Goal: Task Accomplishment & Management: Complete application form

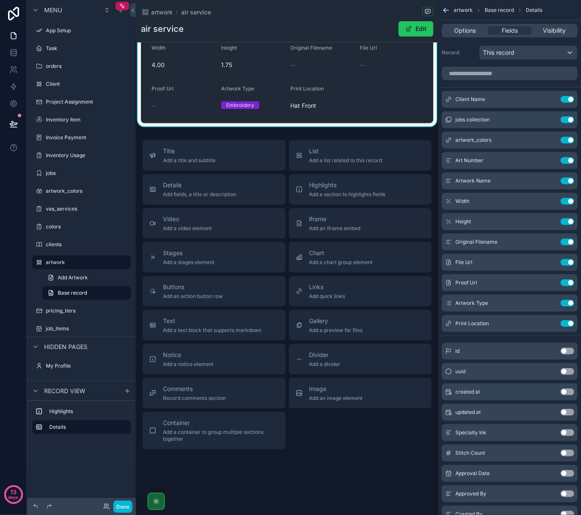
scroll to position [163, 0]
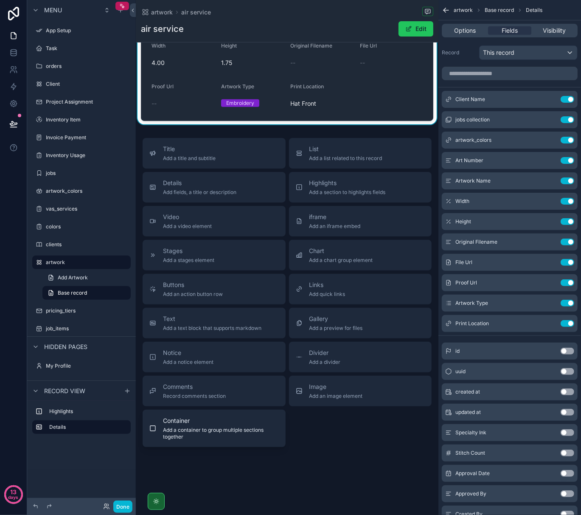
click at [225, 431] on span "Add a container to group multiple sections together" at bounding box center [221, 434] width 116 height 14
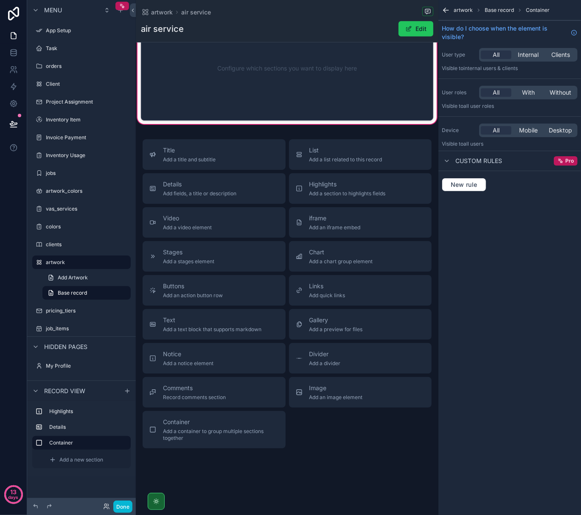
scroll to position [285, 0]
drag, startPoint x: 187, startPoint y: 425, endPoint x: 192, endPoint y: 72, distance: 353.2
click at [192, 72] on div "artwork air service air service Edit Art Number 159684 Client Name Welo Ink Des…" at bounding box center [287, 115] width 303 height 799
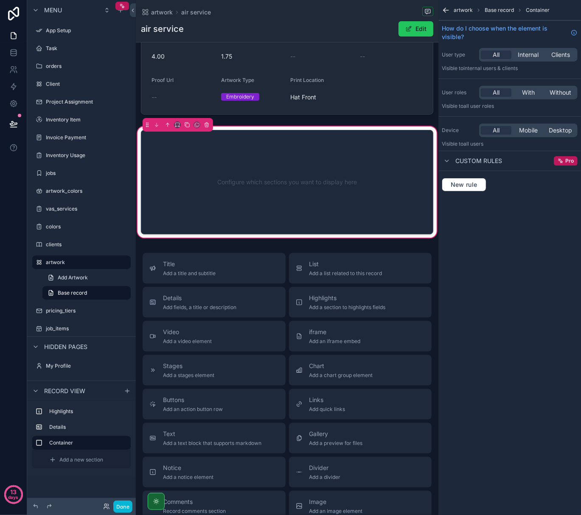
scroll to position [172, 0]
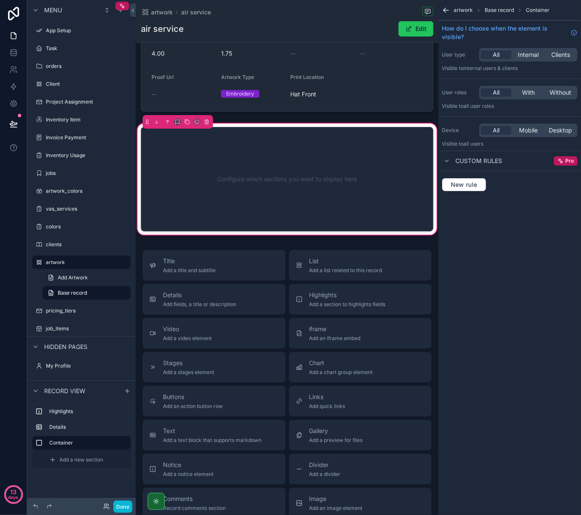
click at [288, 179] on div "Configure which sections you want to display here" at bounding box center [287, 179] width 264 height 76
click at [225, 163] on div "Configure which sections you want to display here" at bounding box center [287, 179] width 264 height 76
click at [178, 123] on icon "scrollable content" at bounding box center [177, 122] width 6 height 6
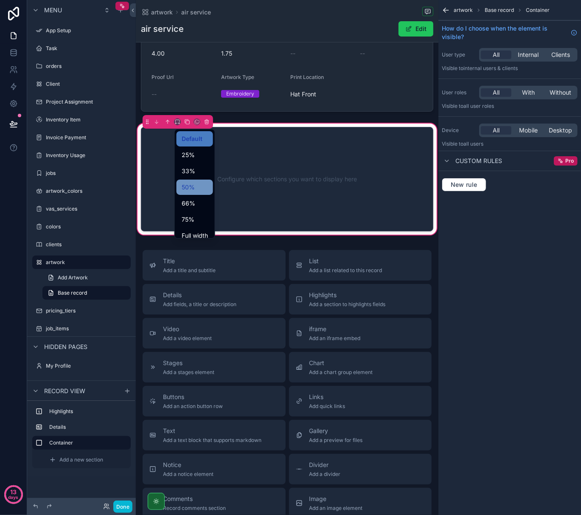
click at [184, 187] on span "50%" at bounding box center [188, 187] width 13 height 10
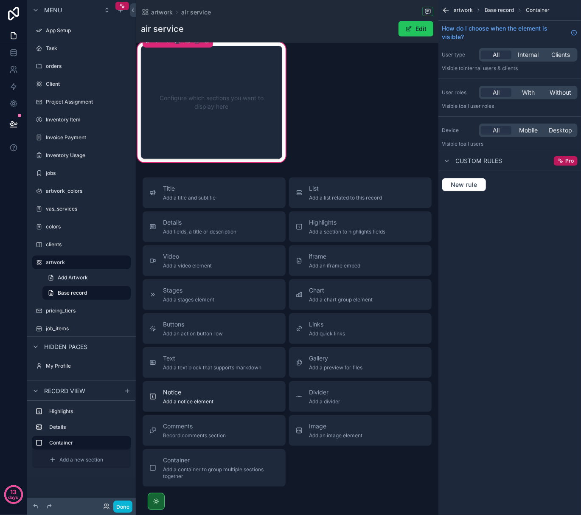
scroll to position [285, 0]
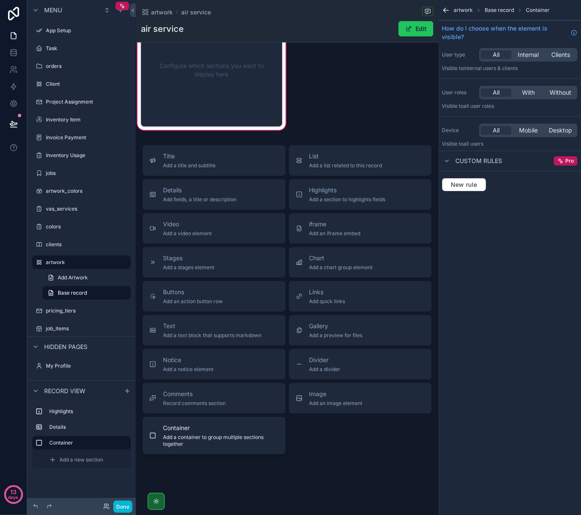
click at [178, 428] on span "Container" at bounding box center [221, 428] width 116 height 8
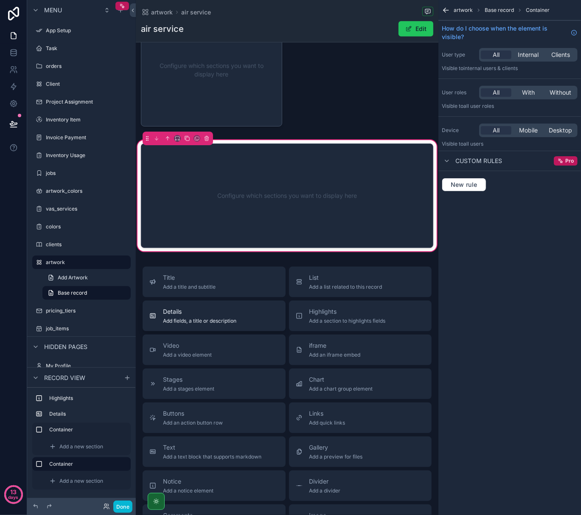
scroll to position [225, 0]
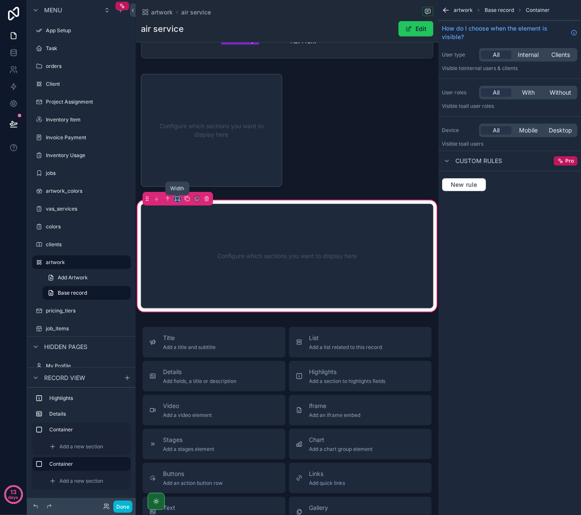
click at [177, 200] on icon "scrollable content" at bounding box center [177, 199] width 6 height 6
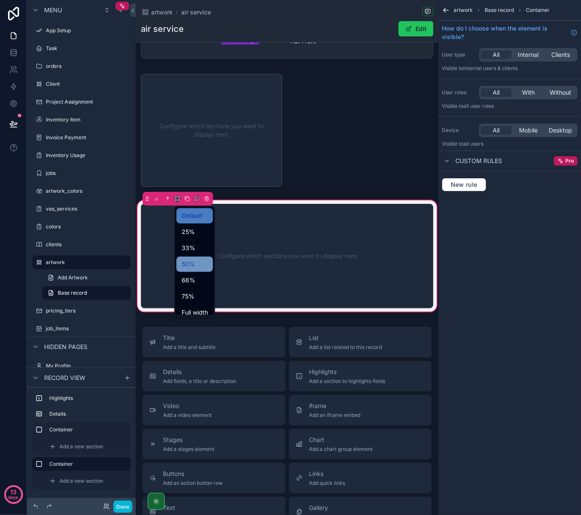
click at [188, 267] on span "50%" at bounding box center [188, 264] width 13 height 10
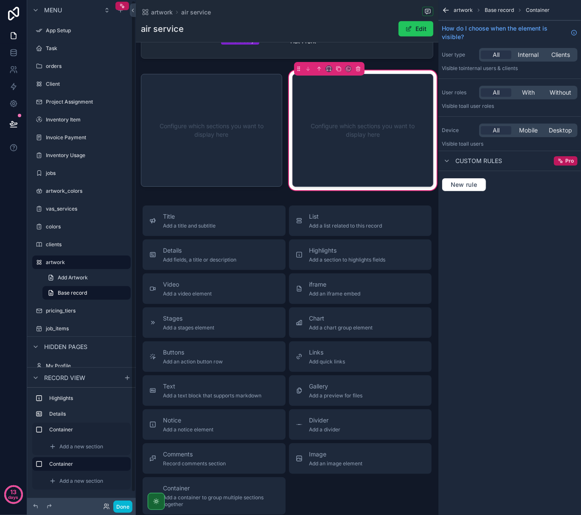
scroll to position [0, 0]
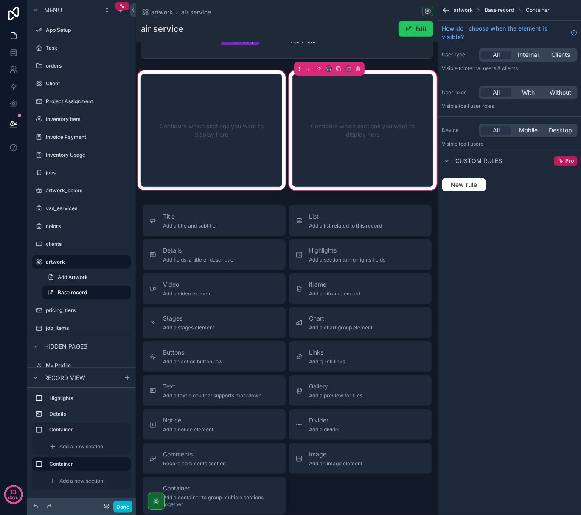
click at [233, 175] on div "scrollable content" at bounding box center [212, 130] width 152 height 123
click at [199, 155] on div "scrollable content" at bounding box center [212, 130] width 152 height 123
click at [233, 116] on div "scrollable content" at bounding box center [212, 130] width 152 height 123
click at [191, 95] on div "scrollable content" at bounding box center [212, 130] width 152 height 123
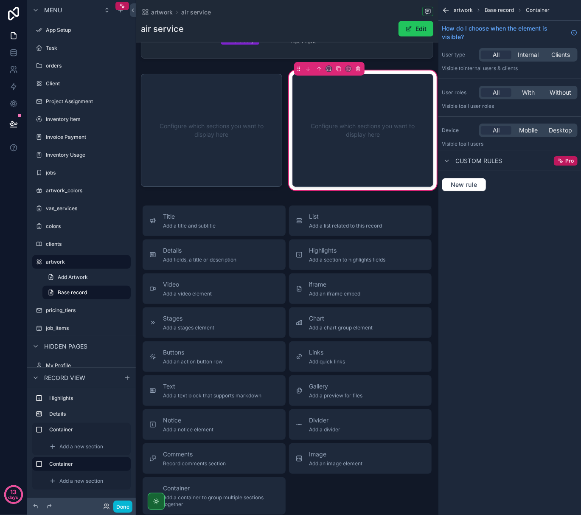
click at [424, 129] on div "Configure which sections you want to display here" at bounding box center [362, 130] width 141 height 113
click at [379, 129] on div "Configure which sections you want to display here" at bounding box center [362, 130] width 113 height 85
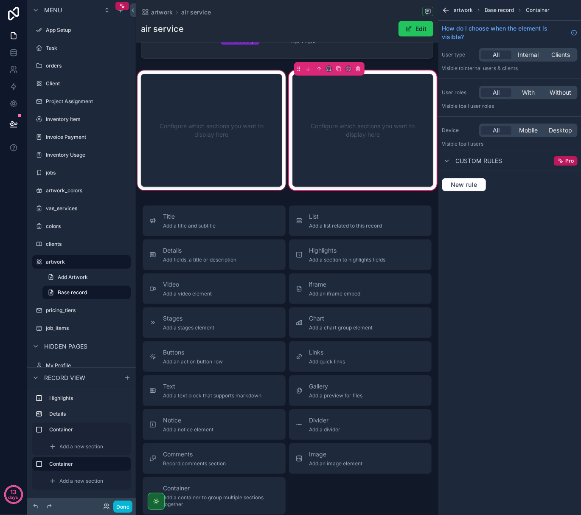
click at [198, 119] on div "scrollable content" at bounding box center [212, 130] width 152 height 123
click at [237, 143] on div "scrollable content" at bounding box center [212, 130] width 152 height 123
click at [165, 108] on div "scrollable content" at bounding box center [212, 130] width 152 height 123
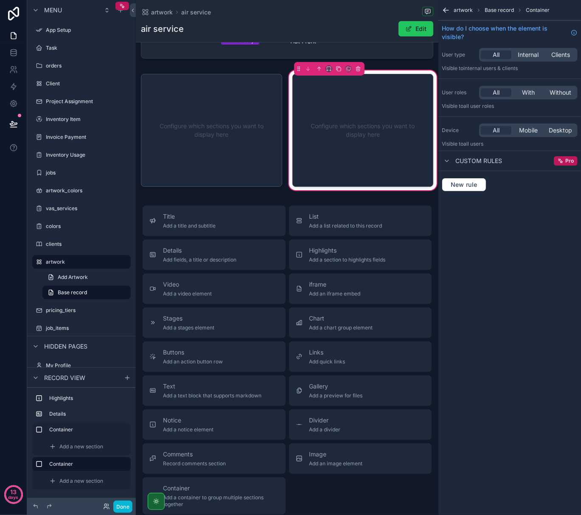
click at [374, 140] on div "Configure which sections you want to display here" at bounding box center [362, 130] width 113 height 85
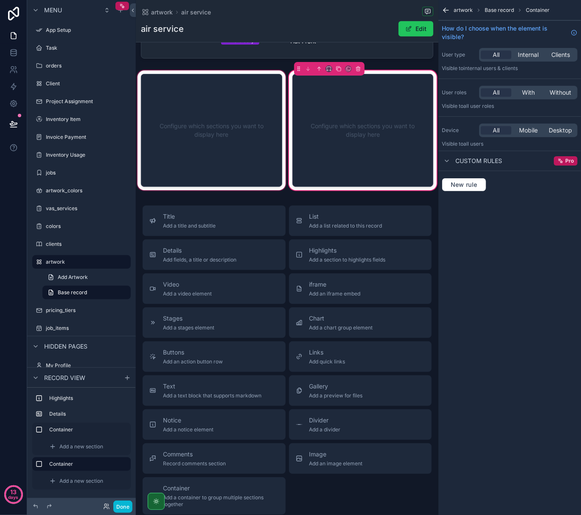
click at [179, 125] on div "scrollable content" at bounding box center [212, 130] width 152 height 123
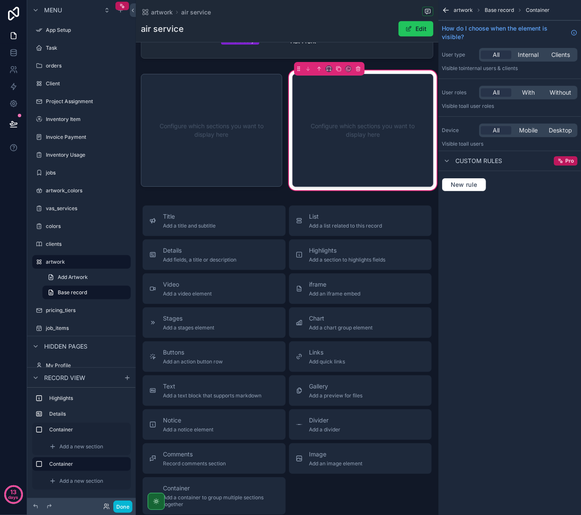
click at [464, 264] on div "artwork Base record Container How do I choose when the element is visible? User…" at bounding box center [509, 257] width 143 height 515
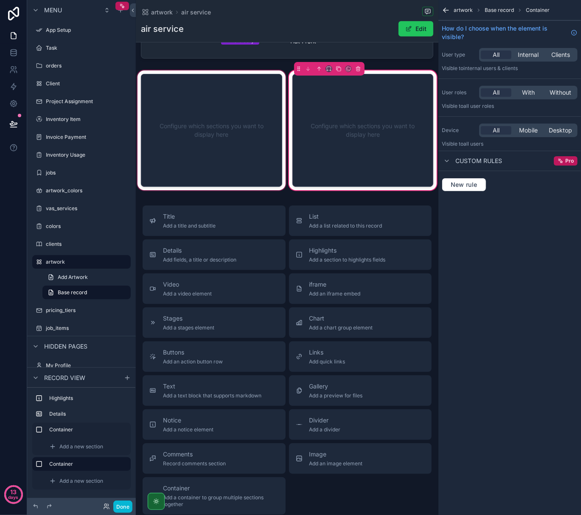
click at [233, 140] on div "scrollable content" at bounding box center [212, 130] width 152 height 123
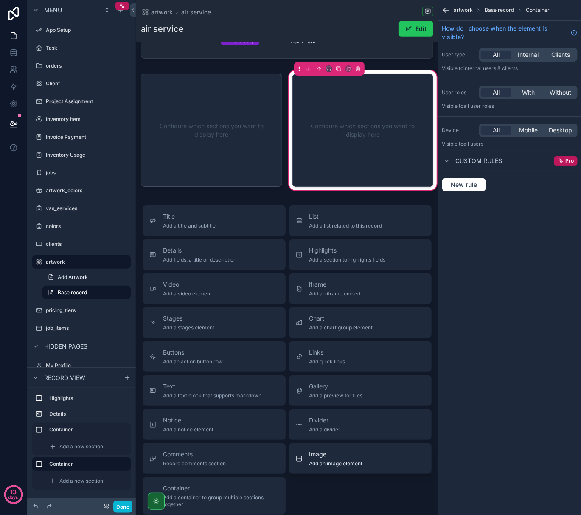
click at [308, 449] on button "Image Add an image element" at bounding box center [360, 458] width 143 height 31
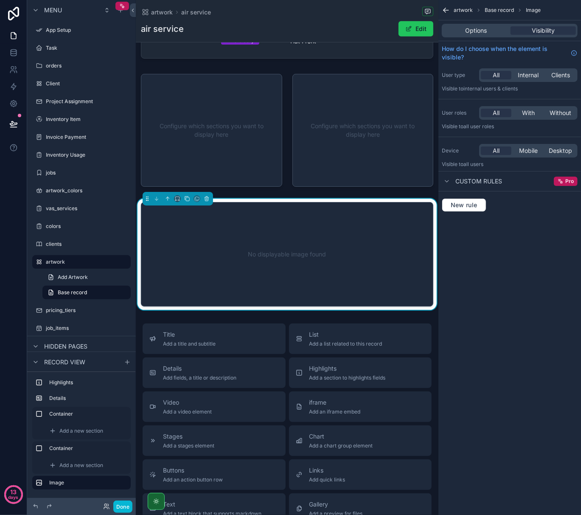
scroll to position [223, 0]
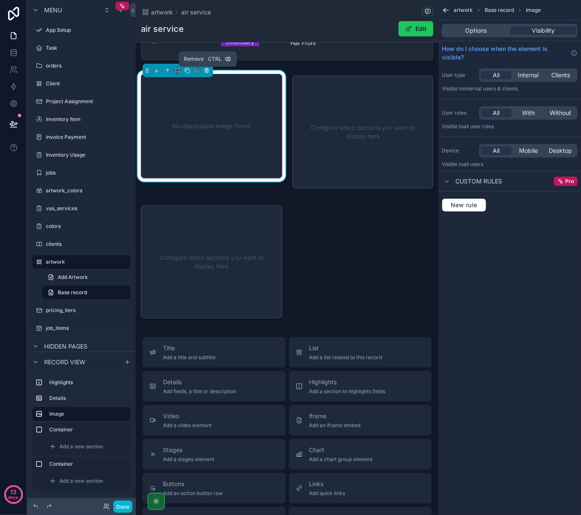
click at [206, 73] on icon "scrollable content" at bounding box center [206, 70] width 3 height 3
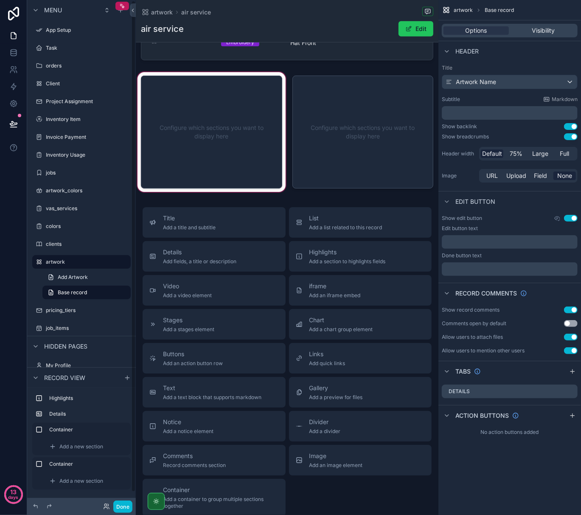
click at [216, 140] on div "scrollable content" at bounding box center [212, 131] width 152 height 123
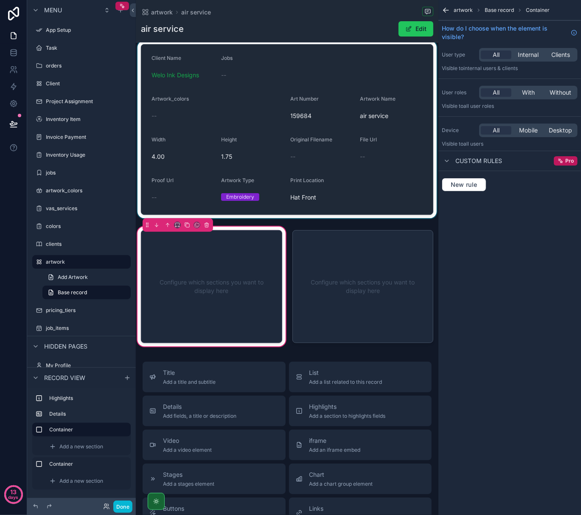
scroll to position [0, 0]
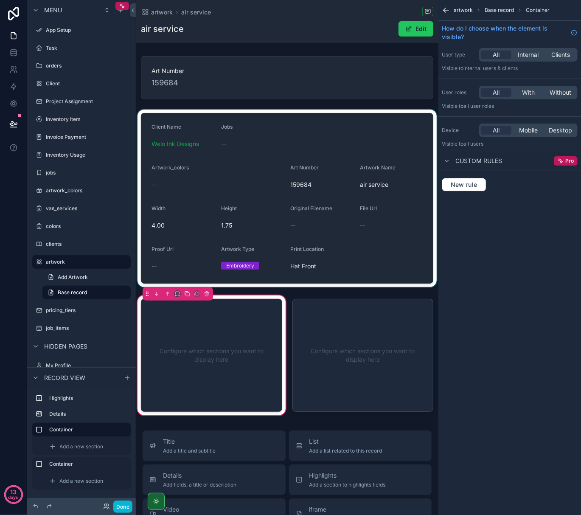
click at [239, 124] on div "scrollable content" at bounding box center [287, 198] width 303 height 177
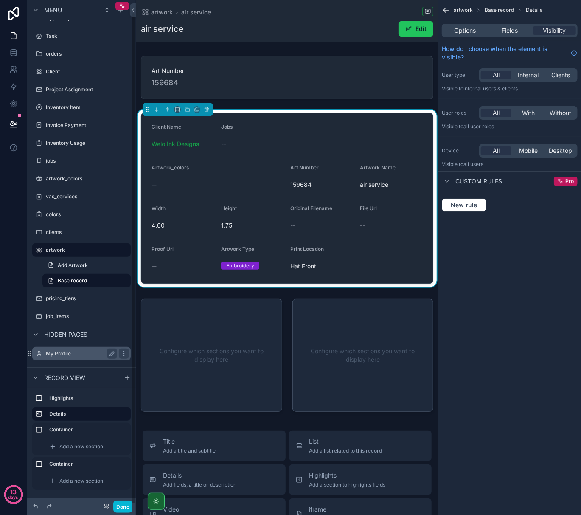
scroll to position [13, 0]
click at [76, 446] on span "Add a new section" at bounding box center [81, 446] width 44 height 7
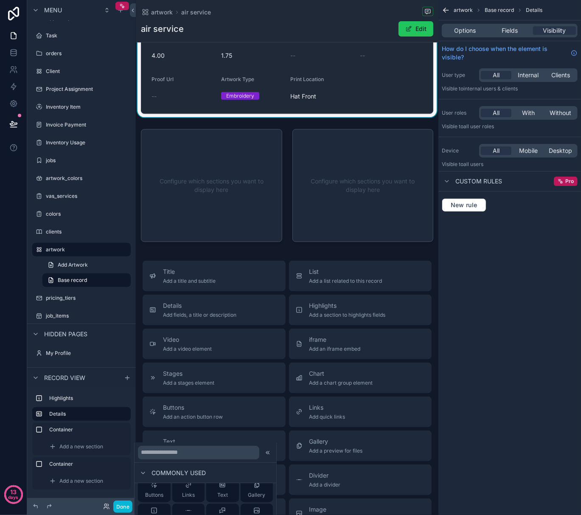
scroll to position [0, 0]
click at [219, 492] on icon at bounding box center [222, 493] width 7 height 7
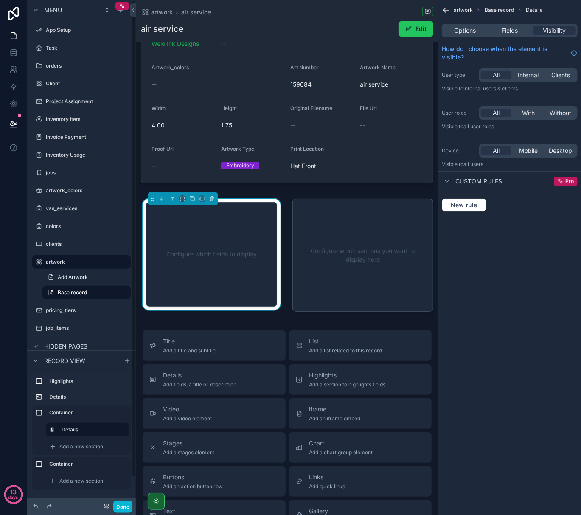
scroll to position [98, 0]
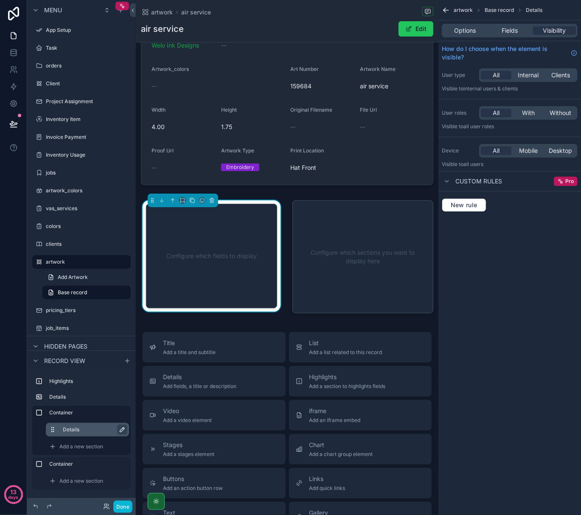
click at [122, 428] on icon "scrollable content" at bounding box center [122, 429] width 4 height 4
click at [120, 430] on icon "scrollable content" at bounding box center [120, 429] width 7 height 7
click at [509, 31] on span "Fields" at bounding box center [510, 30] width 16 height 8
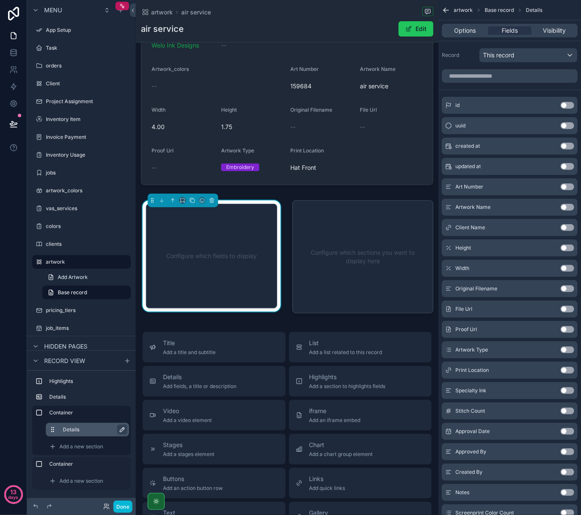
click at [572, 189] on button "Use setting" at bounding box center [568, 186] width 14 height 7
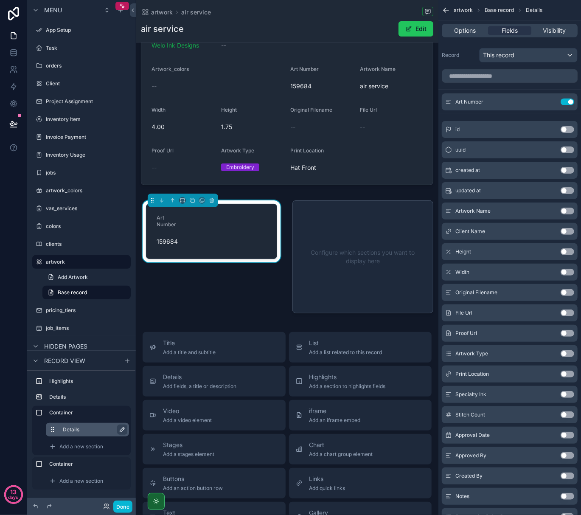
click at [566, 214] on button "Use setting" at bounding box center [568, 211] width 14 height 7
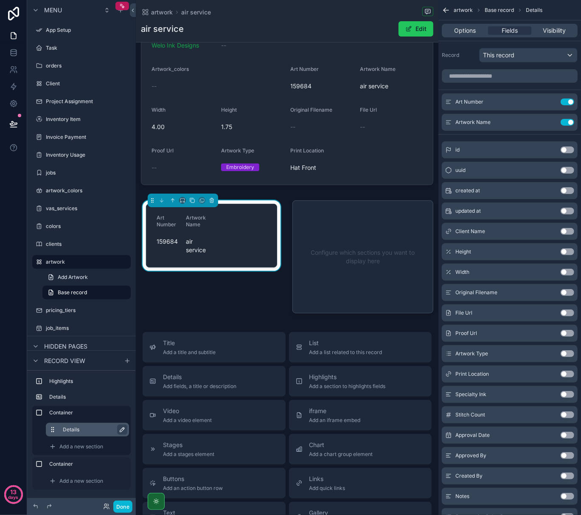
click at [568, 230] on button "Use setting" at bounding box center [568, 231] width 14 height 7
click at [569, 250] on button "Use setting" at bounding box center [568, 251] width 14 height 7
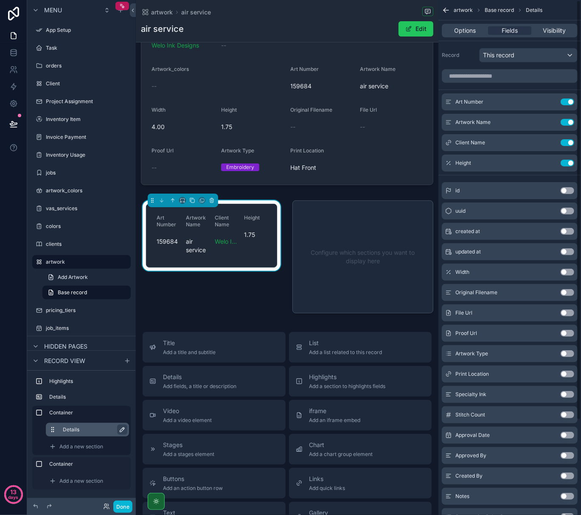
click at [567, 273] on button "Use setting" at bounding box center [568, 272] width 14 height 7
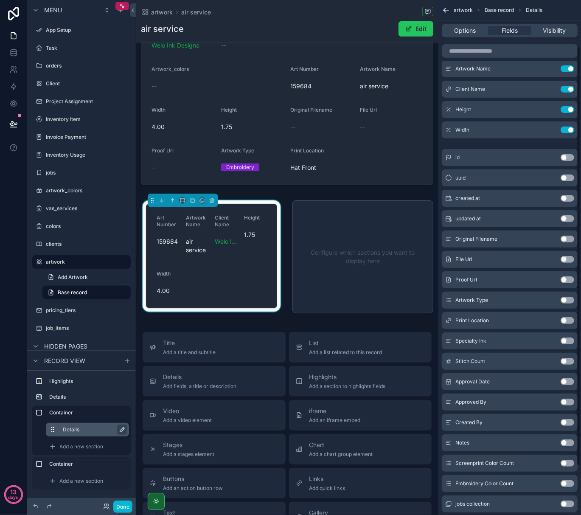
scroll to position [56, 0]
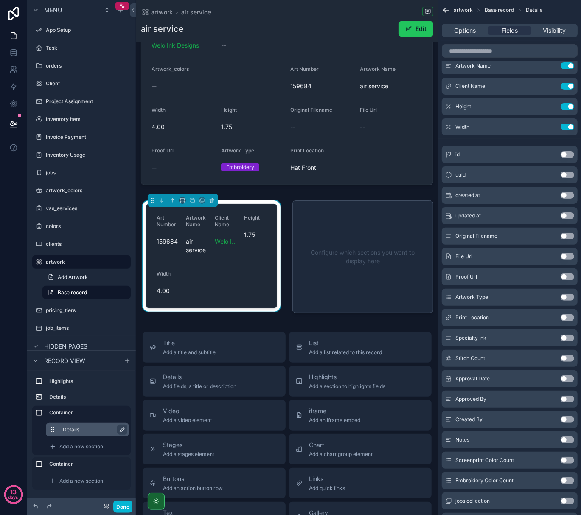
click at [566, 318] on button "Use setting" at bounding box center [568, 317] width 14 height 7
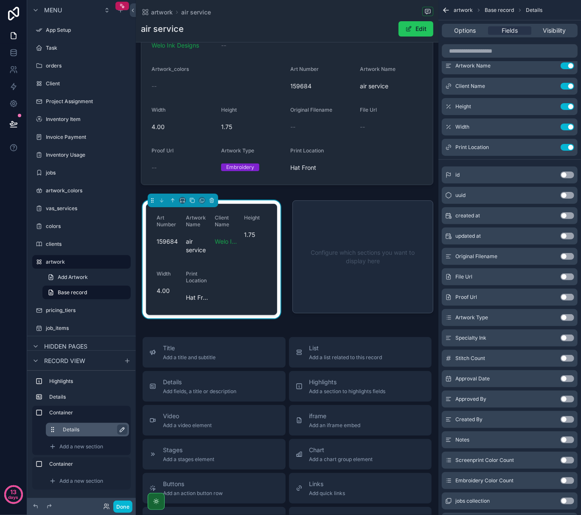
click at [566, 318] on button "Use setting" at bounding box center [568, 317] width 14 height 7
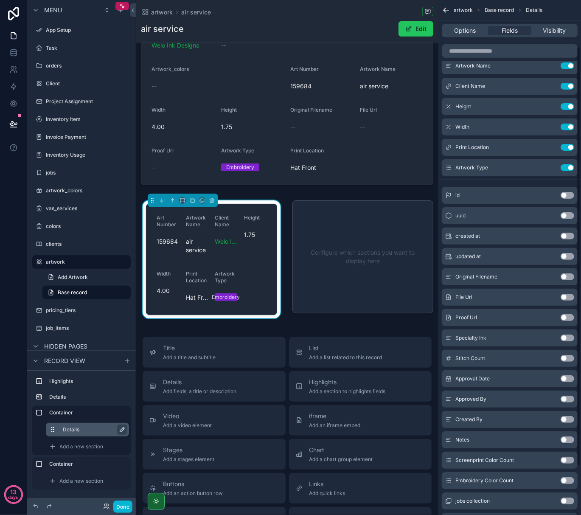
click at [567, 340] on button "Use setting" at bounding box center [568, 337] width 14 height 7
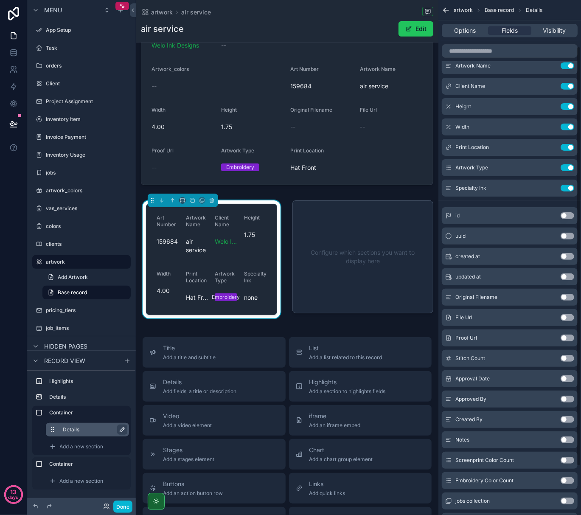
click at [567, 357] on button "Use setting" at bounding box center [568, 358] width 14 height 7
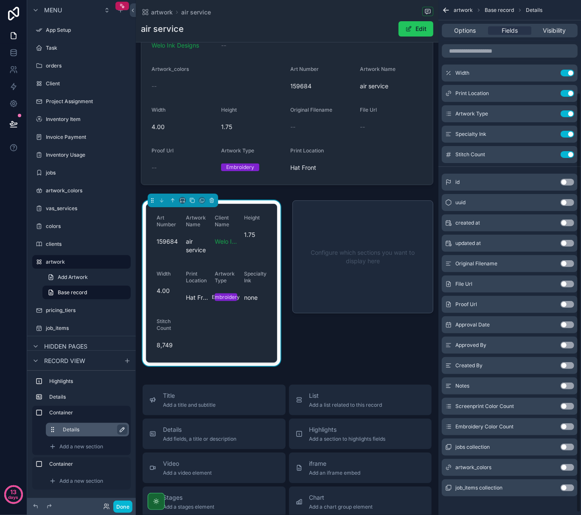
scroll to position [113, 0]
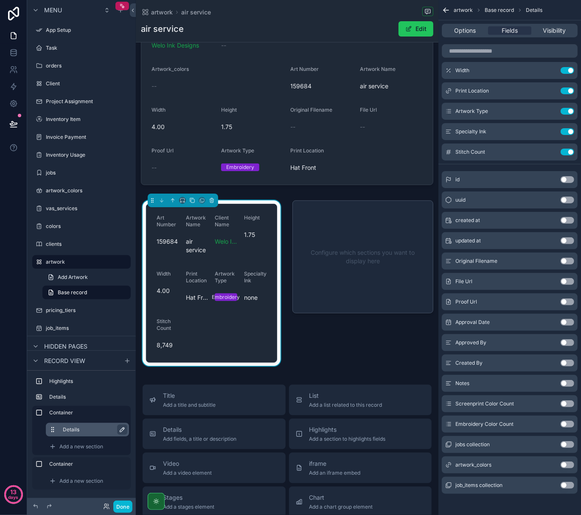
click at [570, 403] on button "Use setting" at bounding box center [568, 403] width 14 height 7
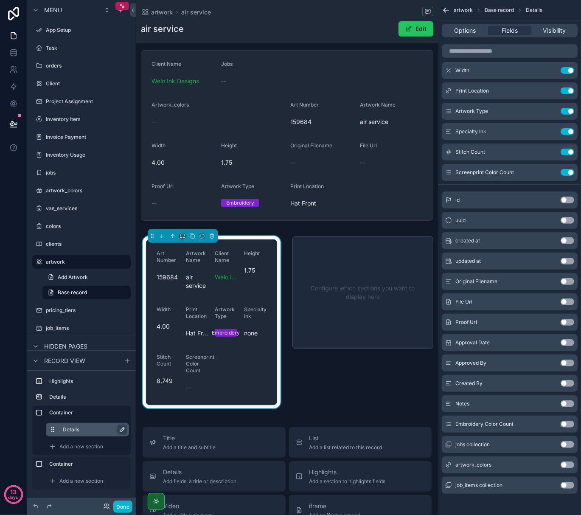
scroll to position [98, 0]
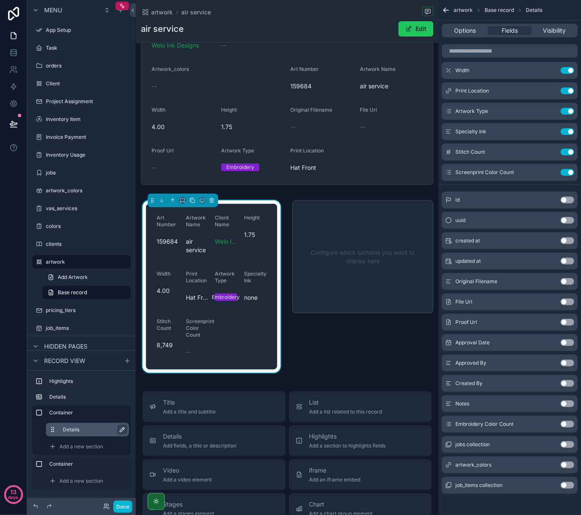
click at [568, 423] on button "Use setting" at bounding box center [568, 424] width 14 height 7
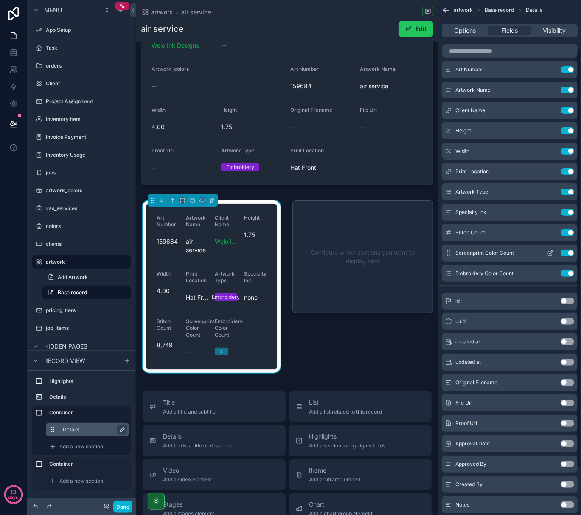
scroll to position [0, 0]
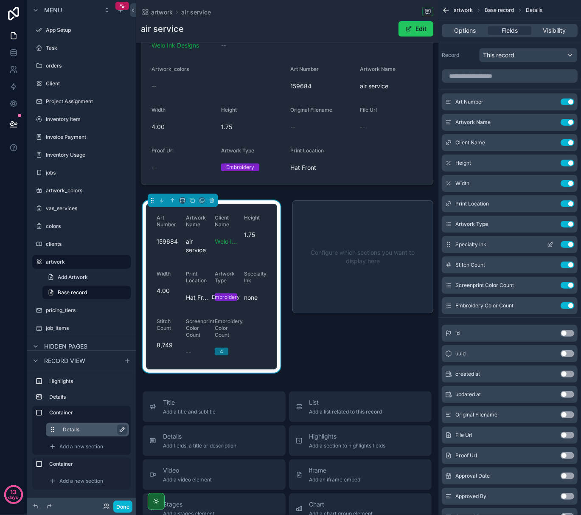
click at [550, 245] on icon "scrollable content" at bounding box center [551, 243] width 3 height 3
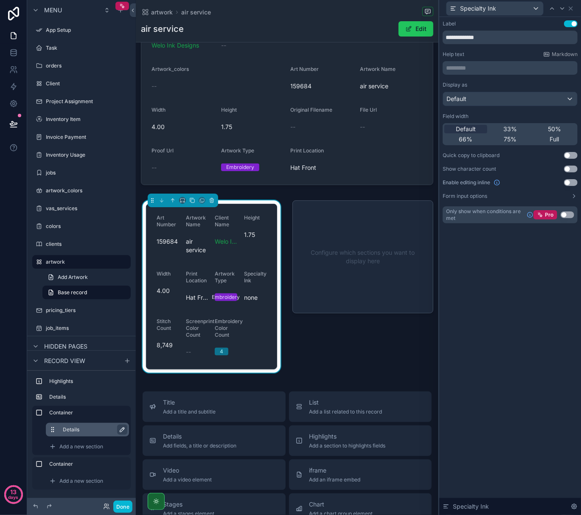
click at [568, 214] on button "Use setting" at bounding box center [568, 214] width 14 height 7
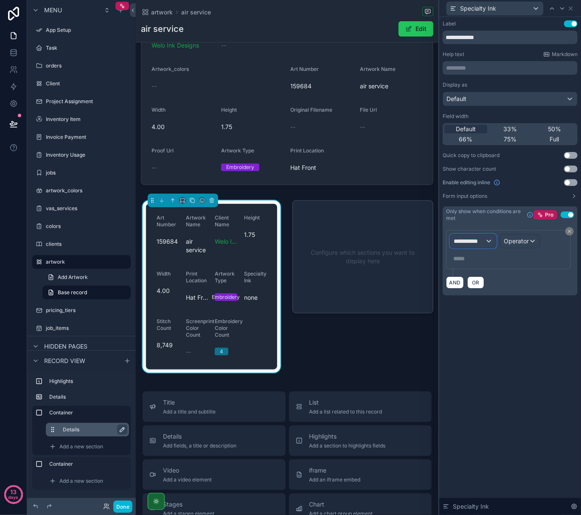
click at [479, 238] on span "**********" at bounding box center [469, 241] width 31 height 8
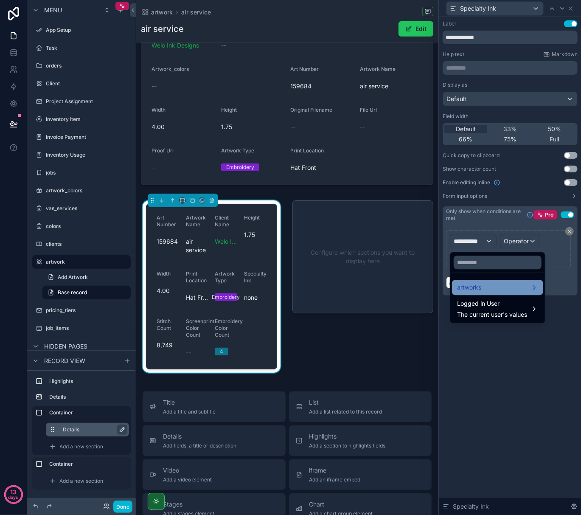
click at [485, 291] on div "artworks" at bounding box center [497, 287] width 81 height 10
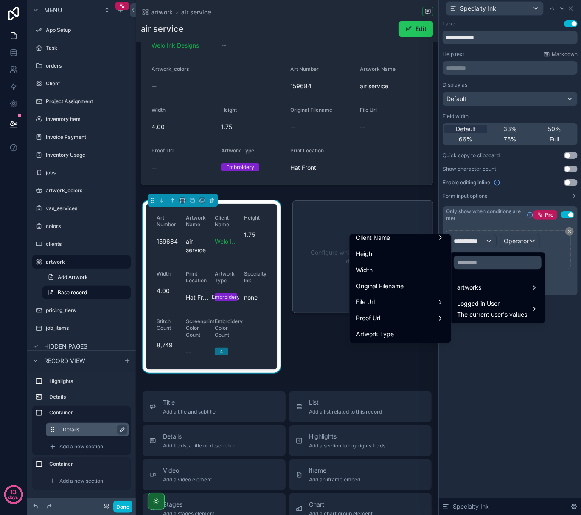
scroll to position [113, 0]
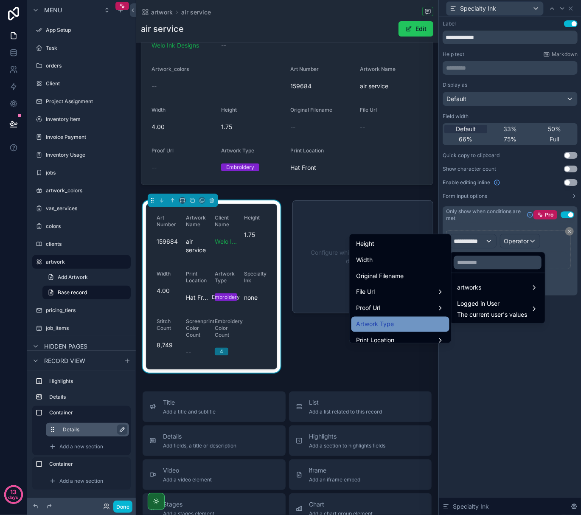
click at [396, 320] on div "Artwork Type" at bounding box center [401, 324] width 88 height 10
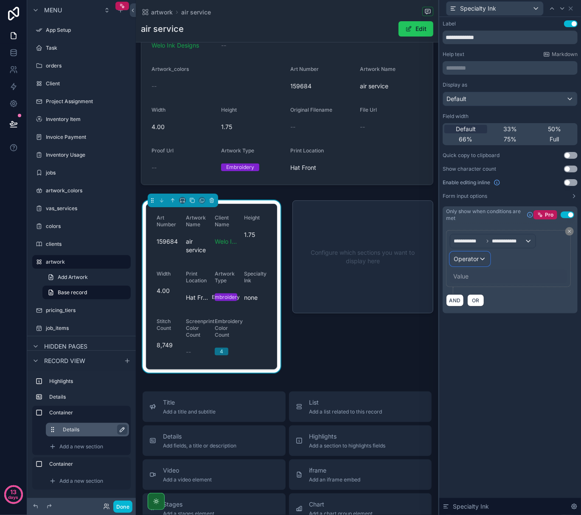
click at [475, 261] on span "Operator" at bounding box center [466, 258] width 25 height 7
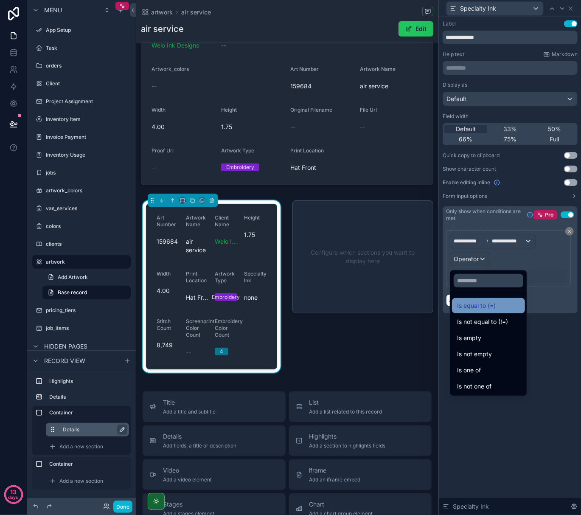
click at [479, 311] on span "Is equal to (=)" at bounding box center [476, 306] width 39 height 10
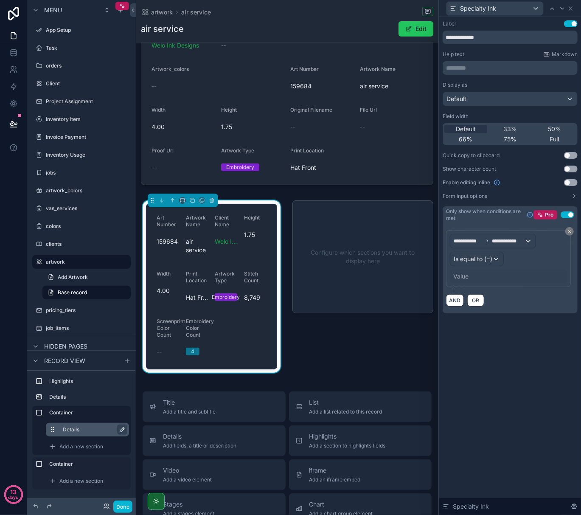
click at [471, 278] on div "Value" at bounding box center [508, 277] width 117 height 14
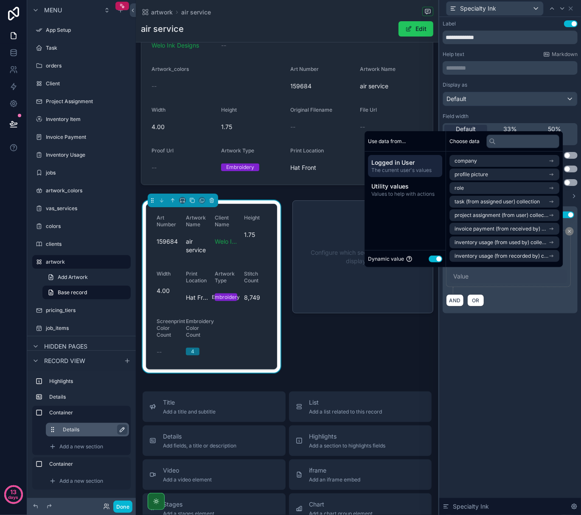
click at [436, 259] on button "Use setting" at bounding box center [436, 259] width 14 height 7
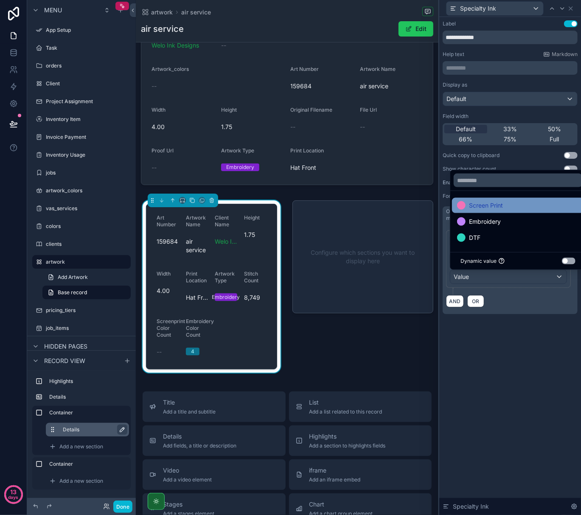
click at [487, 205] on span "Screen Print" at bounding box center [486, 205] width 34 height 10
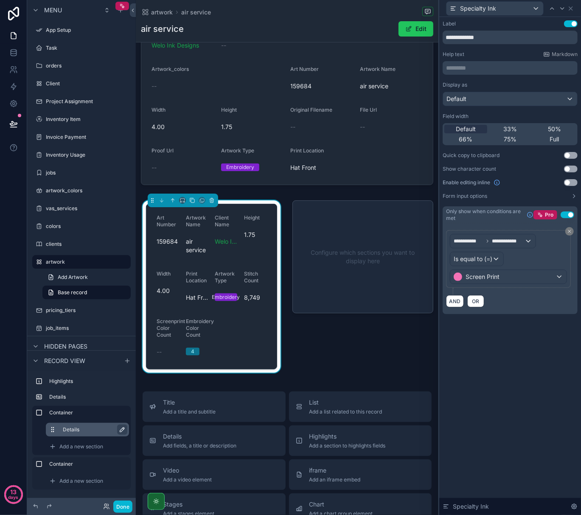
click at [515, 328] on div "**********" at bounding box center [510, 176] width 142 height 318
click at [572, 9] on icon at bounding box center [570, 8] width 3 height 3
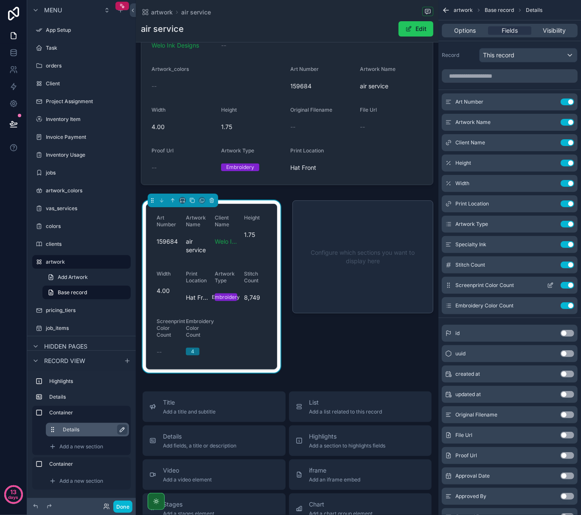
click at [548, 288] on icon "scrollable content" at bounding box center [550, 285] width 7 height 7
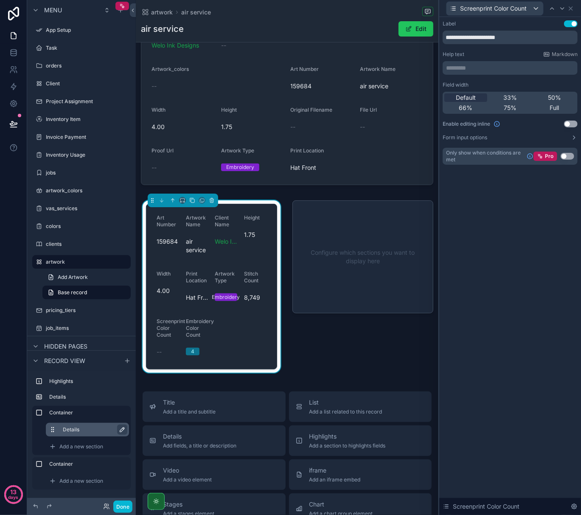
click at [568, 157] on button "Use setting" at bounding box center [568, 156] width 14 height 7
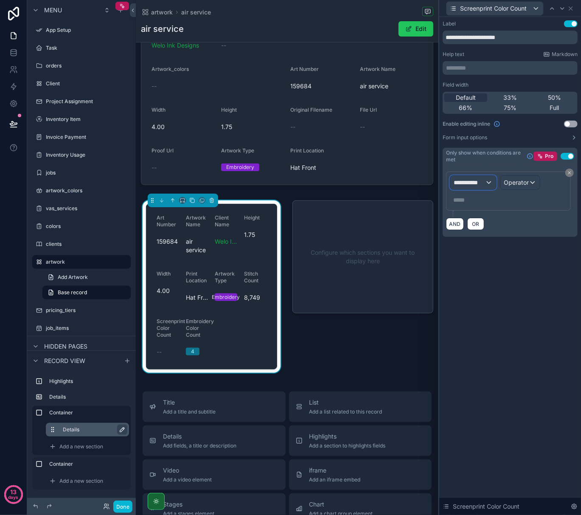
click at [492, 184] on div "**********" at bounding box center [473, 183] width 46 height 14
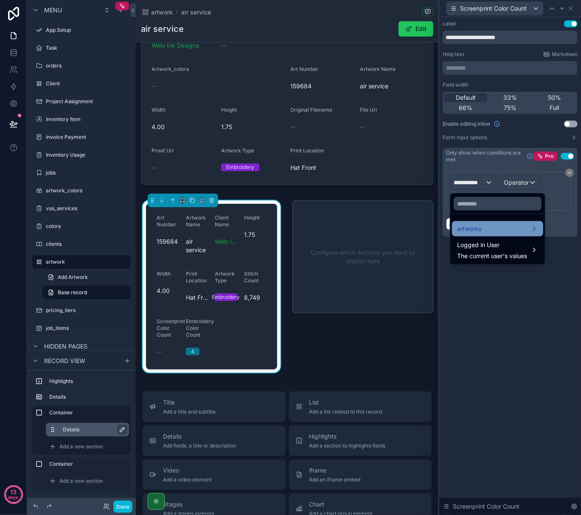
click at [487, 223] on div "artworks" at bounding box center [497, 228] width 91 height 15
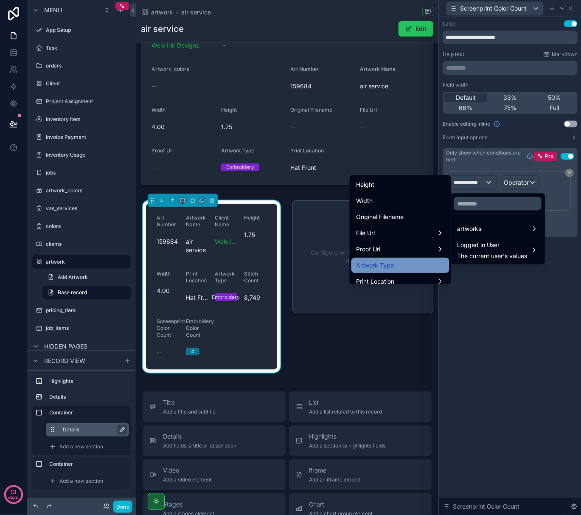
click at [415, 264] on div "Artwork Type" at bounding box center [401, 265] width 88 height 10
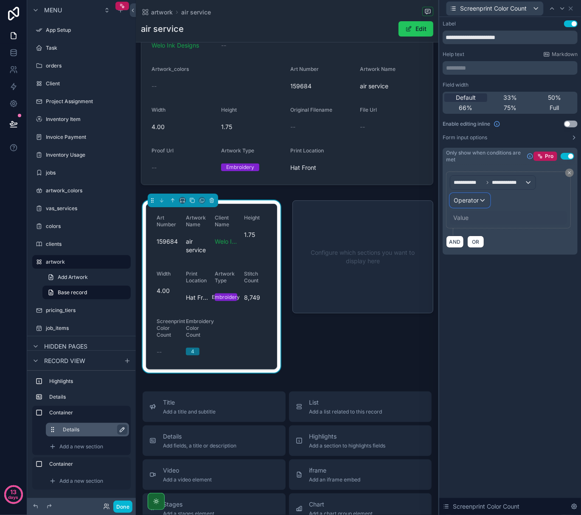
click at [478, 199] on span "Operator" at bounding box center [466, 200] width 25 height 7
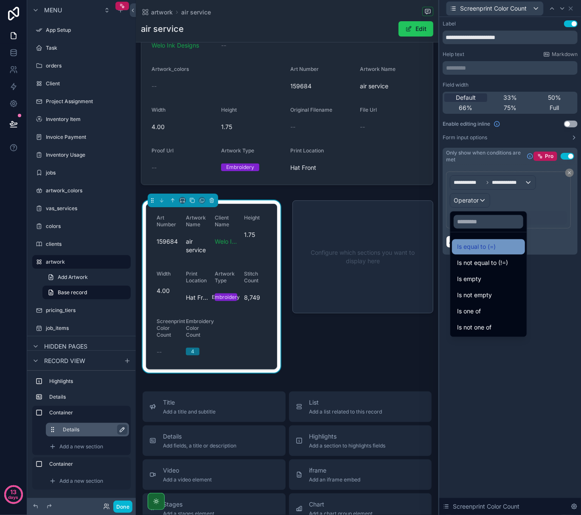
click at [483, 246] on span "Is equal to (=)" at bounding box center [476, 247] width 39 height 10
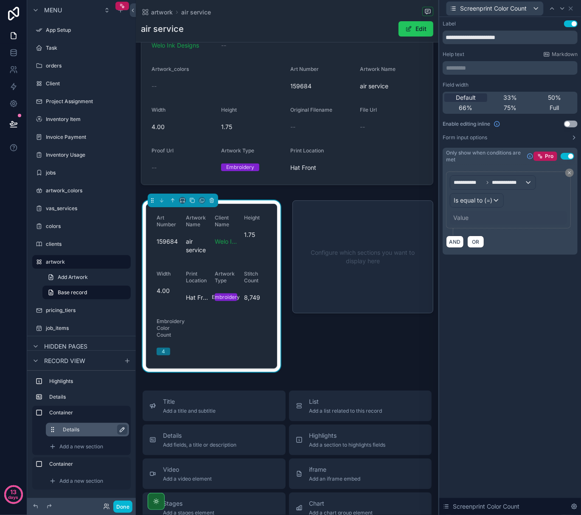
click at [469, 216] on div "Value" at bounding box center [460, 218] width 15 height 8
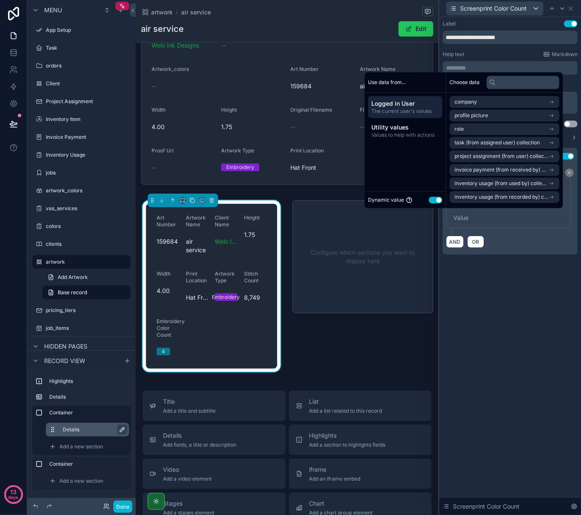
click at [429, 199] on button "Use setting" at bounding box center [436, 200] width 14 height 7
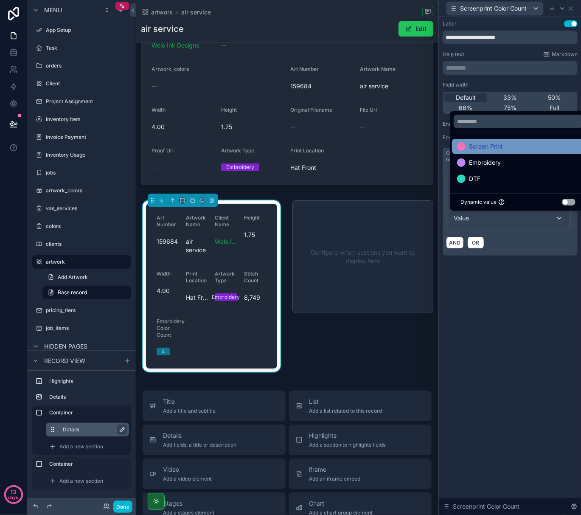
click at [485, 150] on span "Screen Print" at bounding box center [486, 146] width 34 height 10
click at [533, 290] on div "**********" at bounding box center [510, 266] width 142 height 498
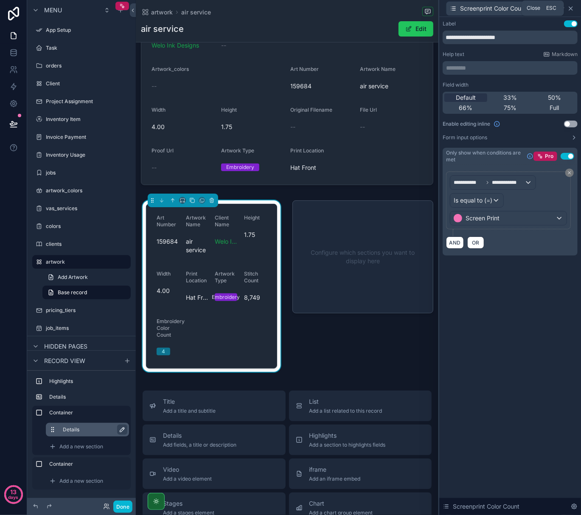
click at [574, 7] on icon at bounding box center [571, 8] width 7 height 7
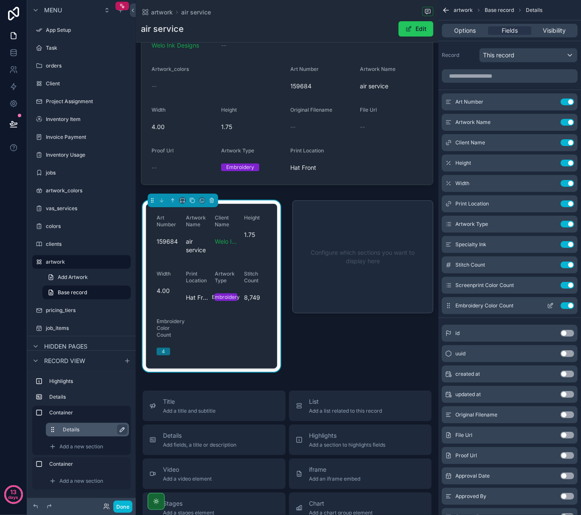
click at [551, 306] on icon "scrollable content" at bounding box center [550, 305] width 7 height 7
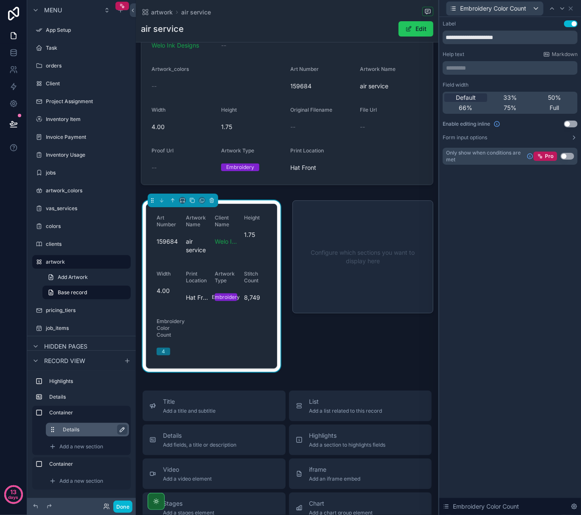
click at [567, 153] on button "Use setting" at bounding box center [568, 156] width 14 height 7
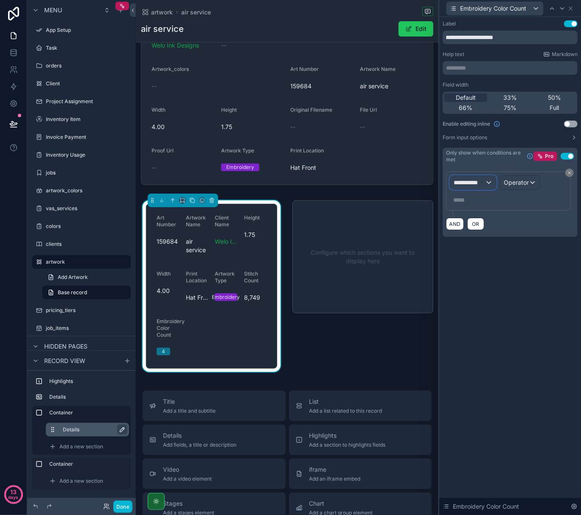
click at [491, 185] on div "**********" at bounding box center [473, 183] width 46 height 14
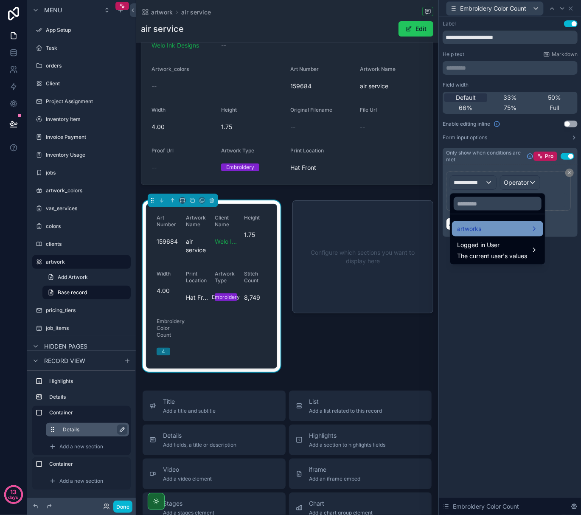
click at [487, 223] on div "artworks" at bounding box center [497, 228] width 91 height 15
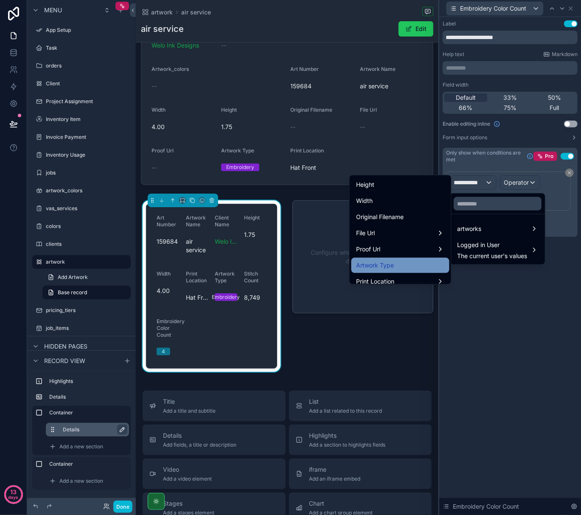
click at [391, 259] on div "Artwork Type" at bounding box center [400, 265] width 98 height 15
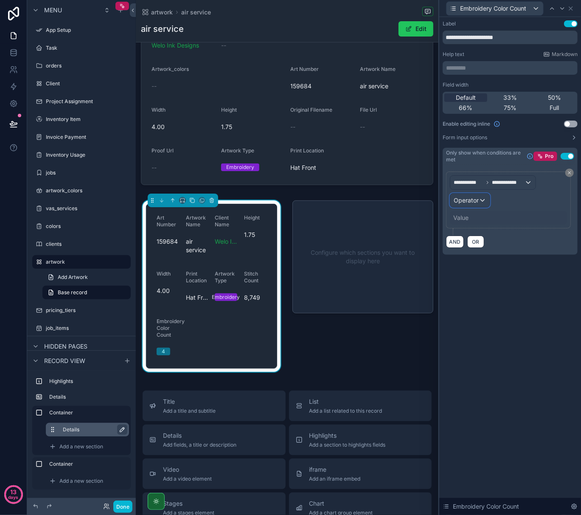
click at [483, 200] on div "Operator" at bounding box center [469, 201] width 39 height 14
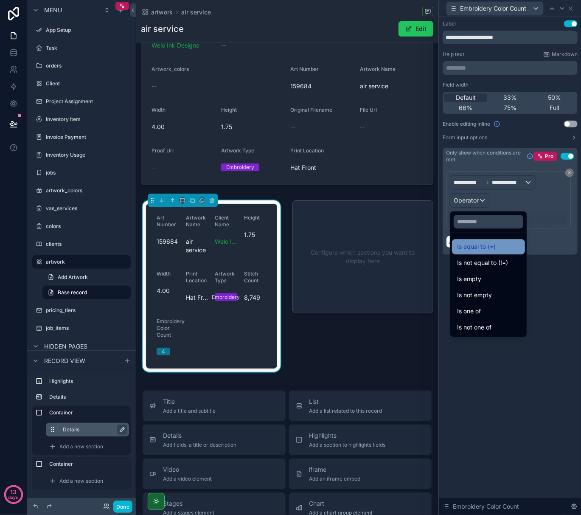
click at [489, 247] on span "Is equal to (=)" at bounding box center [476, 247] width 39 height 10
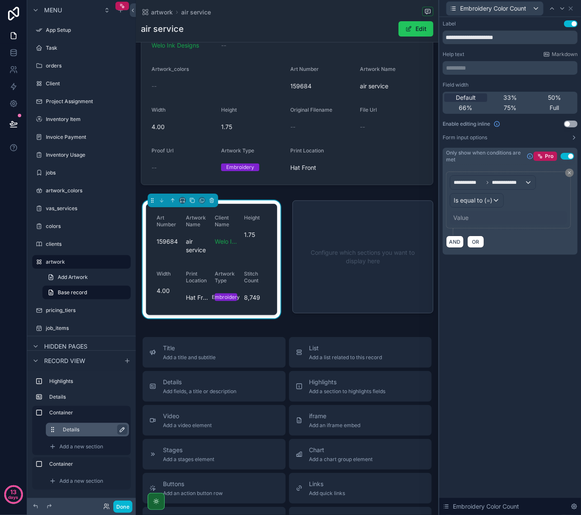
click at [471, 218] on div "Value" at bounding box center [508, 218] width 117 height 14
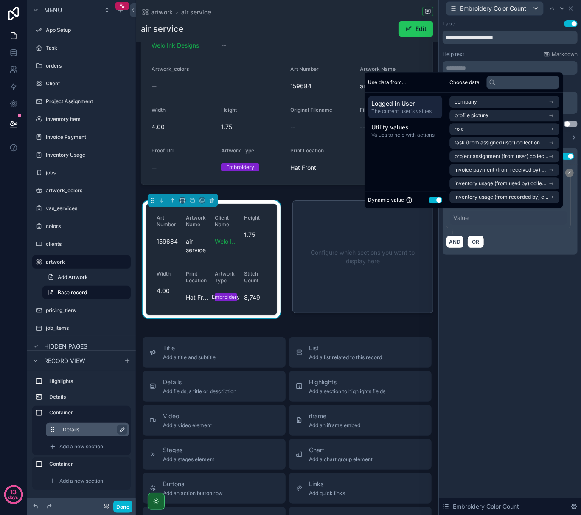
click at [429, 200] on button "Use setting" at bounding box center [436, 200] width 14 height 7
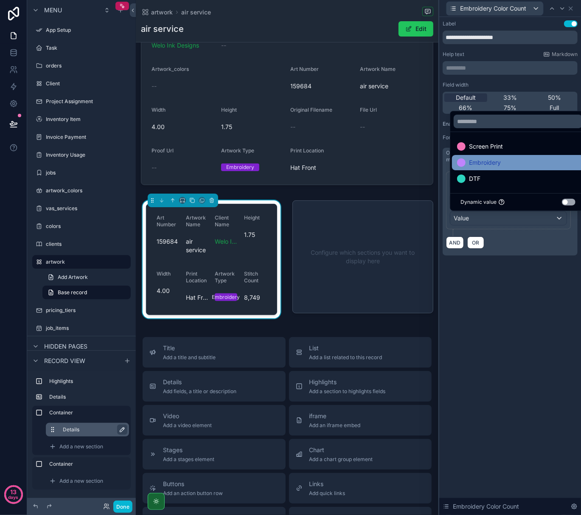
click at [486, 168] on div "Embroidery" at bounding box center [518, 162] width 132 height 15
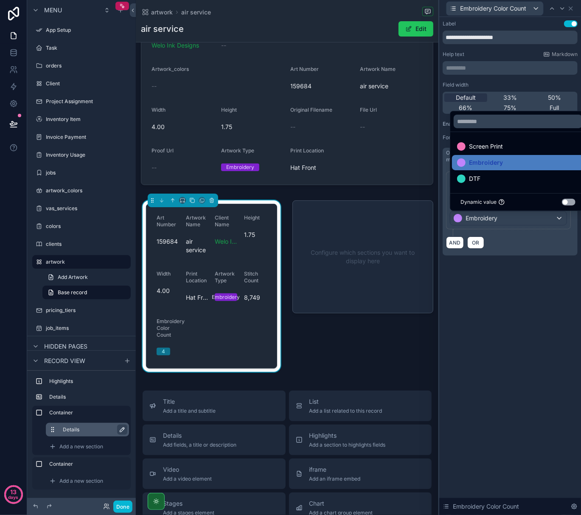
click at [508, 289] on div "**********" at bounding box center [510, 266] width 142 height 498
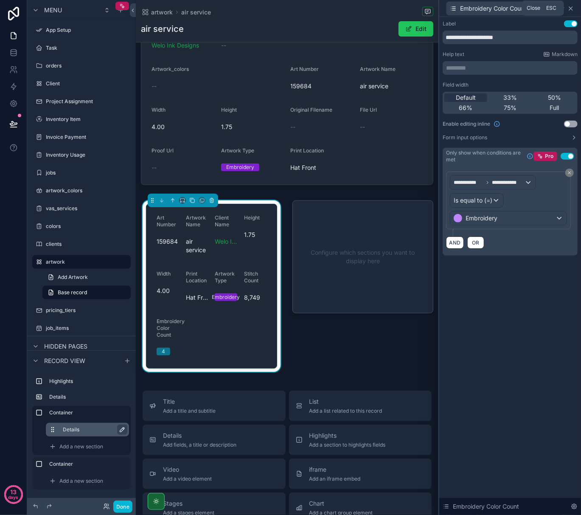
click at [573, 8] on icon at bounding box center [571, 8] width 7 height 7
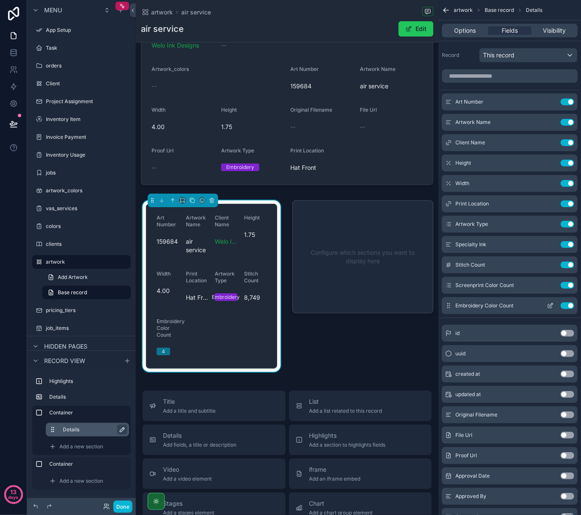
click at [551, 306] on icon "scrollable content" at bounding box center [551, 304] width 3 height 3
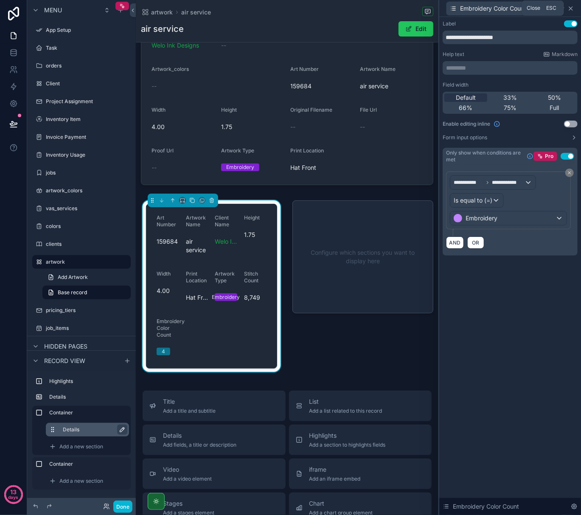
click at [570, 7] on icon at bounding box center [570, 8] width 3 height 3
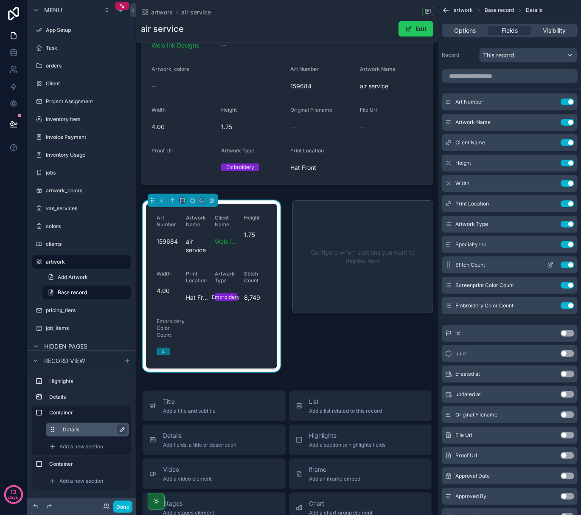
click at [550, 267] on icon "scrollable content" at bounding box center [550, 266] width 4 height 4
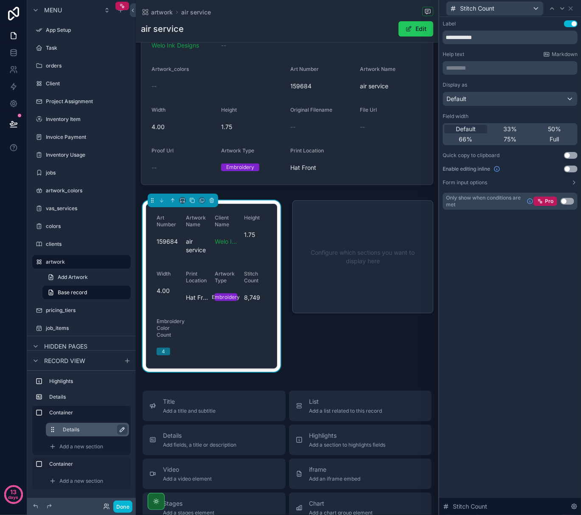
click at [566, 201] on button "Use setting" at bounding box center [568, 201] width 14 height 7
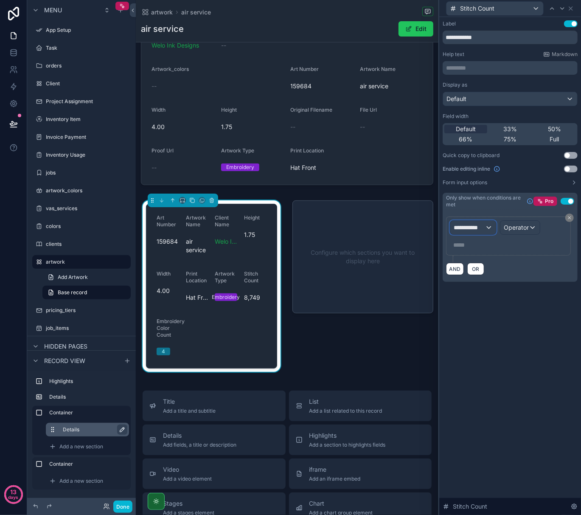
click at [492, 223] on div "**********" at bounding box center [473, 228] width 46 height 14
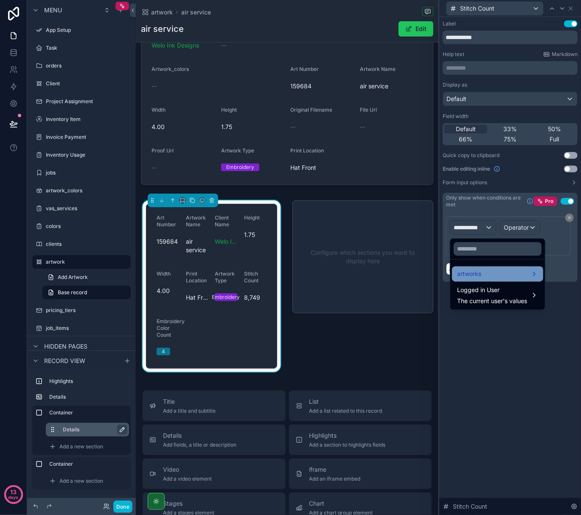
click at [483, 277] on div "artworks" at bounding box center [497, 274] width 81 height 10
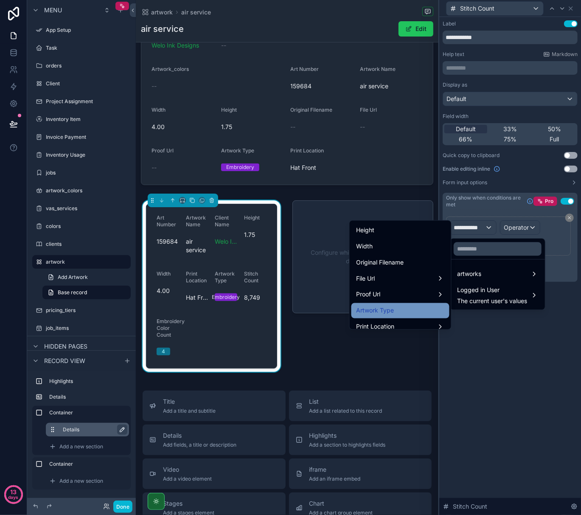
click at [401, 304] on div "Artwork Type" at bounding box center [400, 310] width 98 height 15
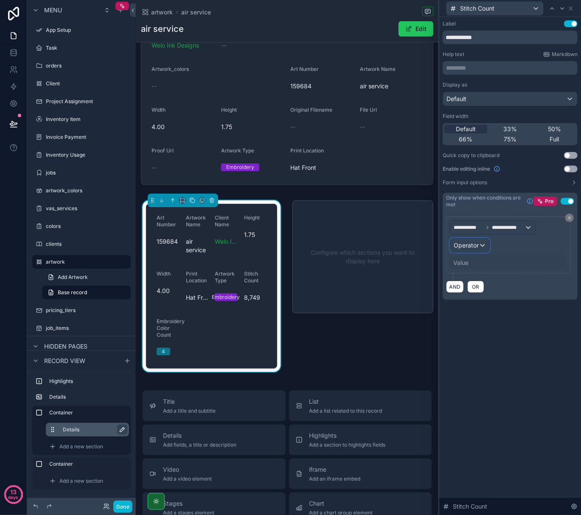
click at [481, 247] on div "Operator" at bounding box center [469, 246] width 39 height 14
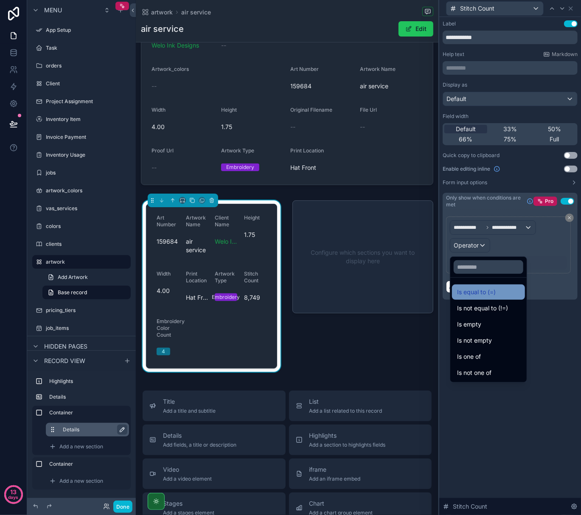
click at [487, 294] on span "Is equal to (=)" at bounding box center [476, 292] width 39 height 10
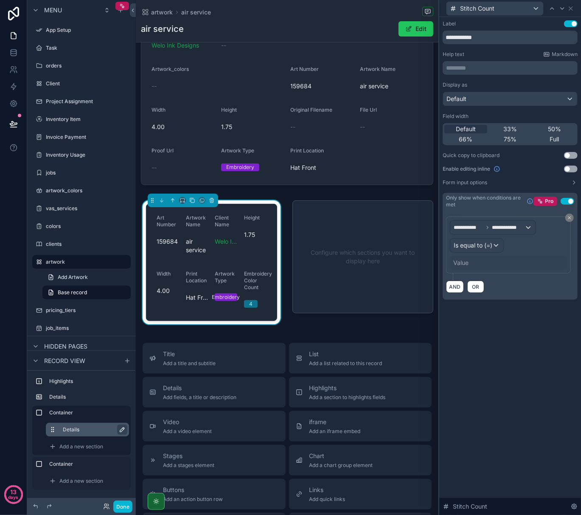
click at [465, 263] on div "Value" at bounding box center [460, 263] width 15 height 8
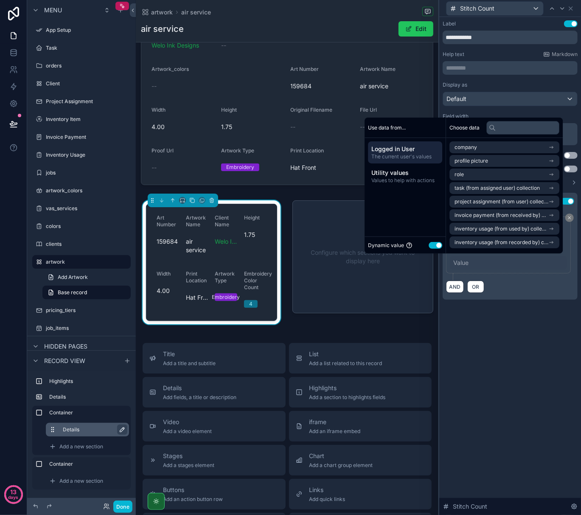
click at [433, 243] on button "Use setting" at bounding box center [436, 245] width 14 height 7
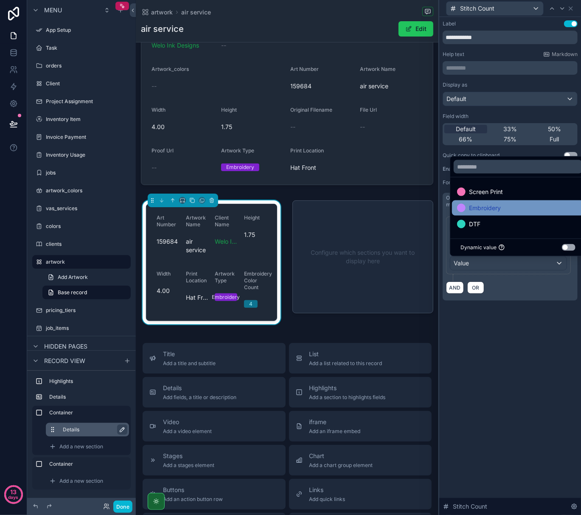
click at [477, 203] on span "Embroidery" at bounding box center [485, 208] width 32 height 10
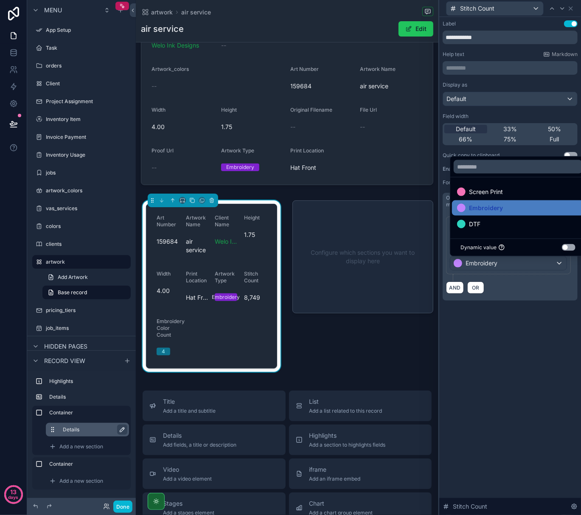
click at [486, 366] on div "**********" at bounding box center [510, 266] width 142 height 498
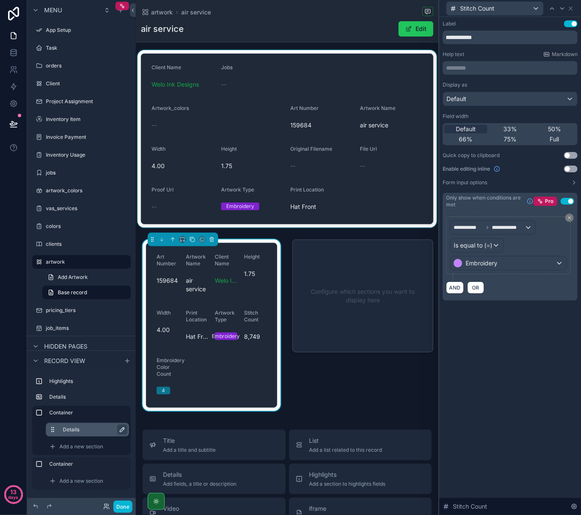
scroll to position [56, 0]
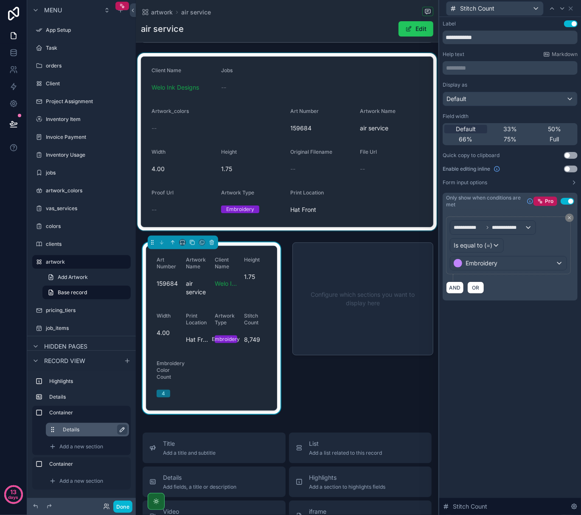
click at [210, 124] on div "scrollable content" at bounding box center [287, 141] width 303 height 177
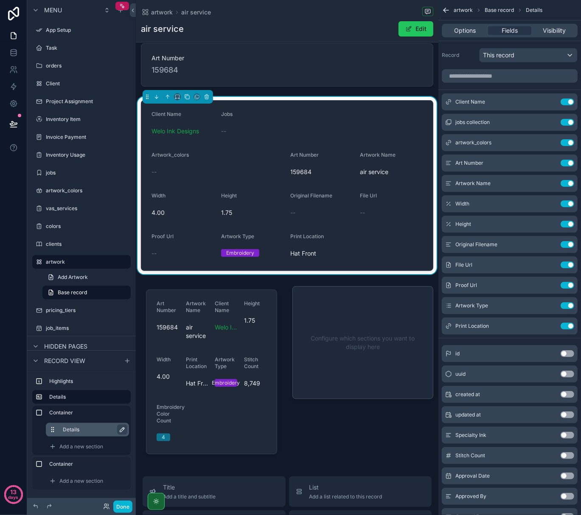
scroll to position [0, 0]
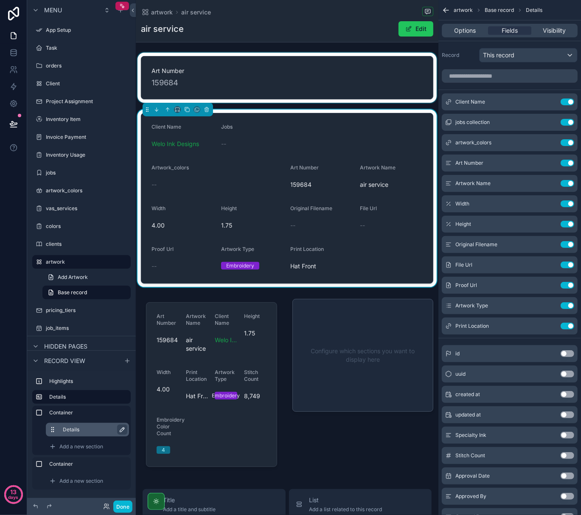
click at [345, 76] on div "scrollable content" at bounding box center [287, 78] width 303 height 50
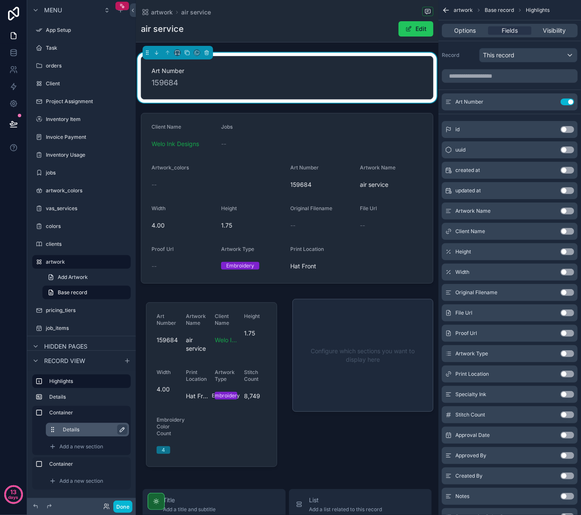
click at [567, 228] on button "Use setting" at bounding box center [568, 231] width 14 height 7
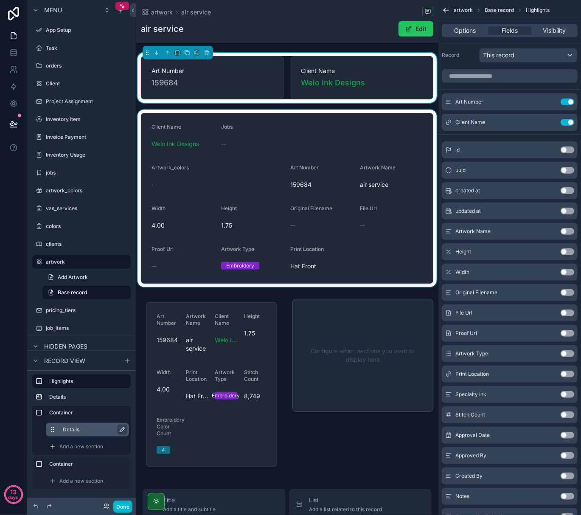
click at [267, 211] on div "scrollable content" at bounding box center [287, 198] width 303 height 177
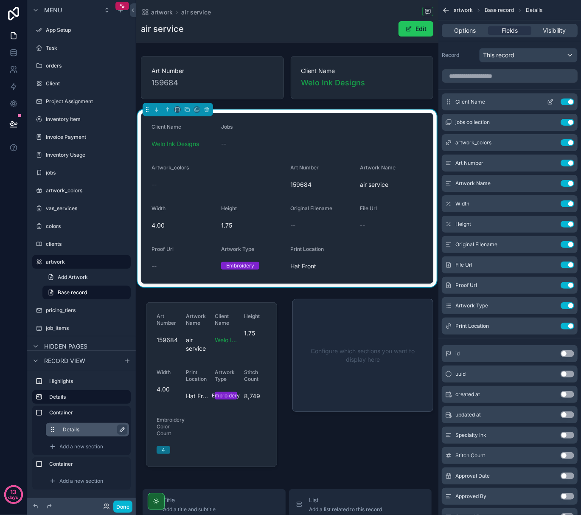
click at [570, 101] on button "Use setting" at bounding box center [568, 101] width 14 height 7
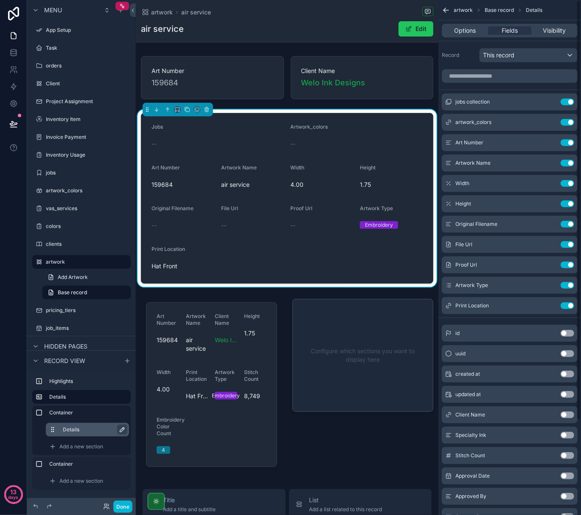
click at [570, 101] on button "Use setting" at bounding box center [568, 101] width 14 height 7
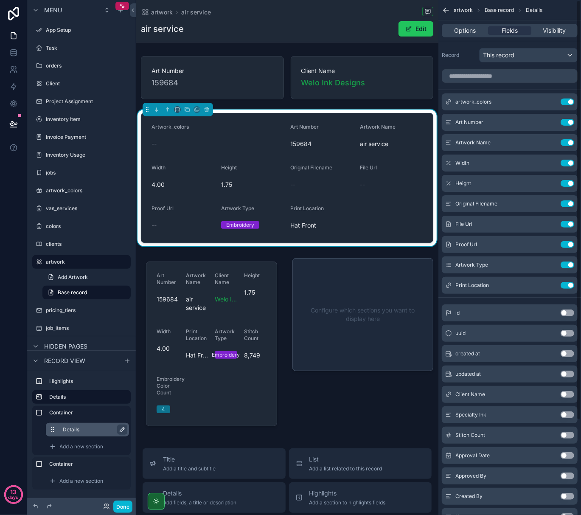
click at [570, 101] on button "Use setting" at bounding box center [568, 101] width 14 height 7
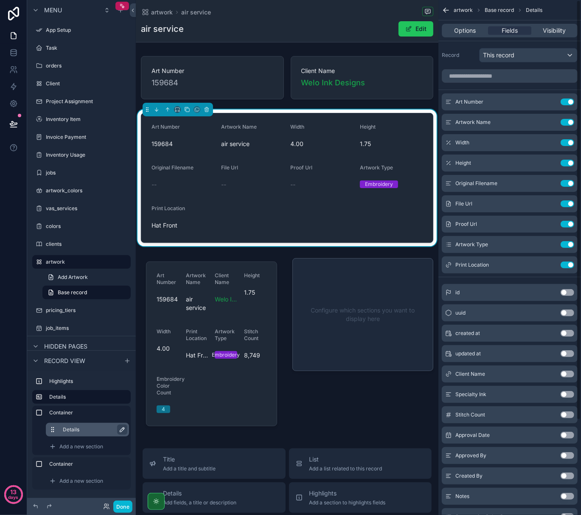
click at [570, 101] on button "Use setting" at bounding box center [568, 101] width 14 height 7
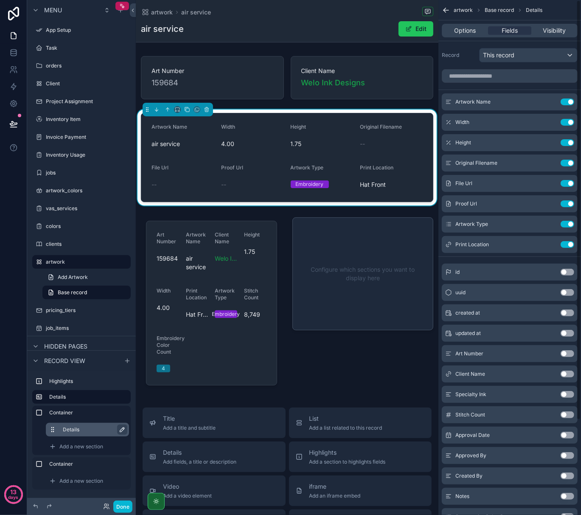
click at [570, 101] on button "Use setting" at bounding box center [568, 101] width 14 height 7
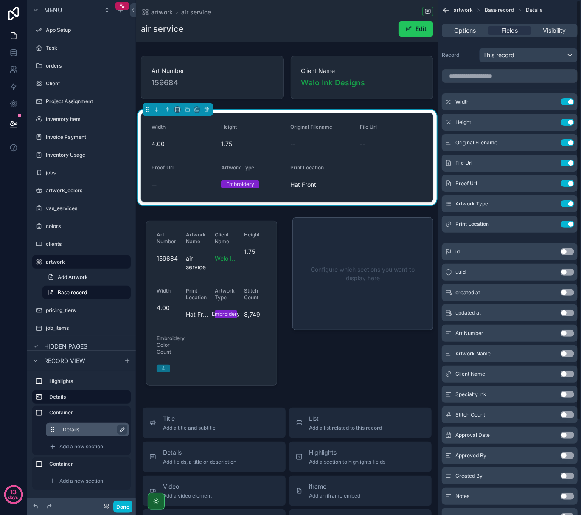
click at [570, 101] on button "Use setting" at bounding box center [568, 101] width 14 height 7
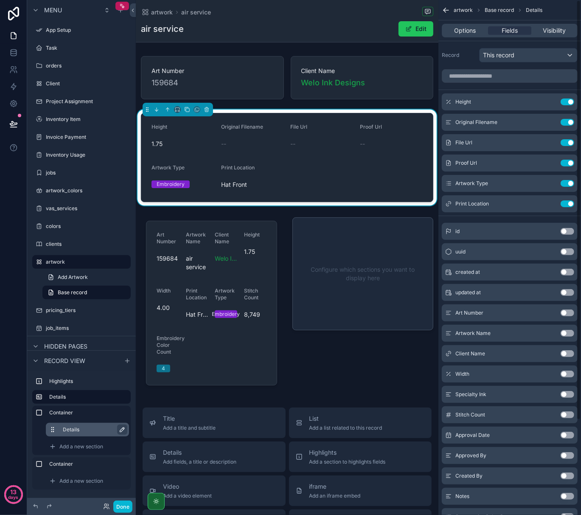
click at [570, 101] on button "Use setting" at bounding box center [568, 101] width 14 height 7
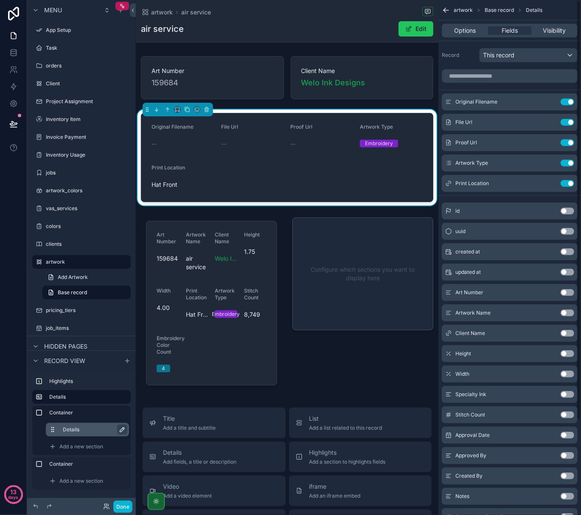
click at [570, 101] on button "Use setting" at bounding box center [568, 101] width 14 height 7
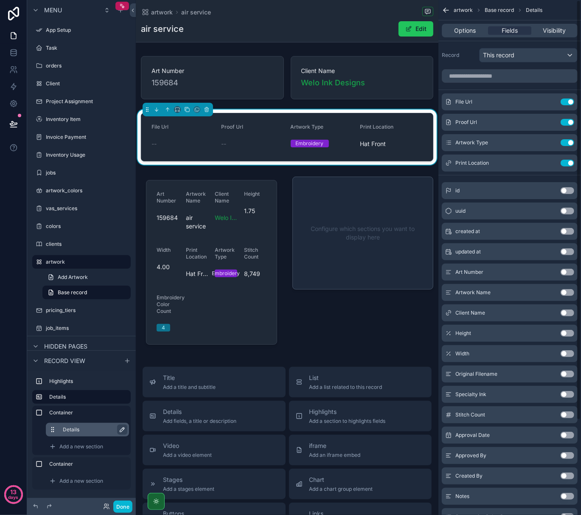
click at [570, 101] on button "Use setting" at bounding box center [568, 101] width 14 height 7
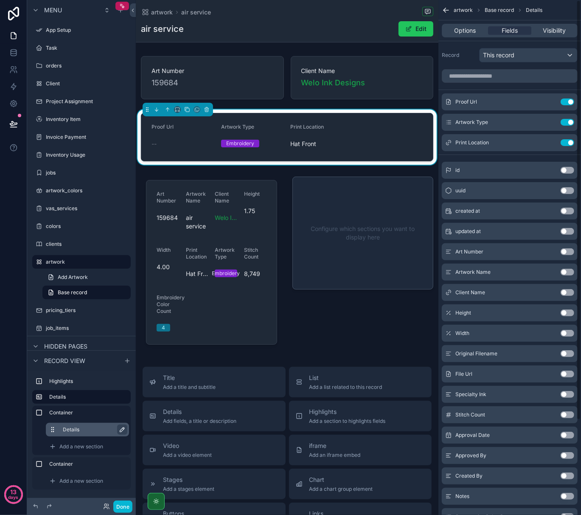
click at [570, 101] on button "Use setting" at bounding box center [568, 101] width 14 height 7
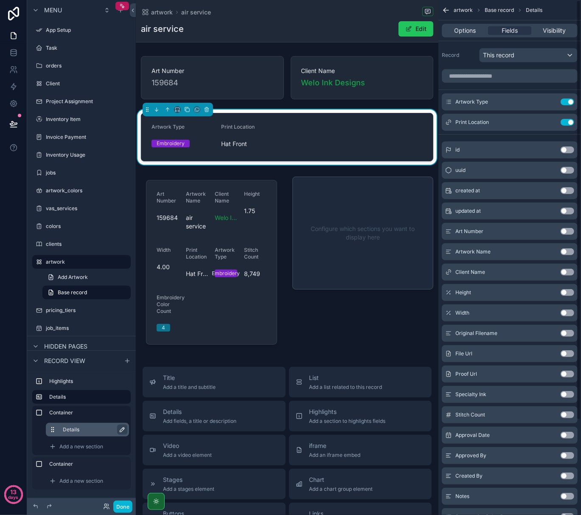
click at [570, 101] on button "Use setting" at bounding box center [568, 101] width 14 height 7
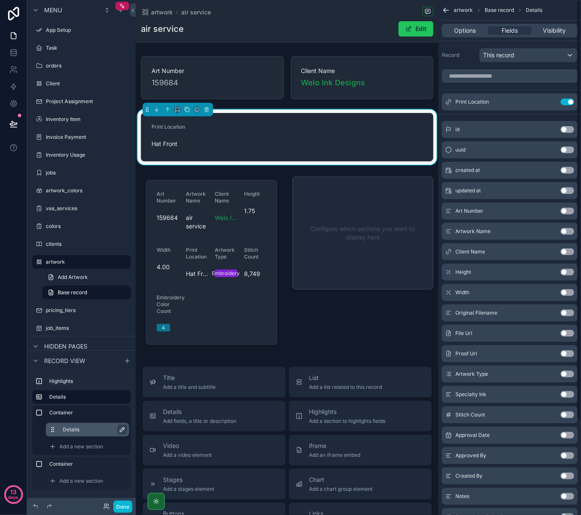
click at [570, 101] on button "Use setting" at bounding box center [568, 101] width 14 height 7
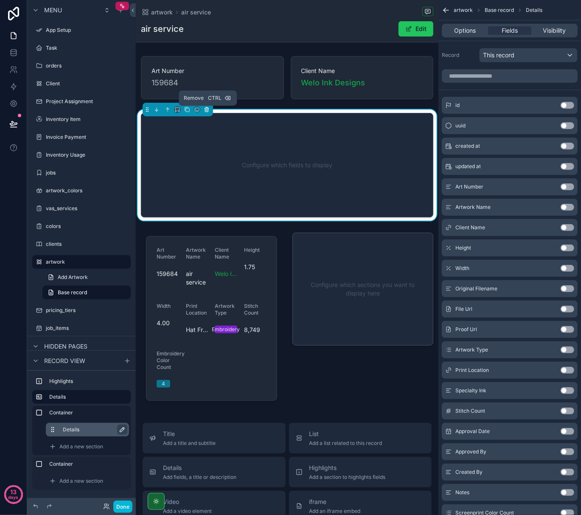
click at [204, 111] on icon "scrollable content" at bounding box center [207, 110] width 6 height 6
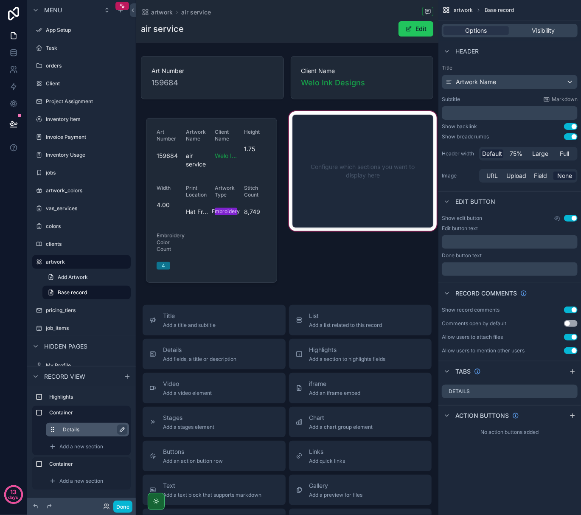
click at [357, 177] on div "scrollable content" at bounding box center [363, 201] width 152 height 182
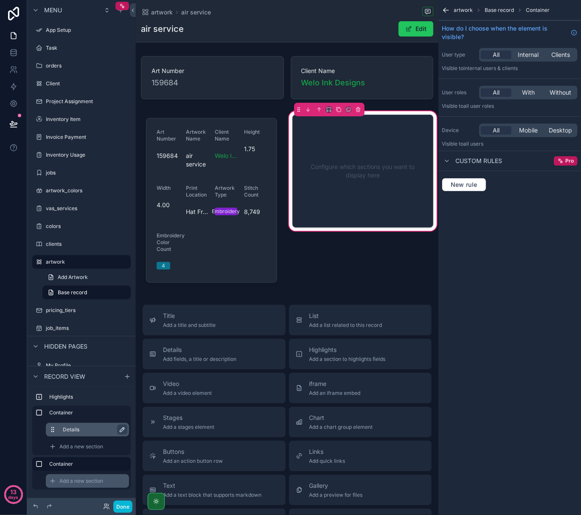
click at [80, 478] on span "Add a new section" at bounding box center [81, 481] width 44 height 7
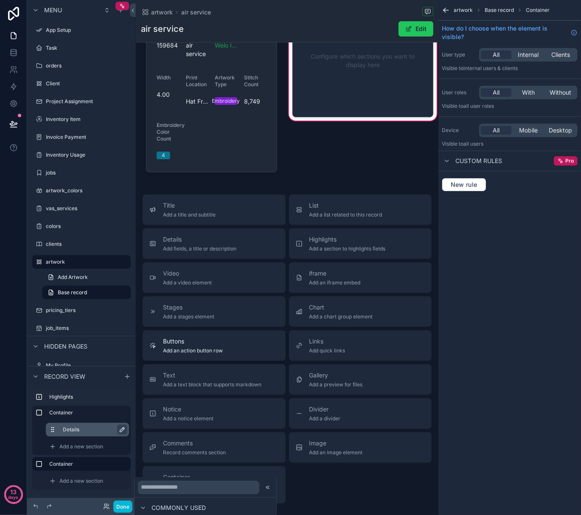
scroll to position [113, 0]
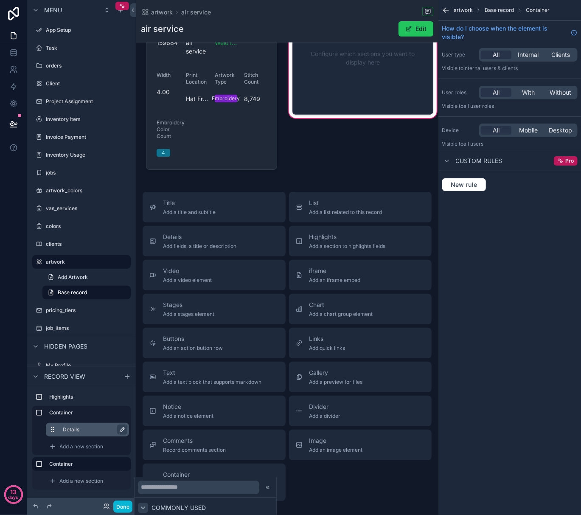
click at [143, 506] on icon at bounding box center [143, 507] width 7 height 7
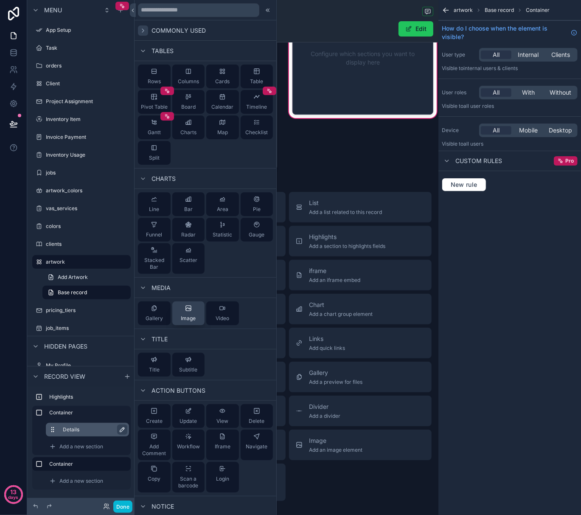
click at [187, 318] on span "Image" at bounding box center [188, 318] width 15 height 7
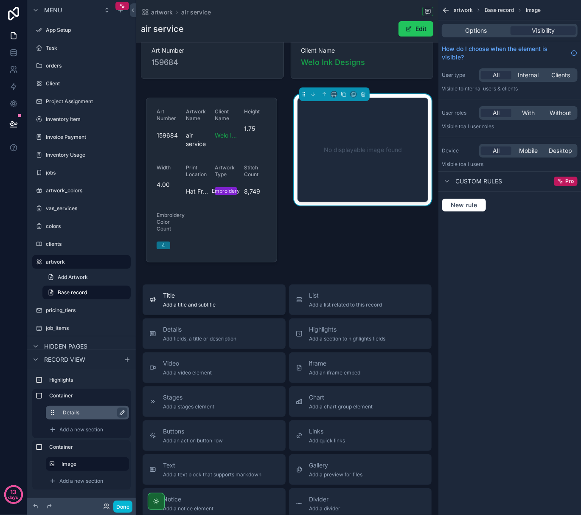
scroll to position [0, 0]
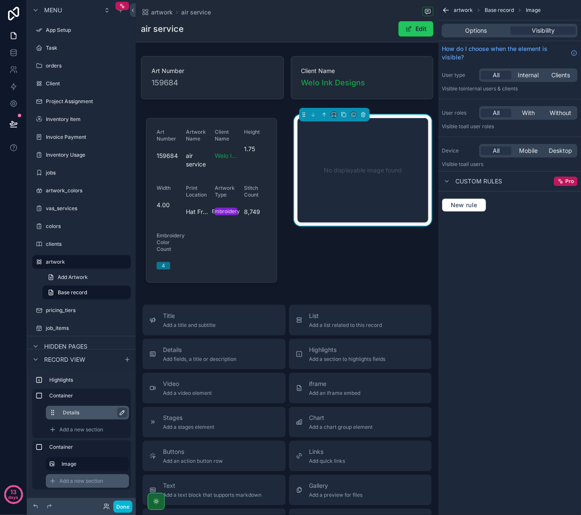
click at [93, 483] on span "Add a new section" at bounding box center [81, 481] width 44 height 7
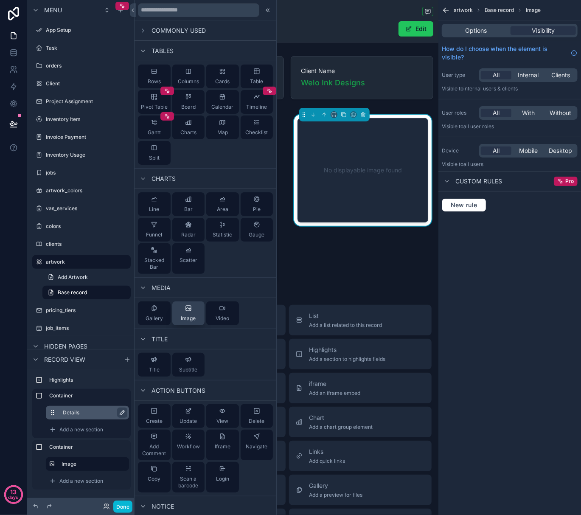
click at [189, 317] on span "Image" at bounding box center [188, 318] width 15 height 7
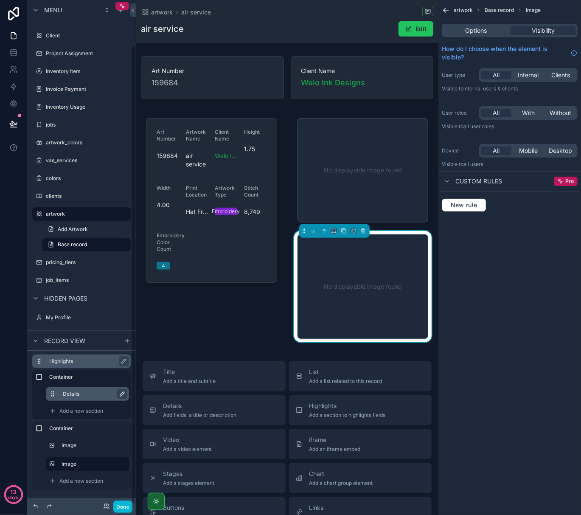
scroll to position [50, 0]
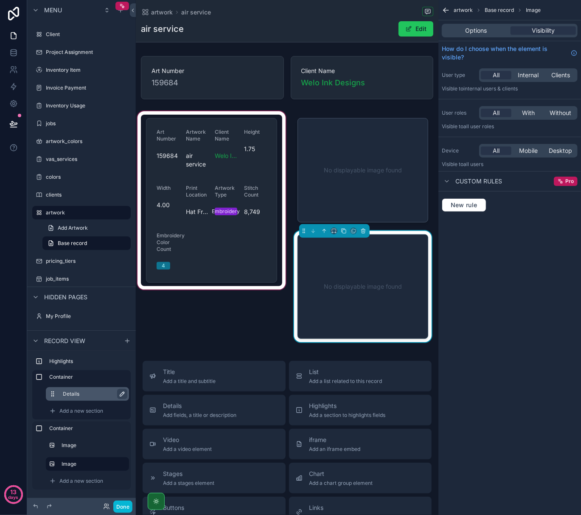
click at [187, 112] on div "scrollable content" at bounding box center [212, 229] width 152 height 238
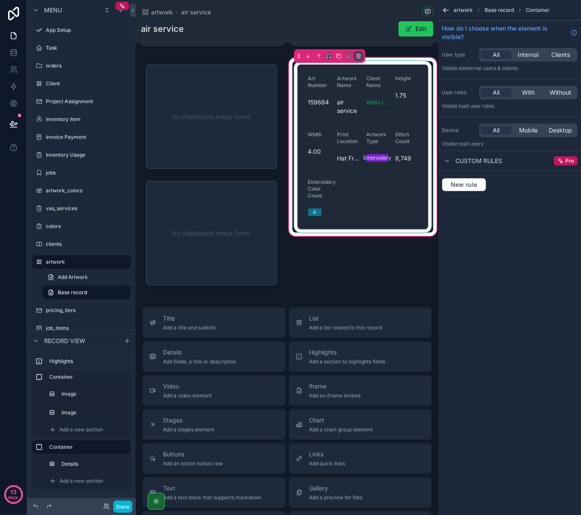
scroll to position [56, 0]
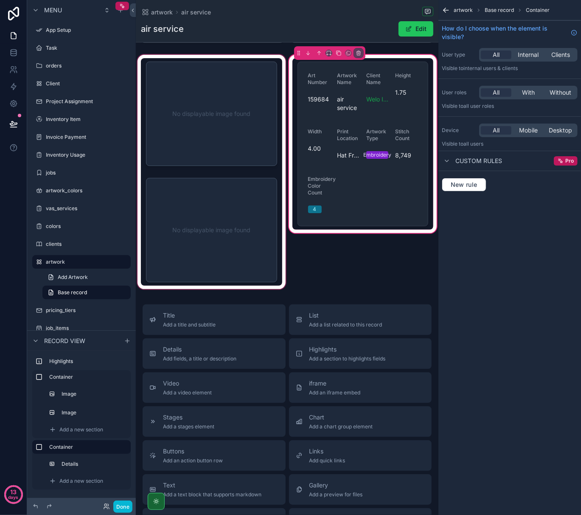
click at [264, 219] on div "scrollable content" at bounding box center [212, 172] width 152 height 238
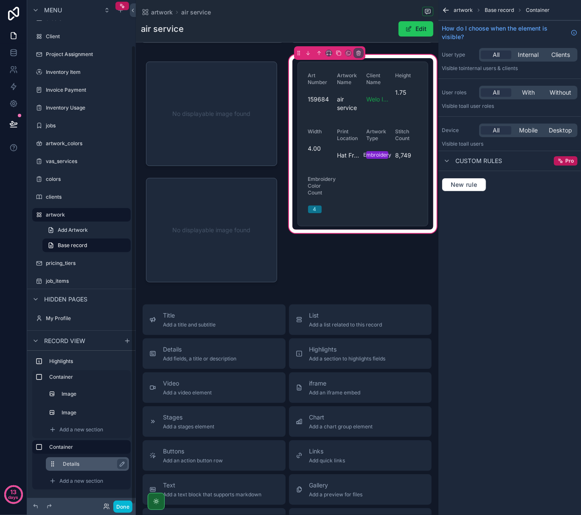
scroll to position [50, 0]
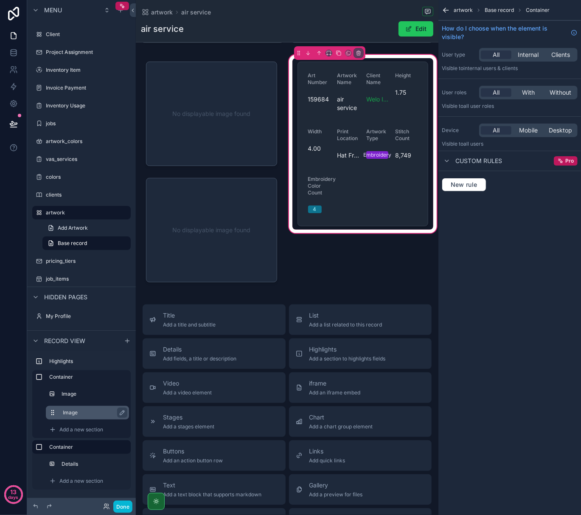
click at [54, 412] on icon "scrollable content" at bounding box center [52, 412] width 7 height 7
click at [123, 411] on icon "scrollable content" at bounding box center [123, 411] width 1 height 1
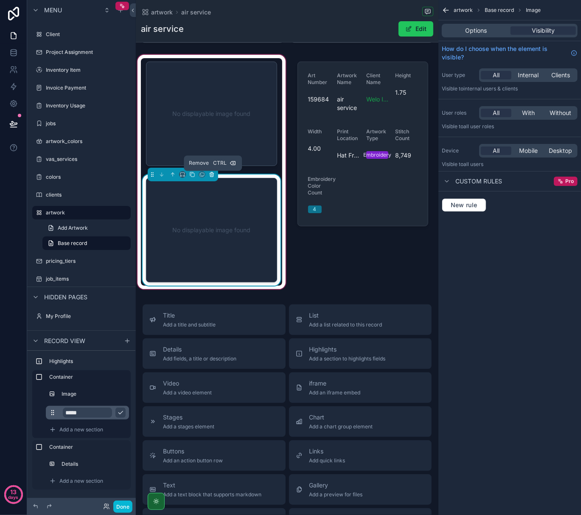
click at [211, 175] on icon "scrollable content" at bounding box center [212, 174] width 6 height 6
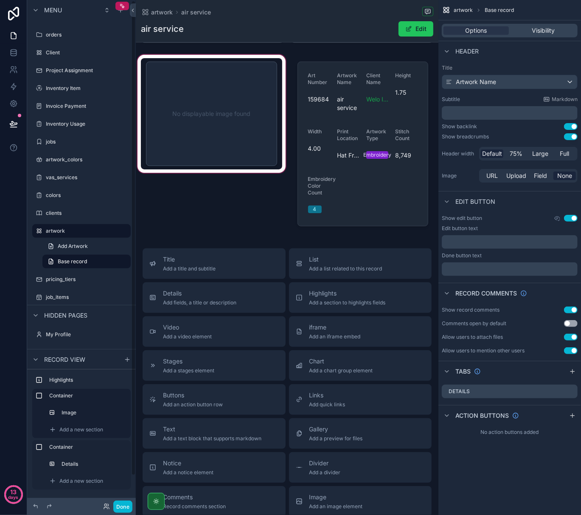
scroll to position [0, 0]
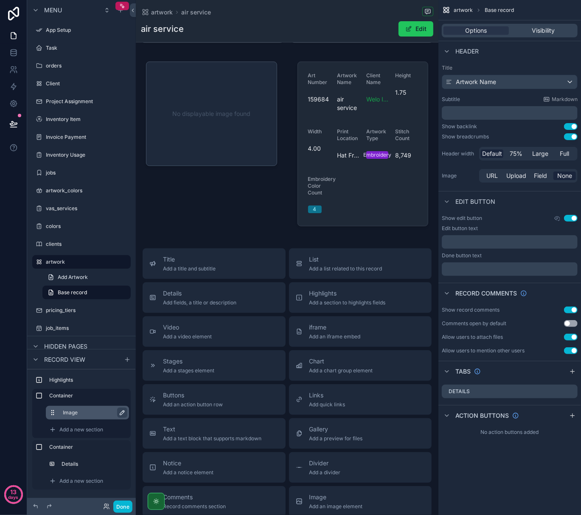
click at [119, 411] on icon "scrollable content" at bounding box center [122, 412] width 7 height 7
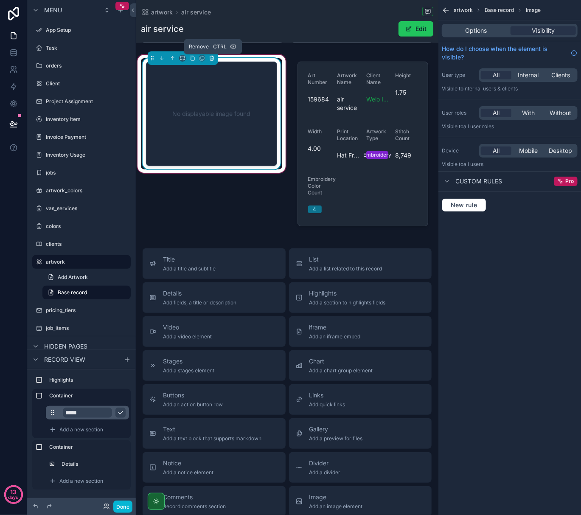
click at [213, 57] on icon "scrollable content" at bounding box center [212, 56] width 2 height 1
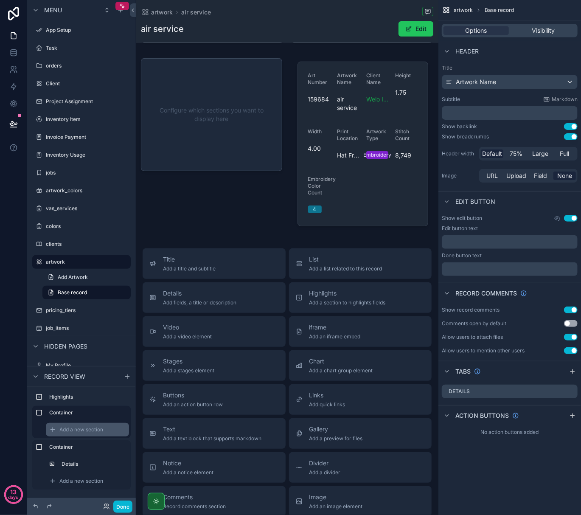
click at [80, 425] on div "Add a new section" at bounding box center [87, 430] width 83 height 14
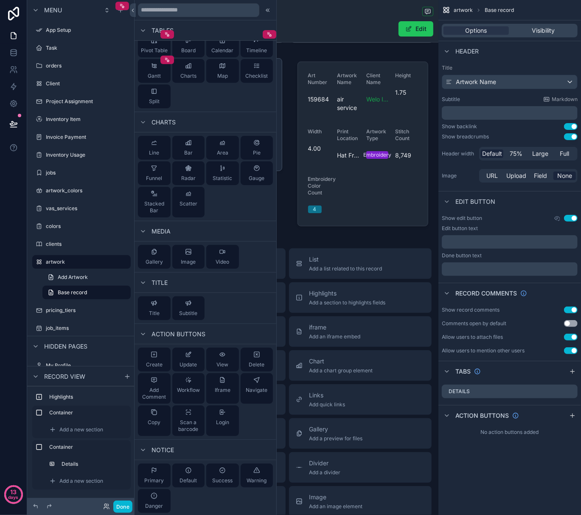
scroll to position [59, 0]
click at [163, 259] on button "Gallery" at bounding box center [154, 255] width 33 height 24
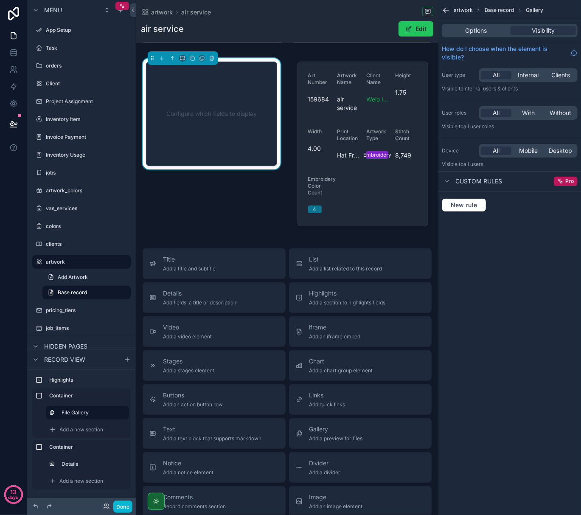
scroll to position [0, 0]
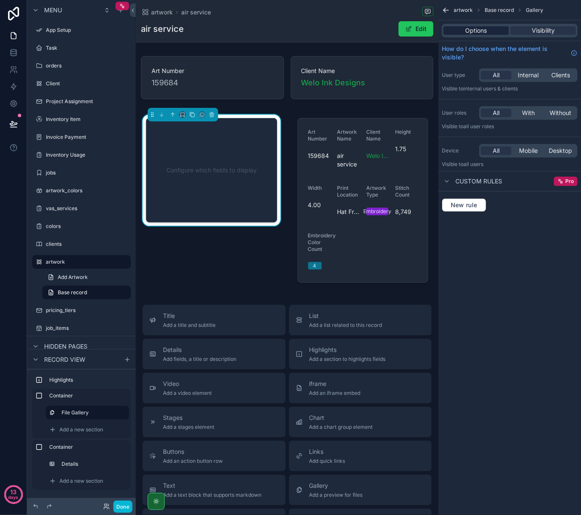
click at [499, 32] on div "Options" at bounding box center [476, 30] width 65 height 8
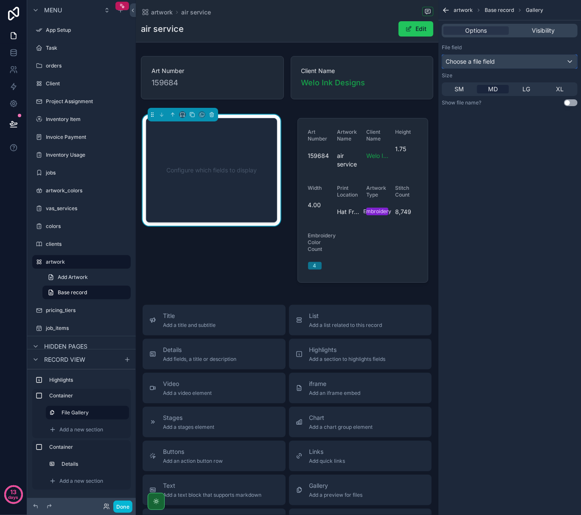
click at [517, 58] on div "Choose a file field" at bounding box center [509, 62] width 135 height 14
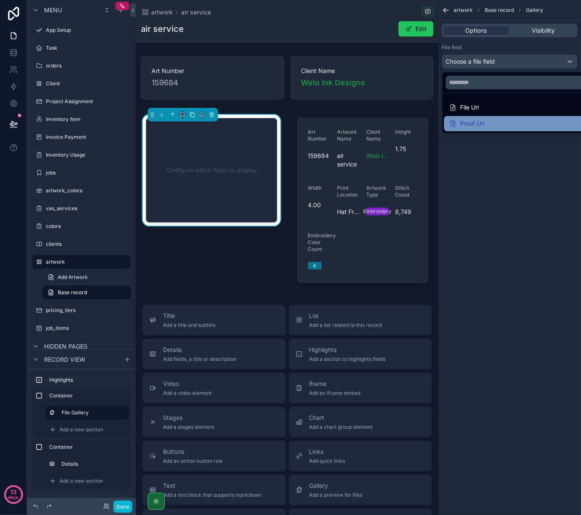
click at [484, 125] on div "Proof Url" at bounding box center [466, 123] width 35 height 10
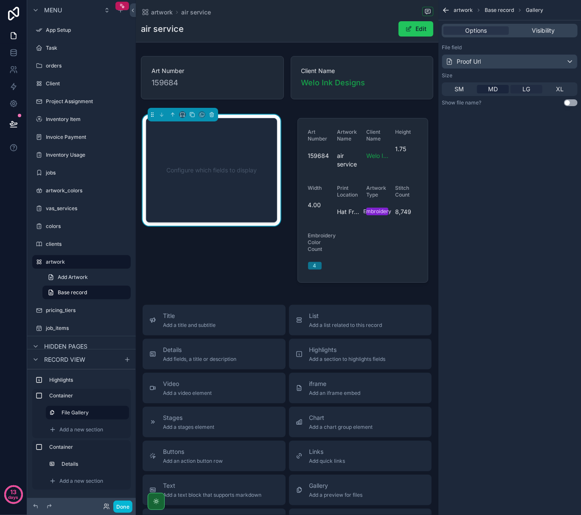
click at [528, 92] on span "LG" at bounding box center [527, 89] width 8 height 8
click at [570, 104] on button "Use setting" at bounding box center [571, 102] width 14 height 7
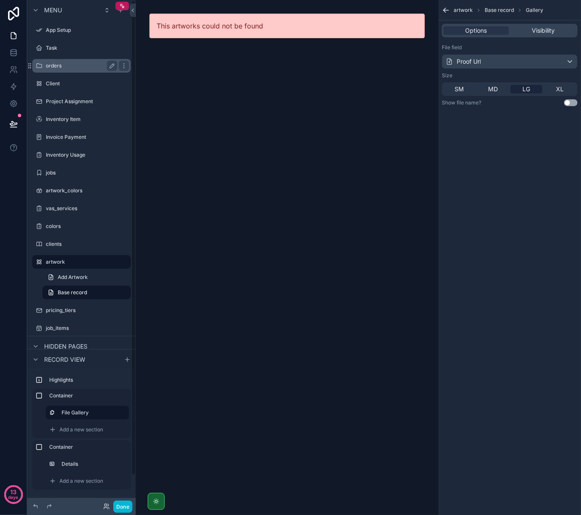
click at [91, 66] on label "orders" at bounding box center [80, 65] width 68 height 7
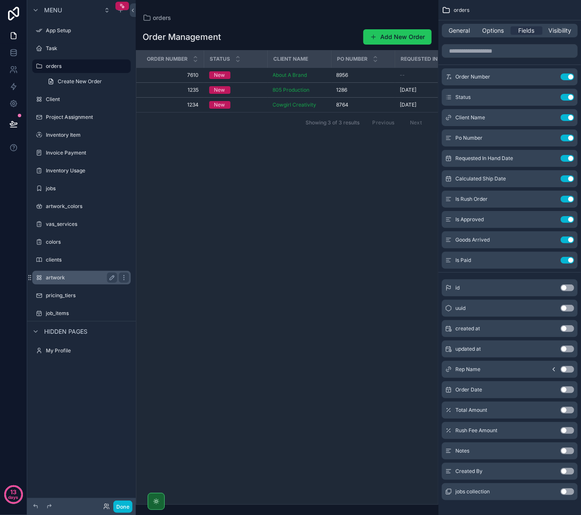
click at [51, 279] on label "artwork" at bounding box center [80, 277] width 68 height 7
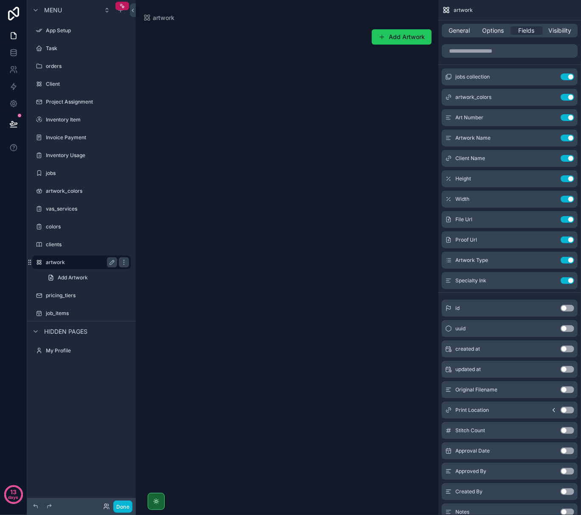
click at [55, 265] on label "artwork" at bounding box center [80, 262] width 68 height 7
click at [65, 65] on label "orders" at bounding box center [80, 66] width 68 height 7
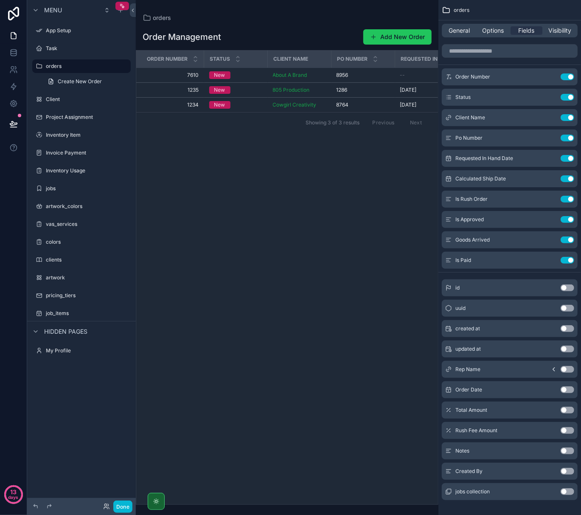
click at [269, 75] on div "scrollable content" at bounding box center [287, 257] width 303 height 515
click at [256, 77] on div "New" at bounding box center [235, 75] width 53 height 8
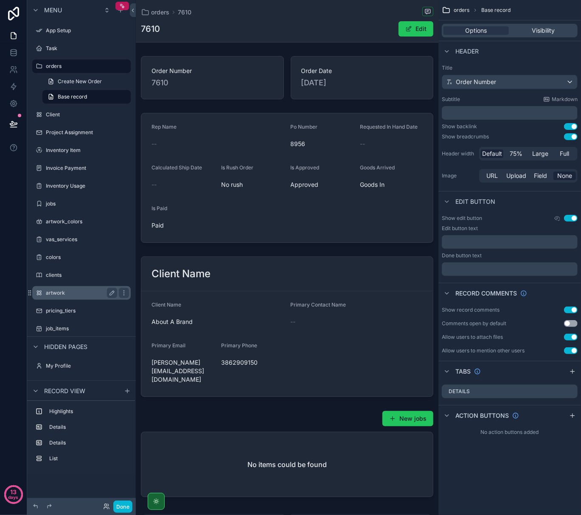
click at [70, 289] on label "artwork" at bounding box center [80, 292] width 68 height 7
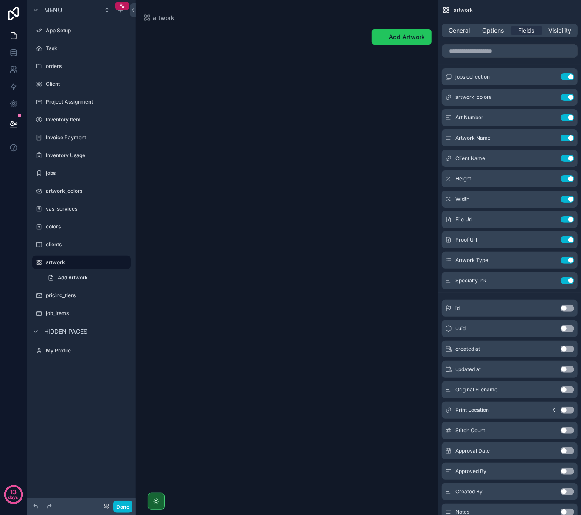
click at [391, 41] on div "scrollable content" at bounding box center [287, 66] width 303 height 132
click at [394, 31] on button "Add Artwork" at bounding box center [402, 36] width 60 height 15
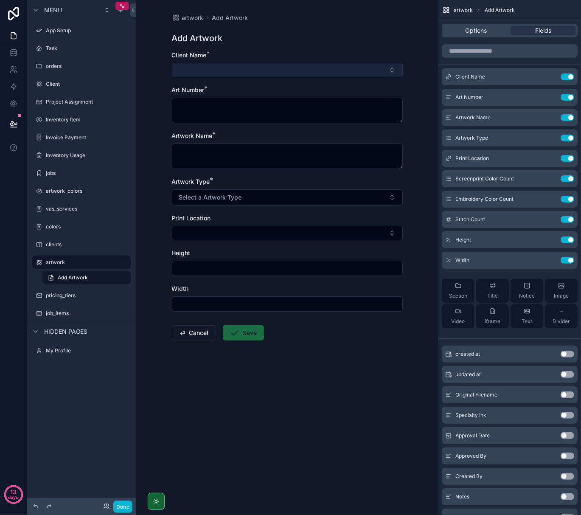
click at [326, 63] on button "Select Button" at bounding box center [287, 70] width 231 height 14
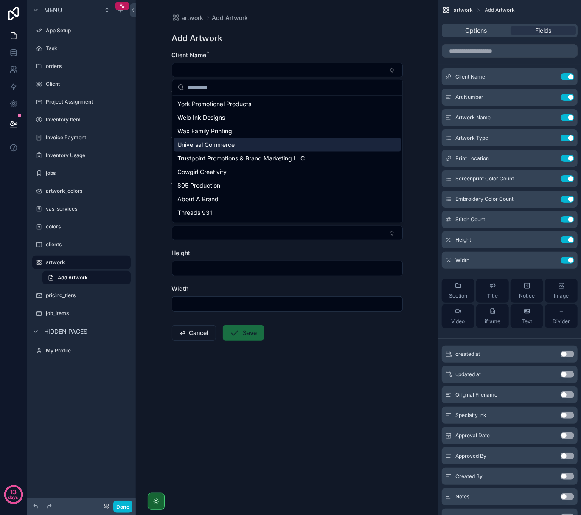
click at [253, 143] on div "Universal Commerce" at bounding box center [287, 145] width 227 height 14
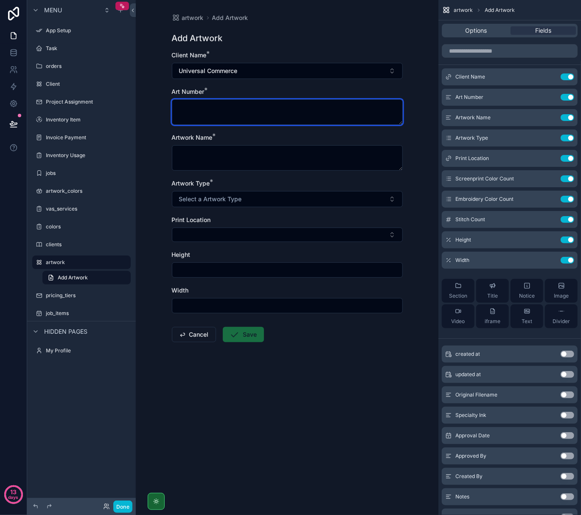
click at [262, 117] on textarea "scrollable content" at bounding box center [287, 111] width 231 height 25
type textarea "****"
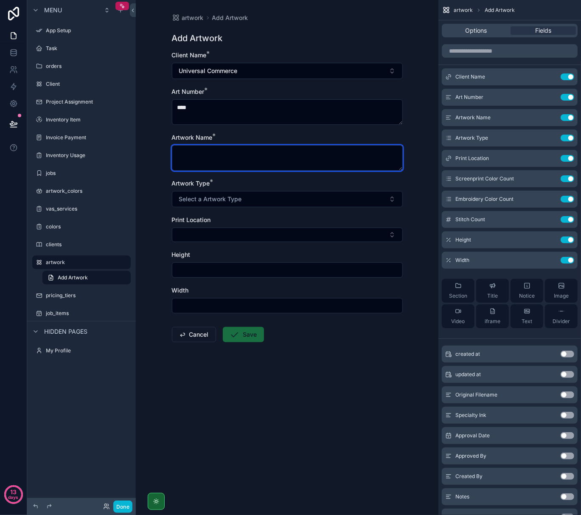
click at [252, 162] on textarea "scrollable content" at bounding box center [287, 157] width 231 height 25
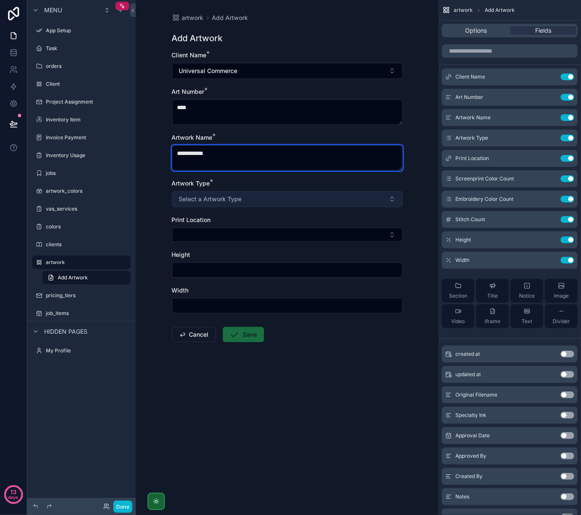
type textarea "**********"
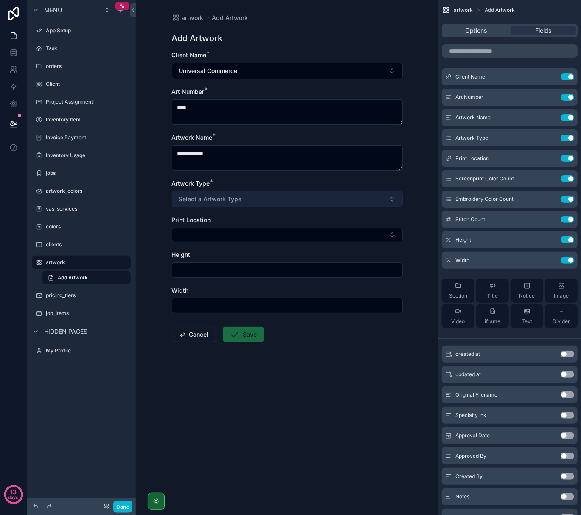
click at [245, 200] on button "Select a Artwork Type" at bounding box center [287, 199] width 231 height 16
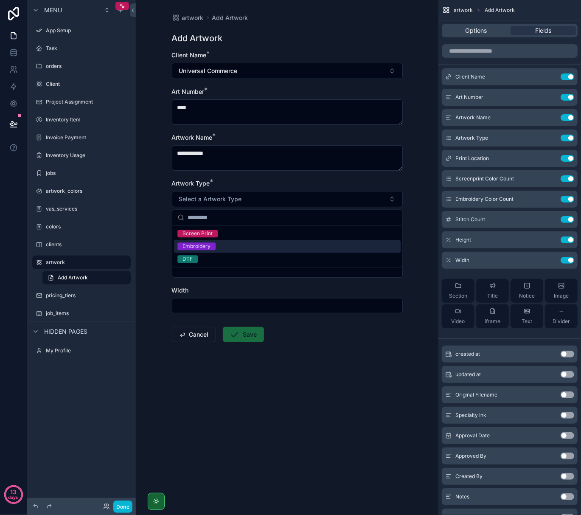
click at [231, 244] on div "Embroidery" at bounding box center [287, 246] width 227 height 13
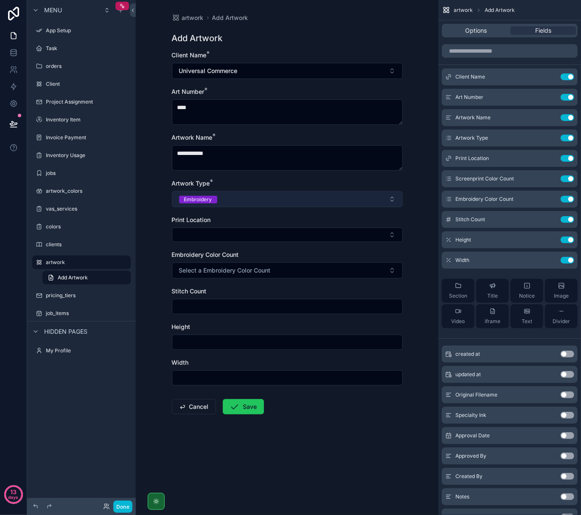
click at [233, 196] on button "Embroidery" at bounding box center [287, 199] width 231 height 16
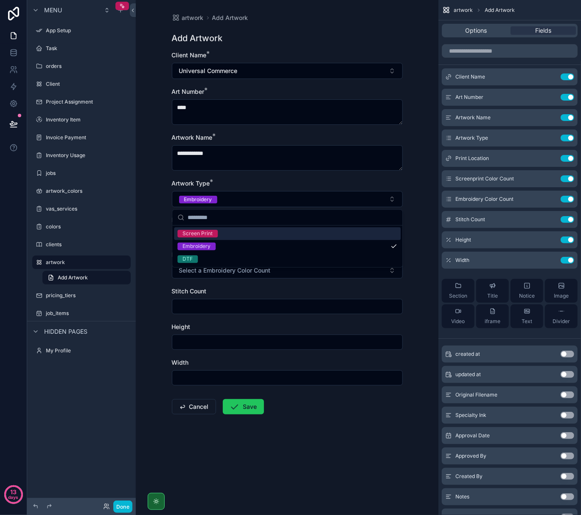
click at [230, 219] on input "scrollable content" at bounding box center [293, 217] width 210 height 15
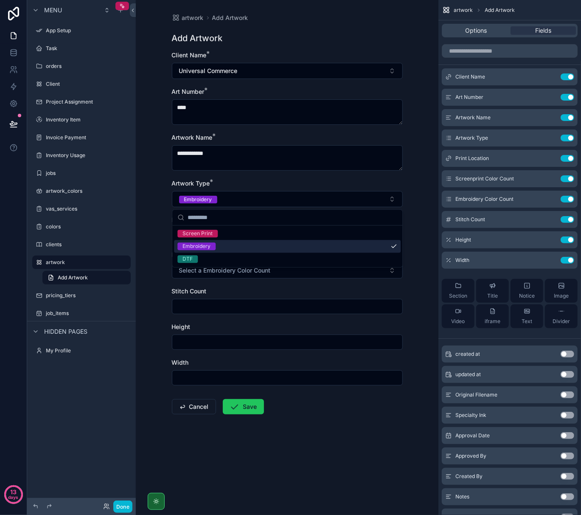
click at [223, 249] on div "Embroidery" at bounding box center [287, 246] width 227 height 13
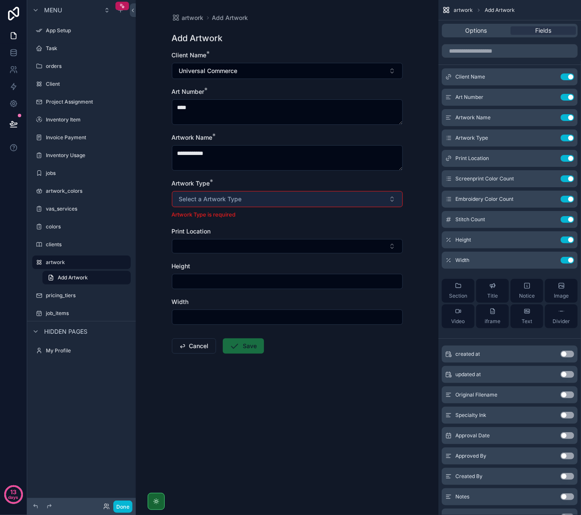
click at [241, 202] on span "Select a Artwork Type" at bounding box center [210, 199] width 63 height 8
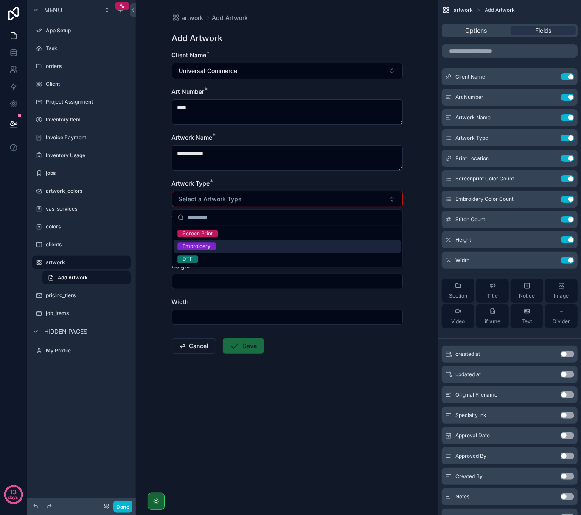
click at [224, 245] on div "Embroidery" at bounding box center [287, 246] width 227 height 13
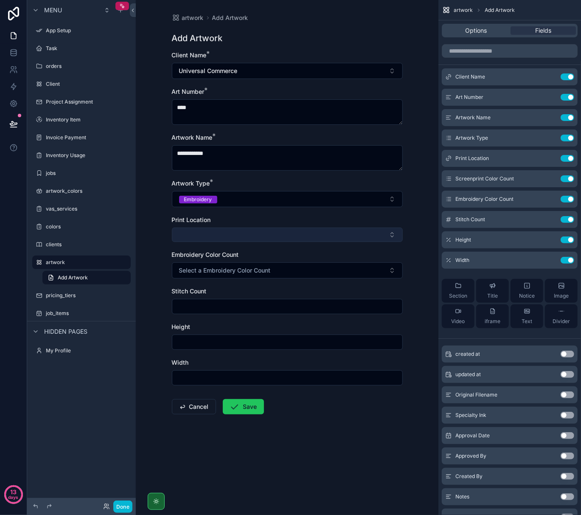
click at [227, 240] on button "Select Button" at bounding box center [287, 235] width 231 height 14
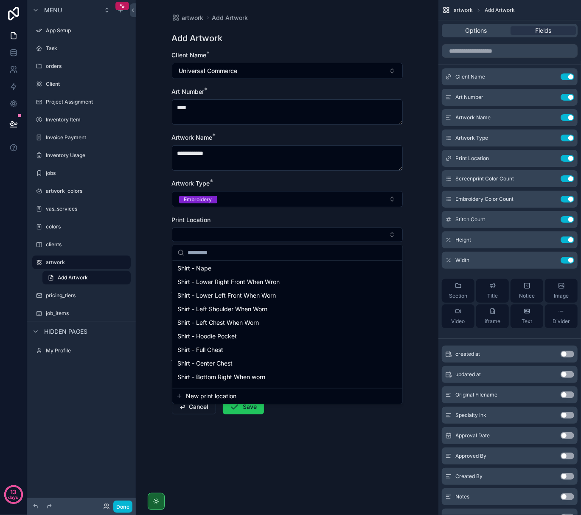
scroll to position [340, 0]
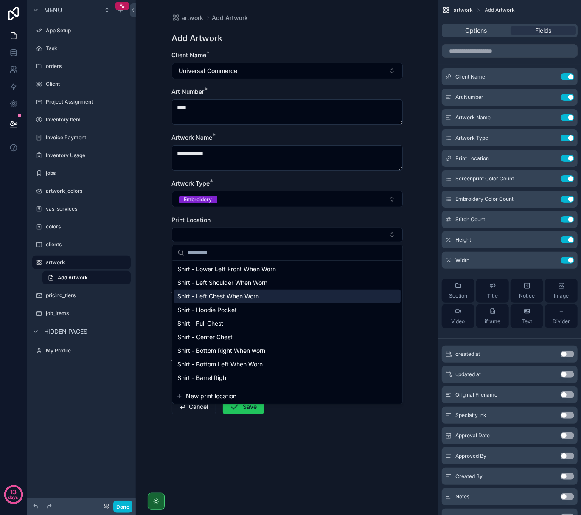
click at [232, 299] on span "Shirt - Left Chest When Worn" at bounding box center [217, 296] width 81 height 8
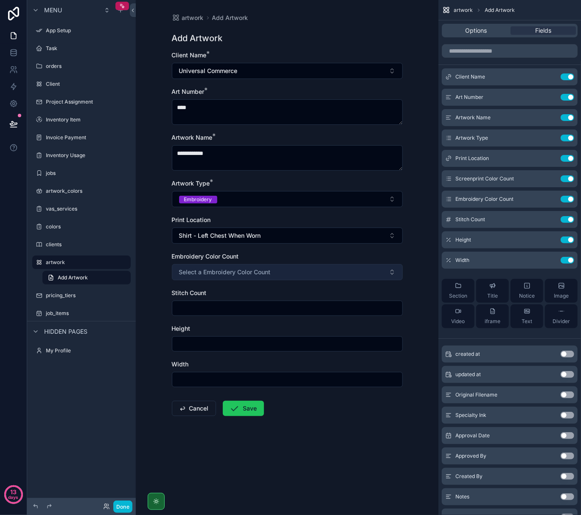
click at [237, 268] on button "Select a Embroidery Color Count" at bounding box center [287, 272] width 231 height 16
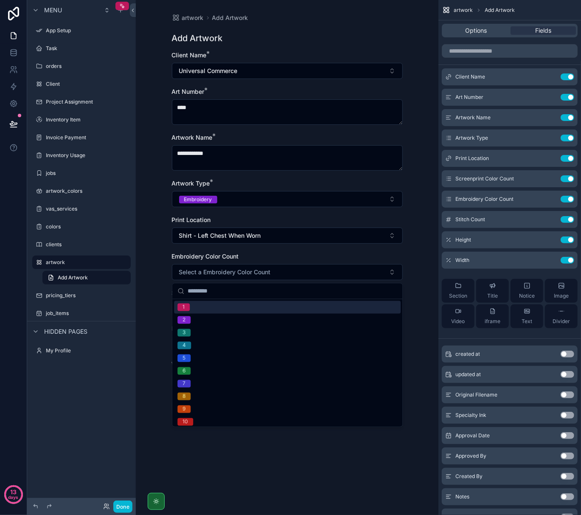
click at [231, 305] on div "1" at bounding box center [287, 307] width 227 height 13
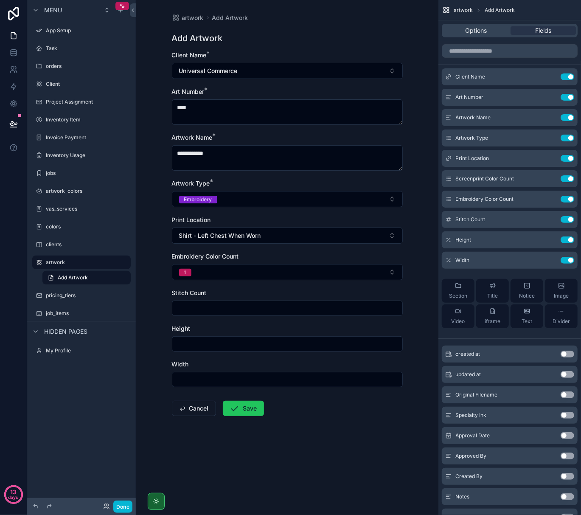
click at [231, 305] on input "scrollable content" at bounding box center [287, 308] width 230 height 12
type input "*****"
click at [249, 349] on input "scrollable content" at bounding box center [287, 344] width 230 height 12
type input "****"
click at [233, 376] on input "scrollable content" at bounding box center [287, 380] width 230 height 12
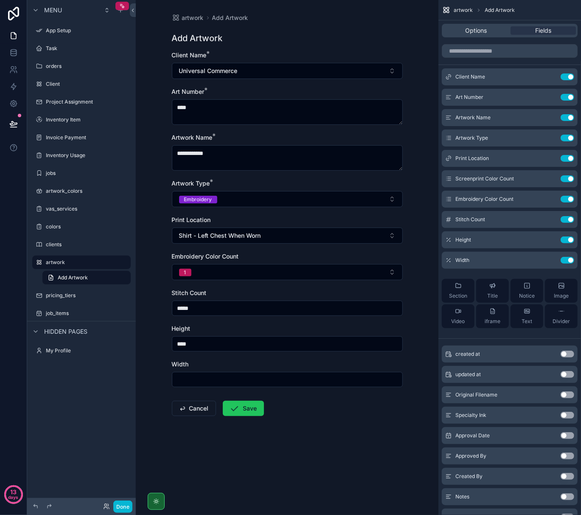
type input "*"
click at [272, 133] on div "Artwork Name *" at bounding box center [287, 137] width 231 height 8
click at [240, 412] on icon "scrollable content" at bounding box center [235, 408] width 10 height 10
click at [244, 408] on button "Save" at bounding box center [243, 408] width 41 height 15
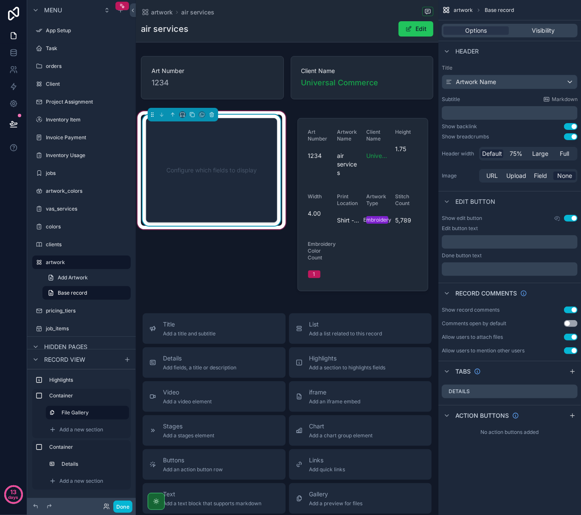
click at [262, 182] on div "Configure which fields to display" at bounding box center [211, 170] width 131 height 104
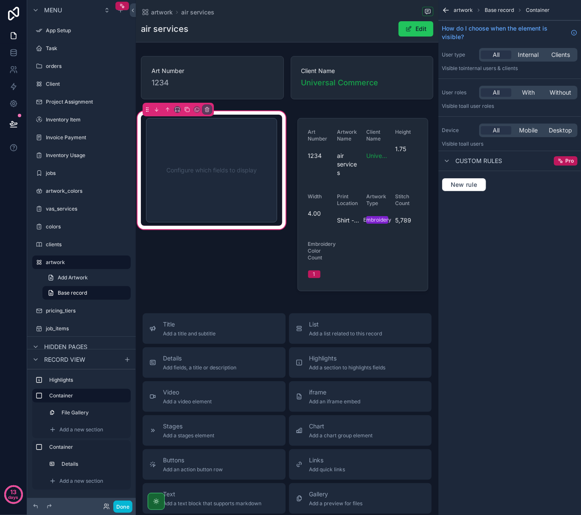
click at [249, 277] on div "Configure which fields to display" at bounding box center [212, 205] width 152 height 190
click at [73, 264] on label "artwork" at bounding box center [80, 262] width 68 height 7
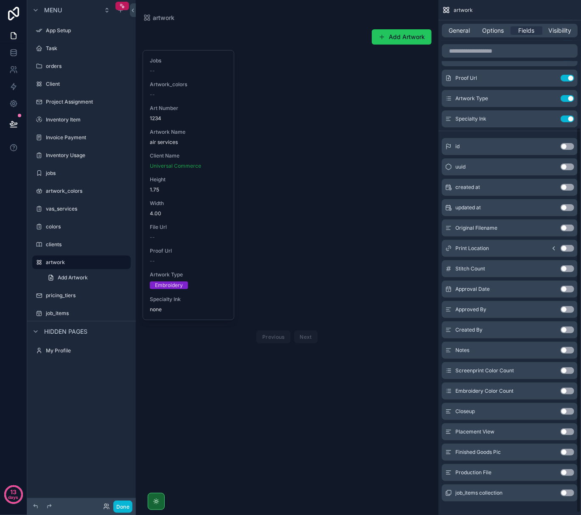
scroll to position [170, 0]
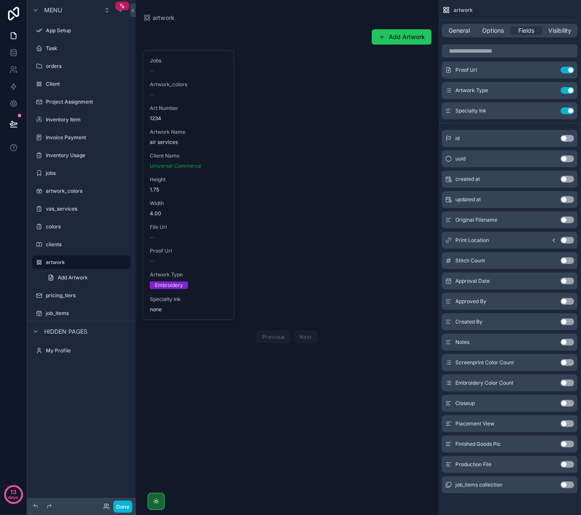
click at [567, 404] on button "Use setting" at bounding box center [568, 403] width 14 height 7
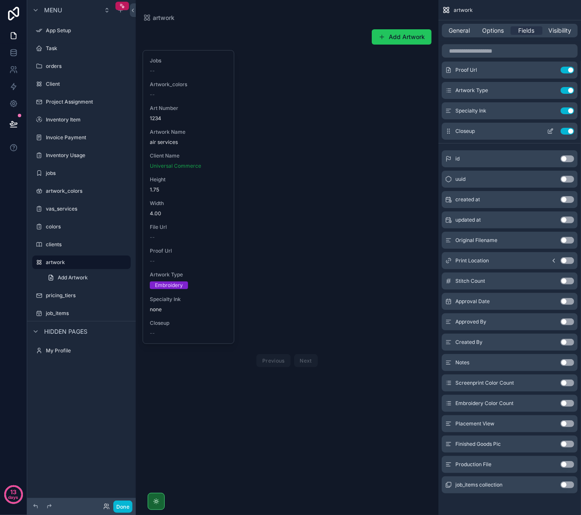
click at [550, 131] on icon "scrollable content" at bounding box center [551, 130] width 3 height 3
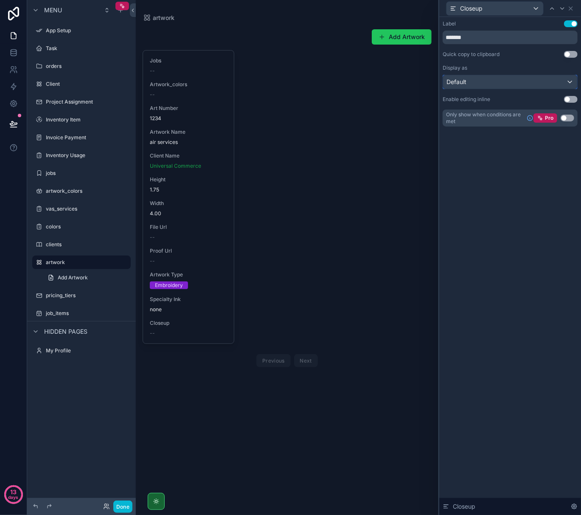
click at [487, 82] on div "Default" at bounding box center [510, 82] width 134 height 14
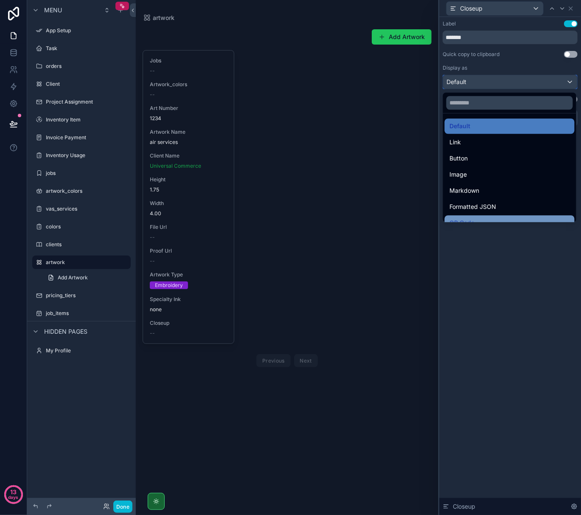
scroll to position [0, 0]
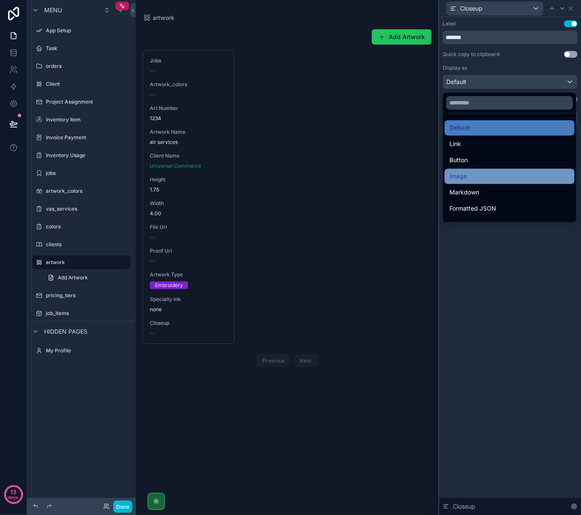
click at [477, 175] on div "Image" at bounding box center [510, 176] width 120 height 10
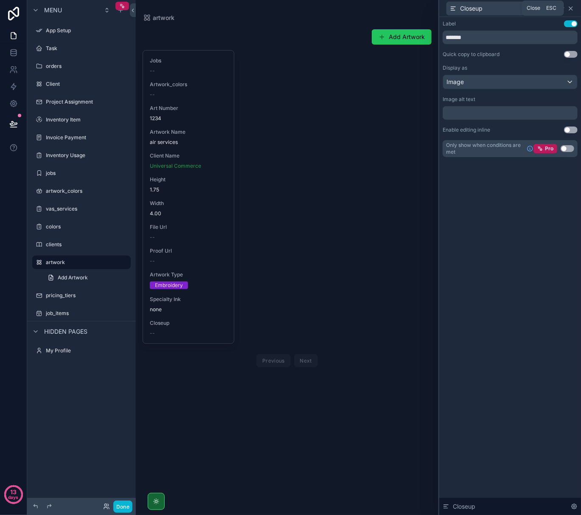
click at [572, 8] on icon at bounding box center [571, 8] width 7 height 7
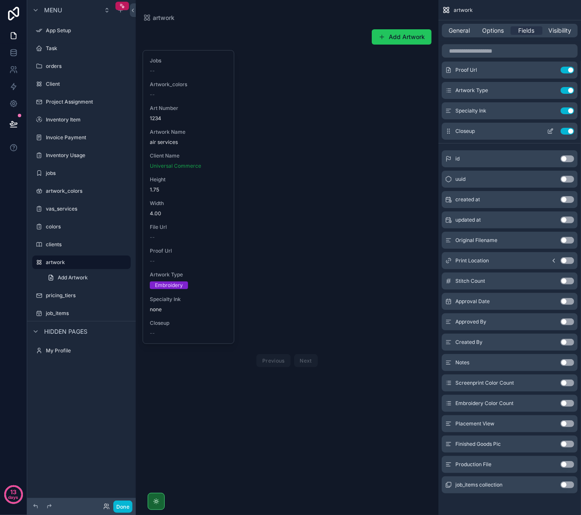
click at [567, 129] on button "Use setting" at bounding box center [568, 131] width 14 height 7
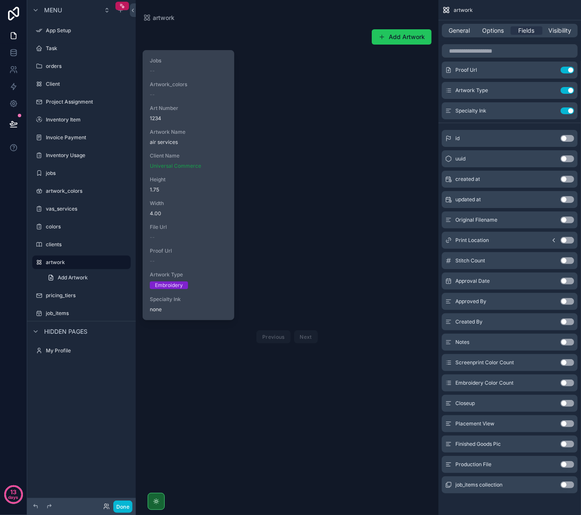
click at [179, 190] on span "1.75" at bounding box center [188, 189] width 77 height 7
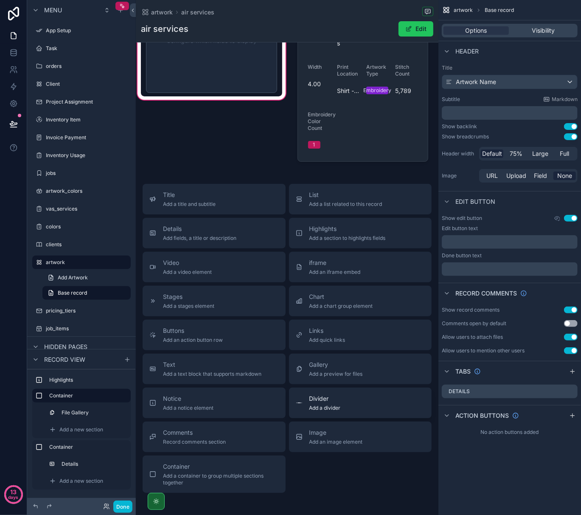
scroll to position [170, 0]
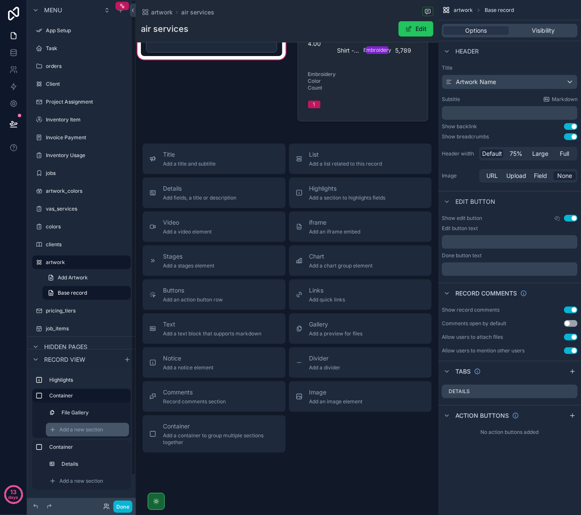
click at [66, 428] on span "Add a new section" at bounding box center [81, 429] width 44 height 7
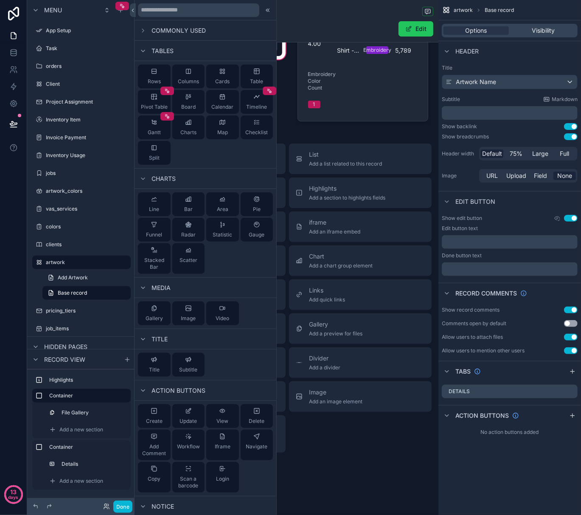
click at [322, 443] on div "Title Add a title and subtitle List Add a list related to this record Details A…" at bounding box center [287, 297] width 303 height 309
click at [126, 449] on icon "scrollable content" at bounding box center [124, 447] width 7 height 7
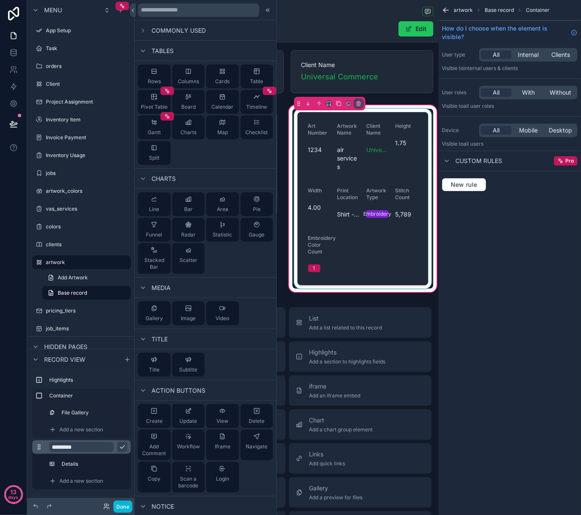
scroll to position [0, 0]
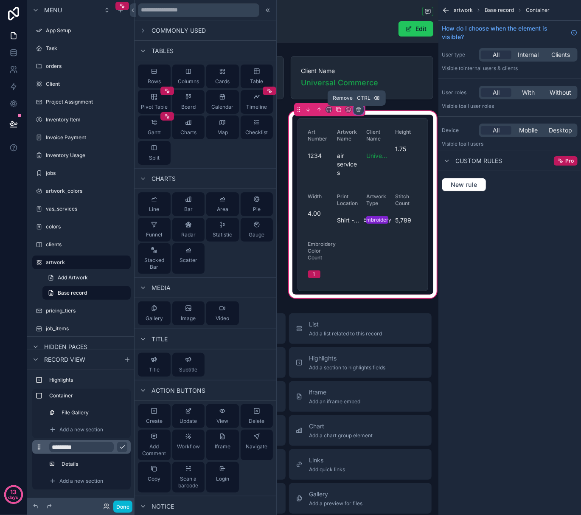
click at [357, 107] on icon "scrollable content" at bounding box center [359, 110] width 6 height 6
click at [376, 140] on span "Remove entire container" at bounding box center [392, 144] width 67 height 10
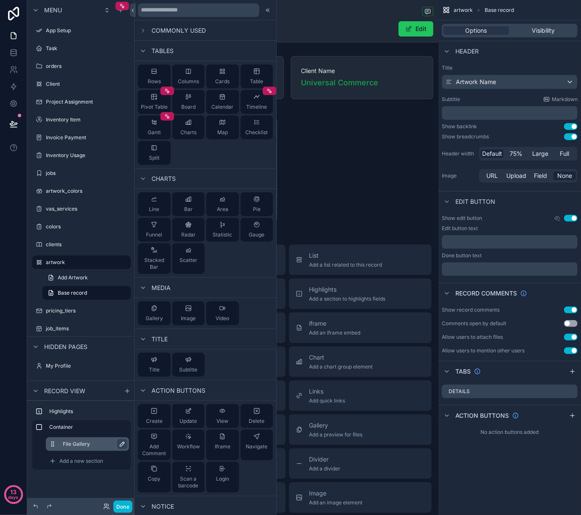
click at [121, 446] on icon "scrollable content" at bounding box center [122, 444] width 4 height 4
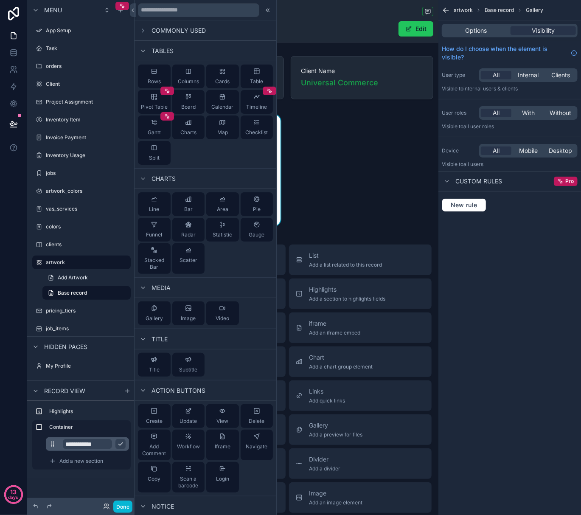
click at [122, 447] on icon "scrollable content" at bounding box center [120, 444] width 7 height 7
click at [337, 160] on div "Art Number 1234 Client Name Universal Commerce Configure which fields to display" at bounding box center [287, 142] width 303 height 178
click at [87, 460] on span "Add a new section" at bounding box center [81, 461] width 44 height 7
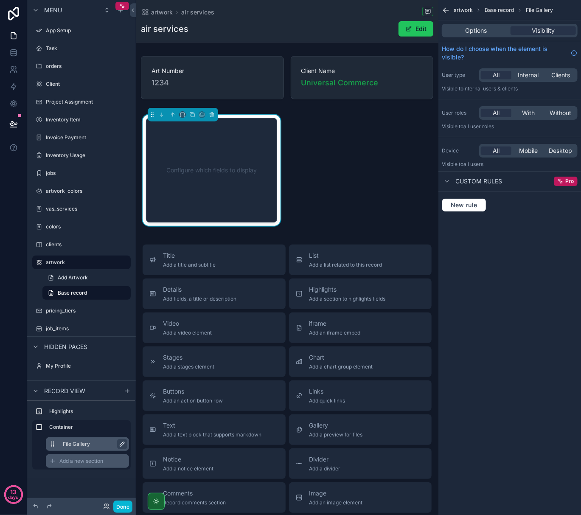
click at [87, 460] on span "Add a new section" at bounding box center [81, 461] width 44 height 7
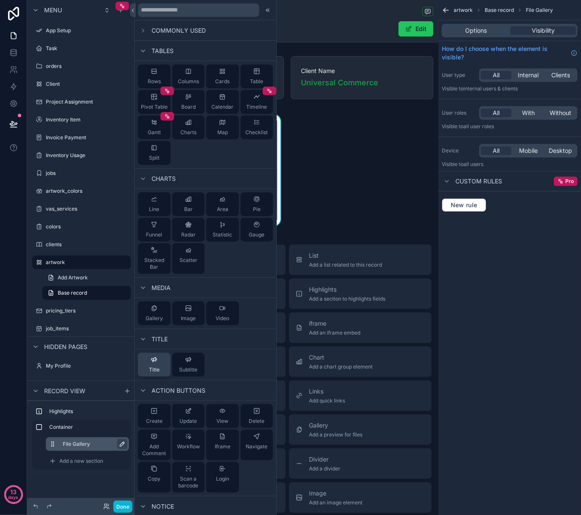
click at [160, 364] on button "Title" at bounding box center [154, 365] width 33 height 24
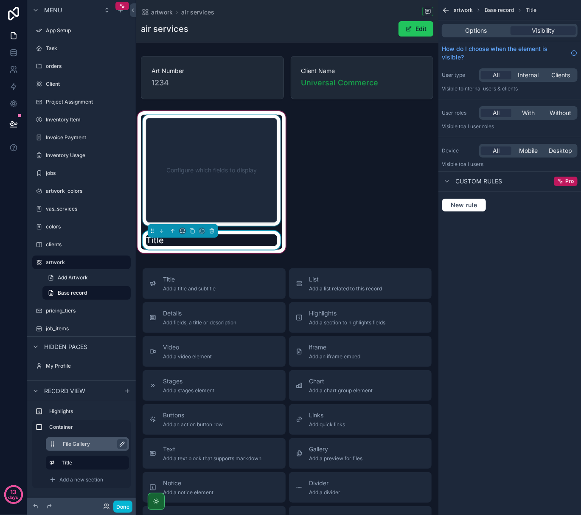
click at [223, 184] on div "scrollable content" at bounding box center [211, 170] width 141 height 111
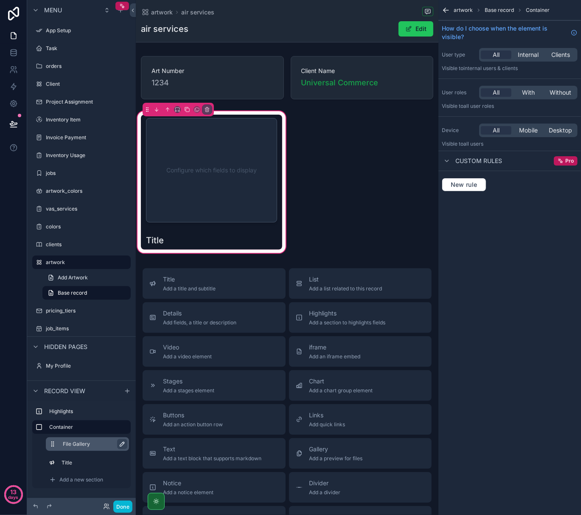
click at [118, 443] on button "scrollable content" at bounding box center [122, 444] width 10 height 10
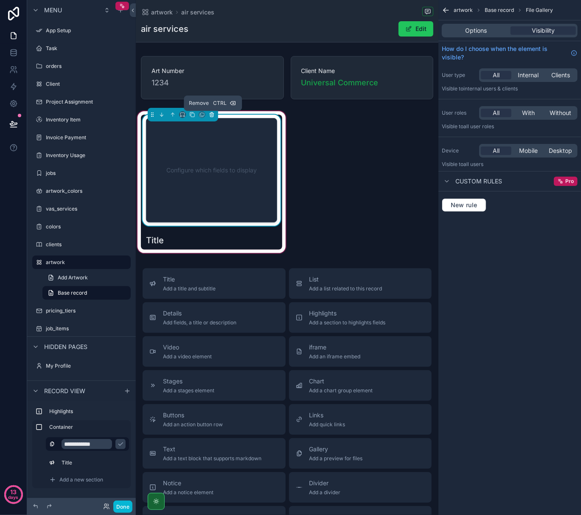
click at [212, 115] on icon "scrollable content" at bounding box center [212, 115] width 6 height 6
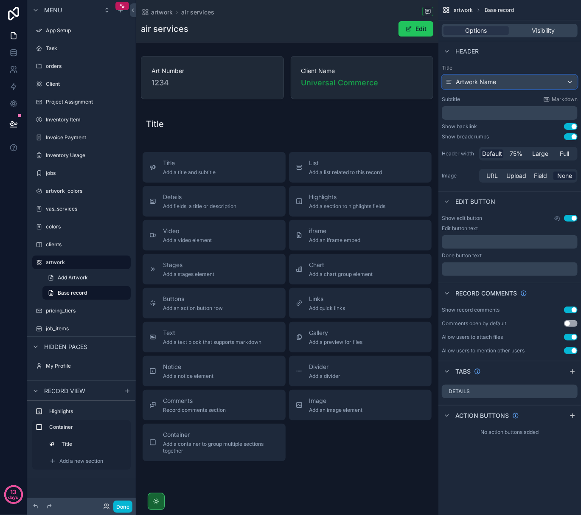
click at [486, 83] on span "Artwork Name" at bounding box center [476, 82] width 40 height 8
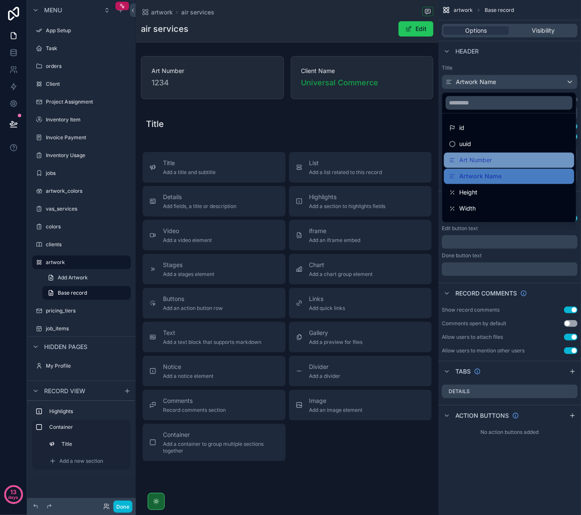
click at [484, 165] on span "Art Number" at bounding box center [475, 160] width 33 height 10
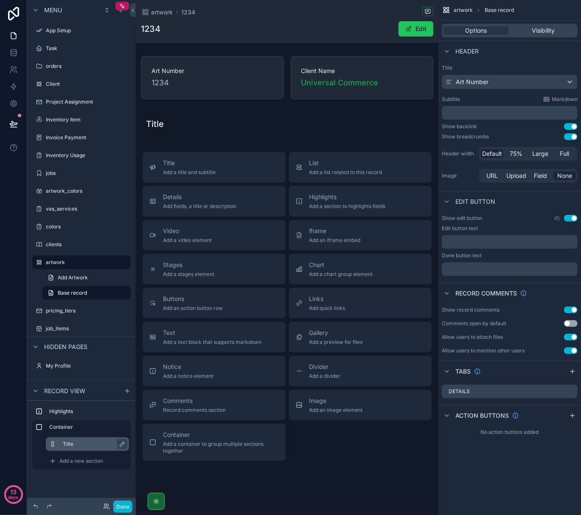
click at [85, 441] on label "Title" at bounding box center [92, 444] width 59 height 7
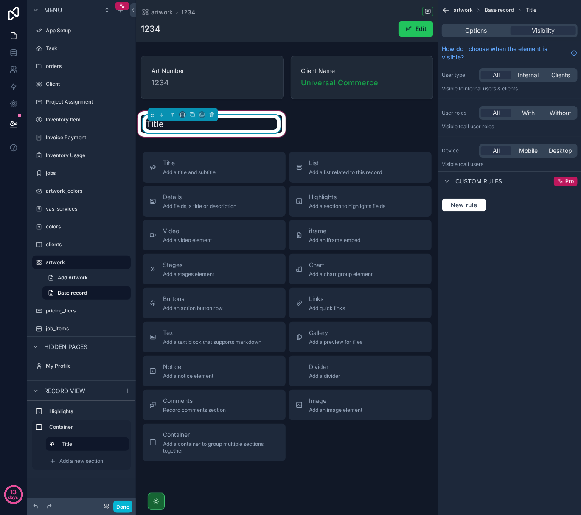
click at [190, 128] on div "Title" at bounding box center [211, 124] width 131 height 12
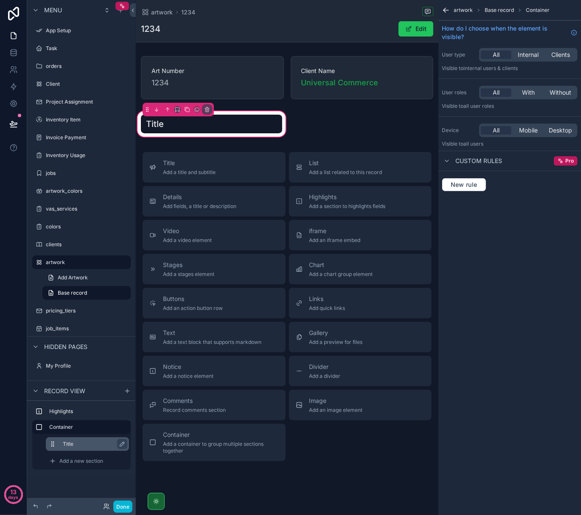
click at [74, 442] on label "Title" at bounding box center [92, 444] width 59 height 7
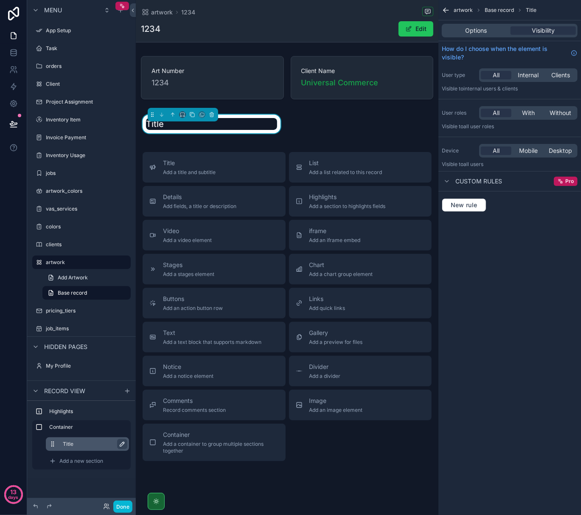
click at [124, 442] on icon "scrollable content" at bounding box center [122, 444] width 7 height 7
click at [472, 31] on span "Options" at bounding box center [477, 30] width 22 height 8
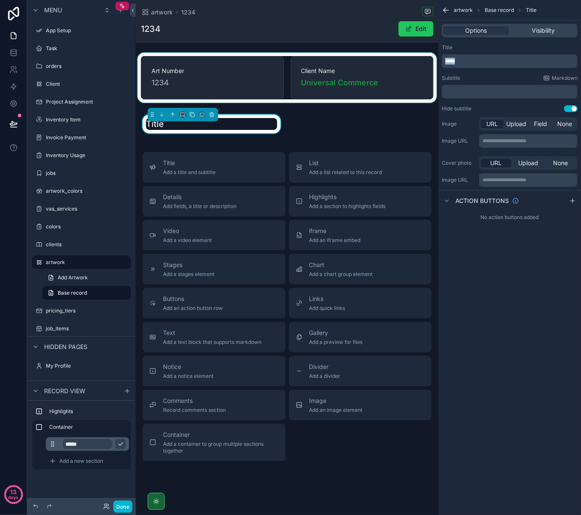
drag, startPoint x: 471, startPoint y: 60, endPoint x: 407, endPoint y: 65, distance: 64.3
click at [407, 65] on div "Jump to... Ctrl K App Setup Task orders Client Project Assignment Inventory Ite…" at bounding box center [358, 257] width 445 height 515
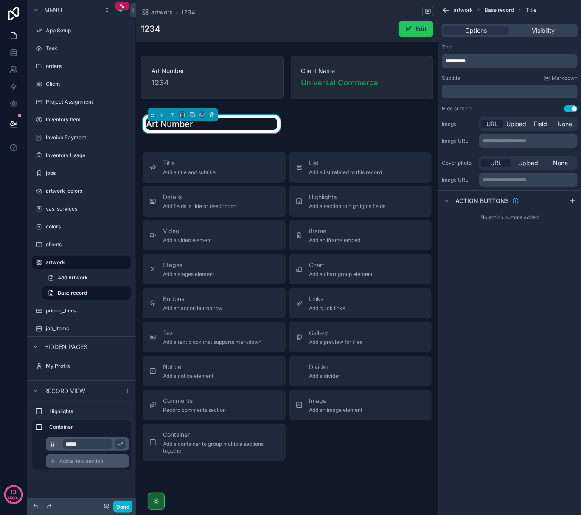
click at [66, 461] on span "Add a new section" at bounding box center [81, 461] width 44 height 7
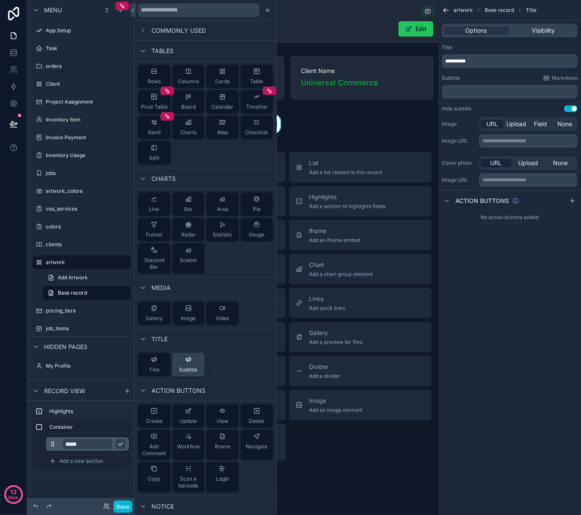
click at [180, 366] on div "Subtitle" at bounding box center [188, 364] width 18 height 17
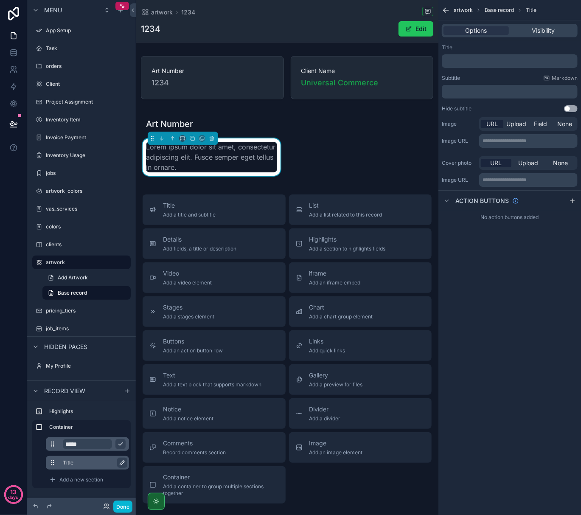
click at [124, 461] on icon "scrollable content" at bounding box center [122, 462] width 7 height 7
click at [468, 59] on p "﻿" at bounding box center [510, 61] width 131 height 7
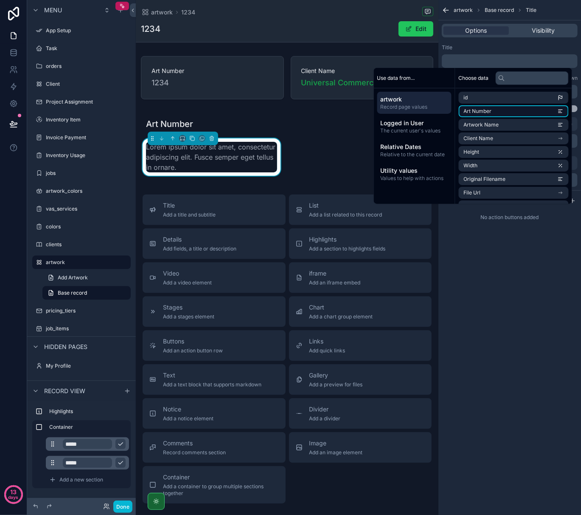
click at [531, 114] on li "Art Number" at bounding box center [514, 111] width 110 height 12
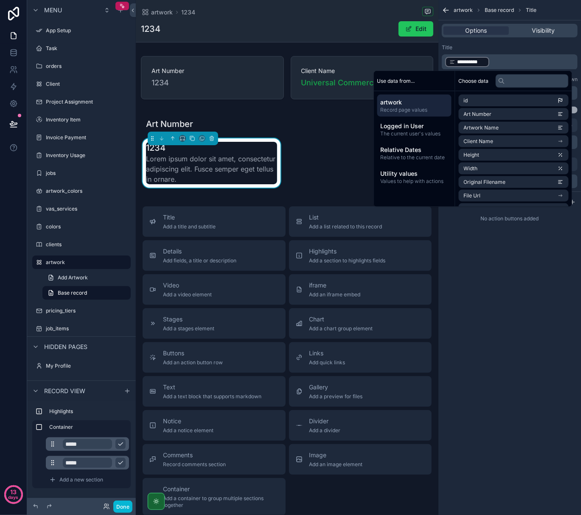
click at [475, 267] on div "**********" at bounding box center [509, 257] width 143 height 515
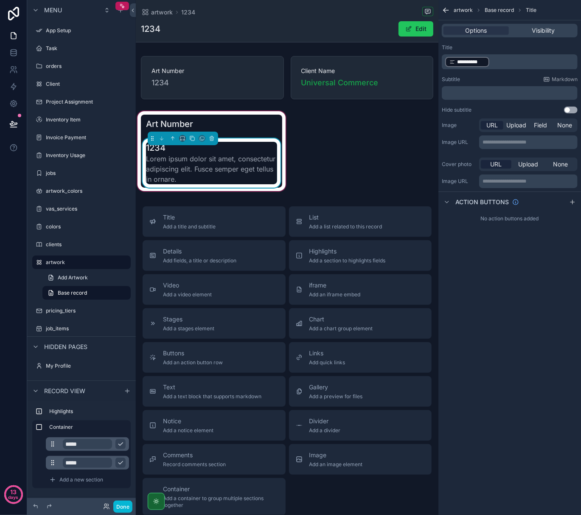
click at [250, 182] on span "Lorem ipsum dolor sit amet, consectetur adipiscing elit. Fusce semper eget tell…" at bounding box center [211, 169] width 131 height 31
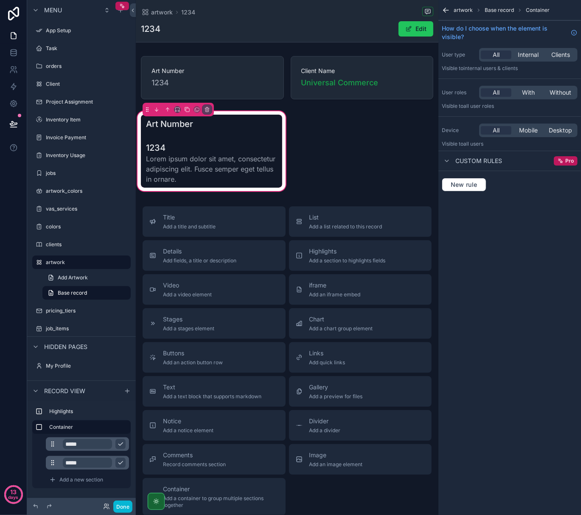
click at [92, 464] on input "*****" at bounding box center [87, 463] width 49 height 10
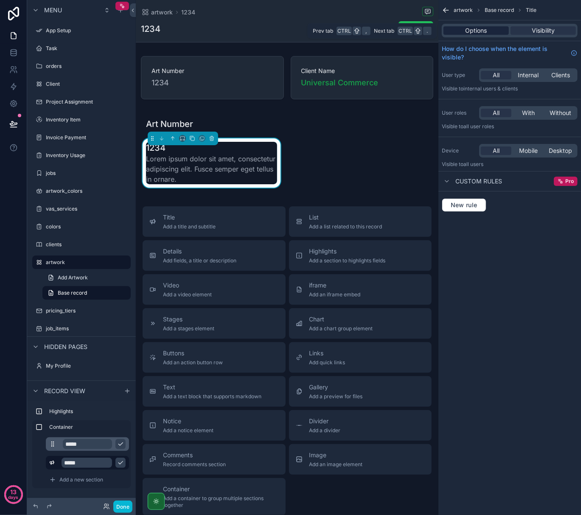
click at [482, 30] on span "Options" at bounding box center [477, 30] width 22 height 8
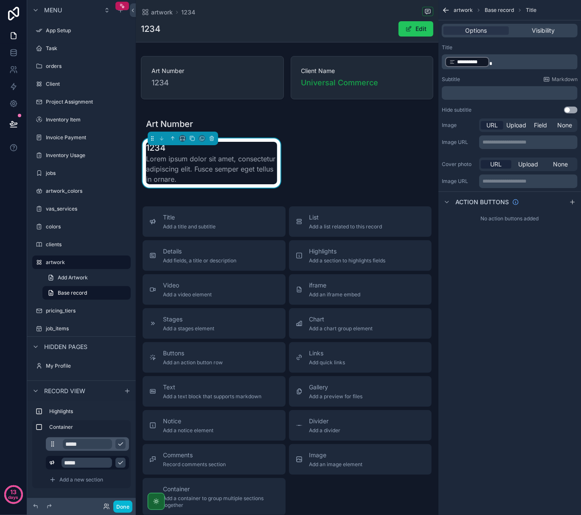
click at [495, 64] on p "**********" at bounding box center [510, 62] width 131 height 12
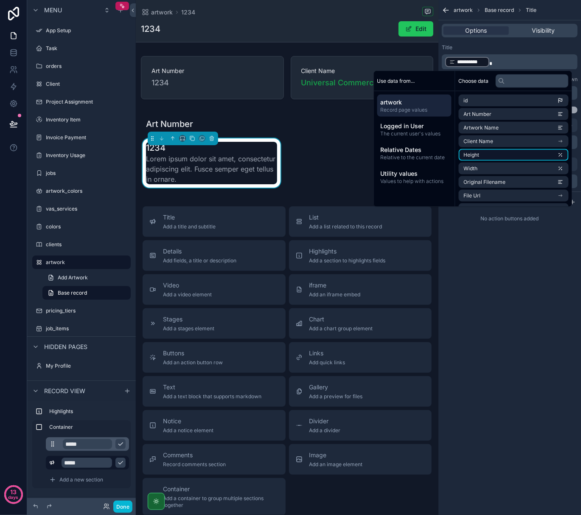
scroll to position [56, 0]
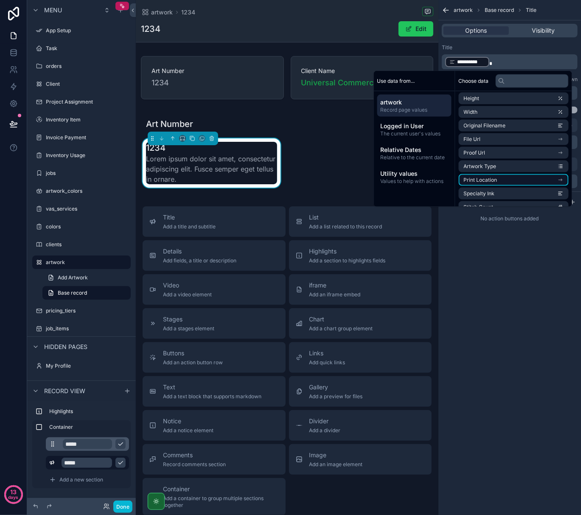
click at [525, 179] on li "Print Location" at bounding box center [514, 180] width 110 height 12
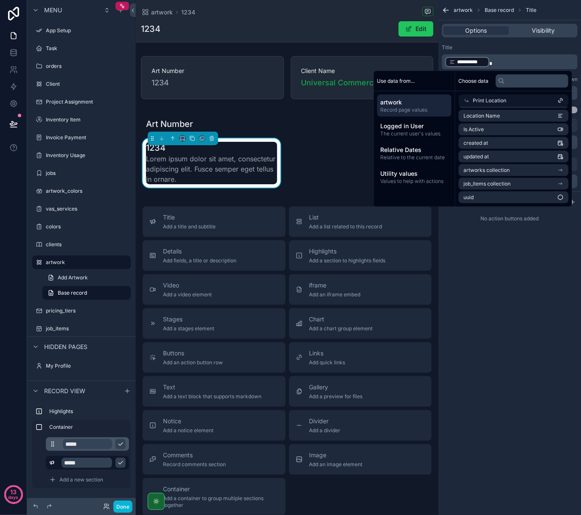
click at [483, 272] on div "**********" at bounding box center [509, 257] width 143 height 515
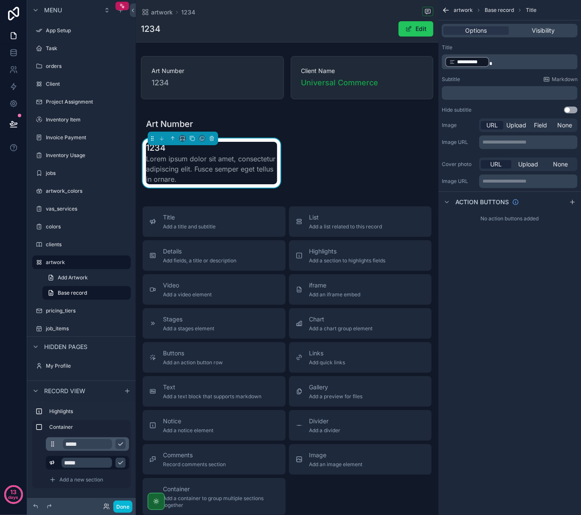
click at [525, 62] on p "**********" at bounding box center [510, 62] width 131 height 12
click at [523, 310] on div "**********" at bounding box center [509, 257] width 143 height 515
click at [469, 63] on span "**********" at bounding box center [471, 62] width 28 height 7
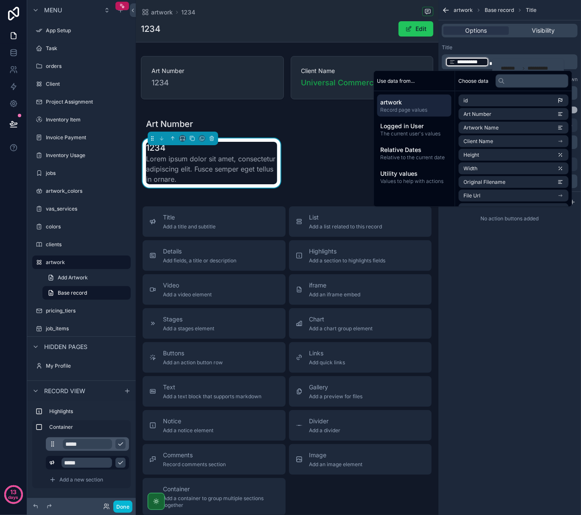
click at [496, 59] on div "**********" at bounding box center [528, 68] width 72 height 20
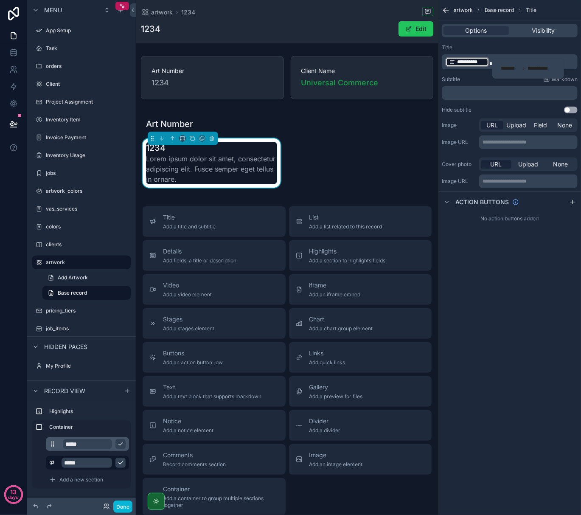
click at [489, 64] on span "scrollable content" at bounding box center [490, 63] width 3 height 5
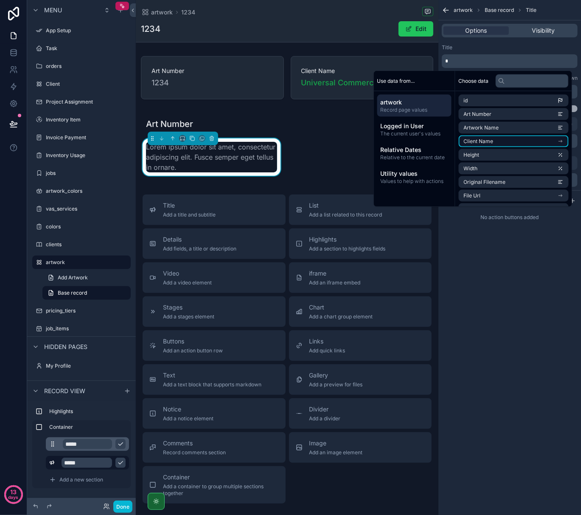
click at [481, 141] on span "Client Name" at bounding box center [479, 141] width 30 height 7
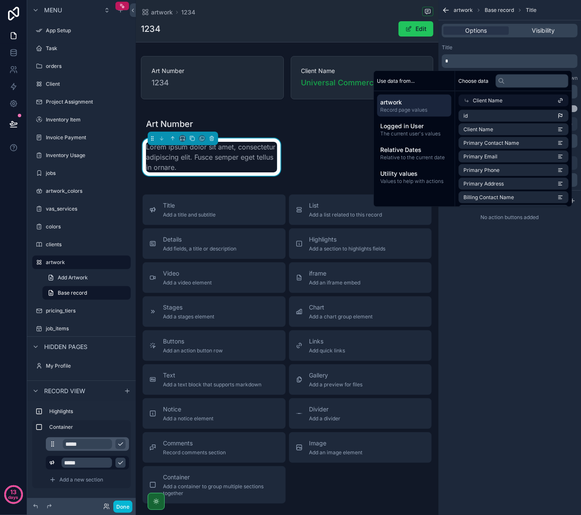
click at [467, 49] on div "Title" at bounding box center [510, 47] width 136 height 7
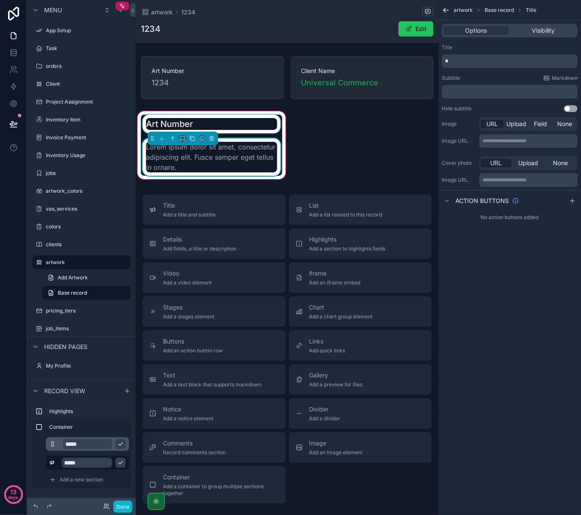
click at [172, 123] on div "scrollable content" at bounding box center [211, 124] width 141 height 19
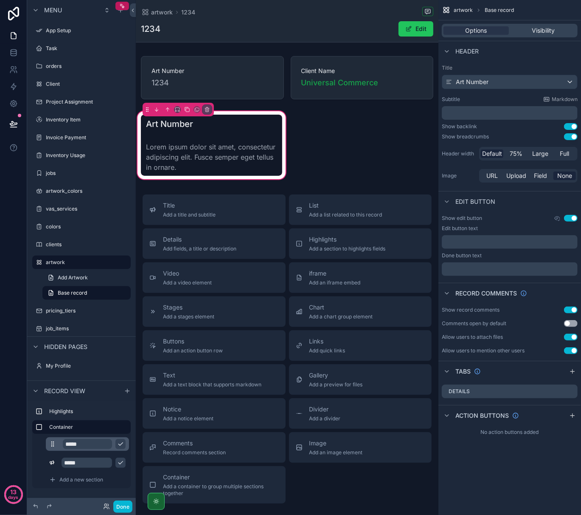
click at [102, 445] on input "*****" at bounding box center [87, 444] width 49 height 10
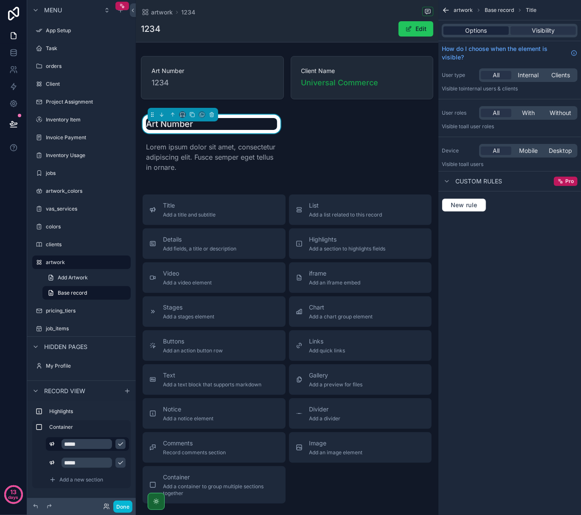
click at [476, 27] on span "Options" at bounding box center [477, 30] width 22 height 8
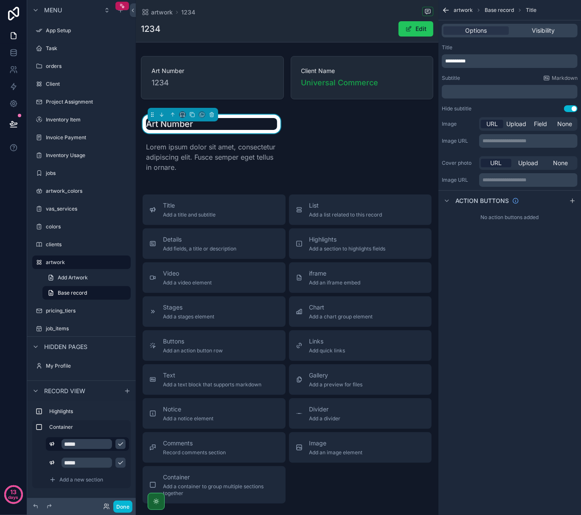
click at [491, 62] on p "**********" at bounding box center [510, 61] width 131 height 7
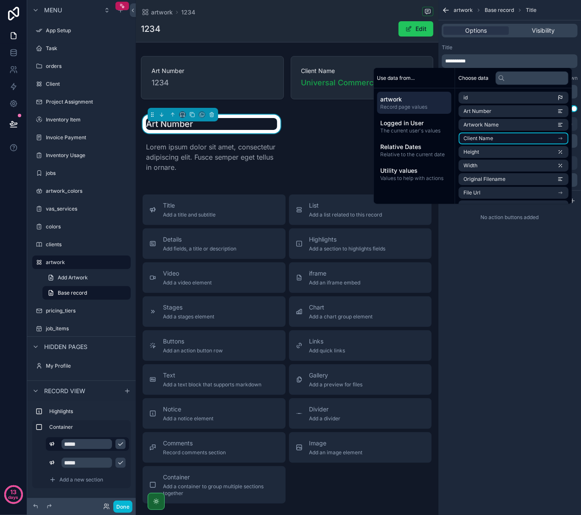
click at [493, 138] on li "Client Name" at bounding box center [514, 138] width 110 height 12
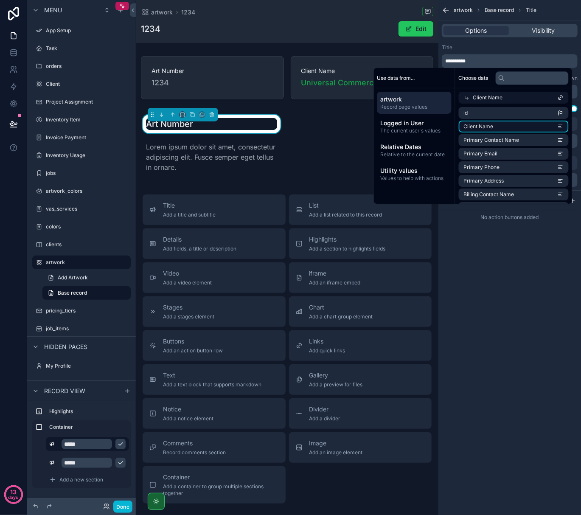
click at [559, 126] on icon "scrollable content" at bounding box center [561, 127] width 6 height 6
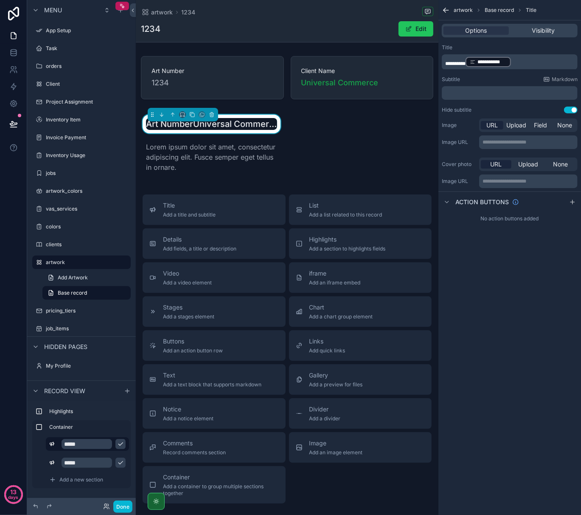
click at [466, 61] on span "**********" at bounding box center [455, 63] width 20 height 5
click at [514, 299] on div "**********" at bounding box center [509, 257] width 143 height 515
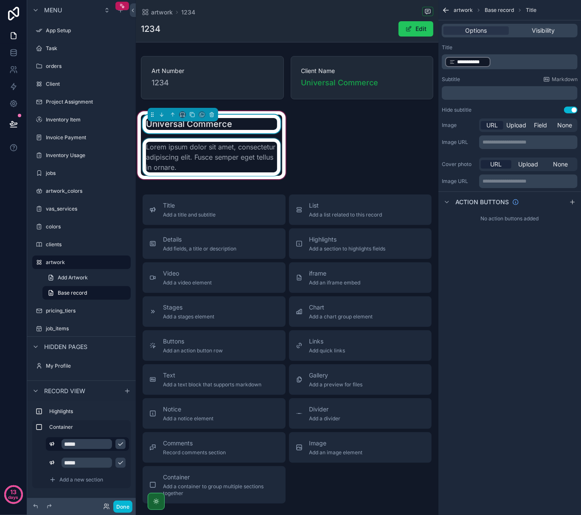
click at [233, 149] on div "scrollable content" at bounding box center [211, 156] width 141 height 37
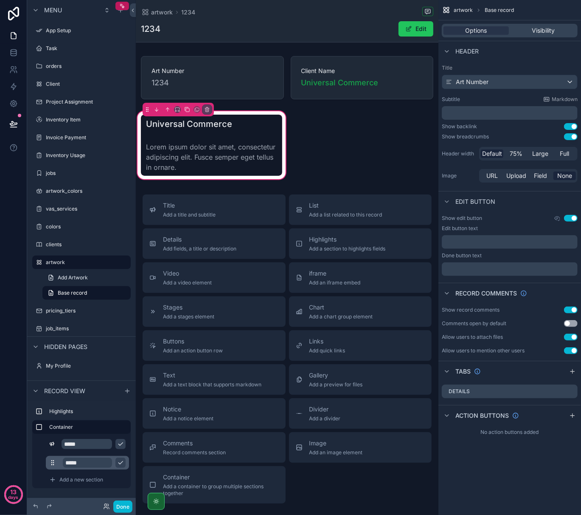
click at [101, 464] on input "*****" at bounding box center [87, 463] width 49 height 10
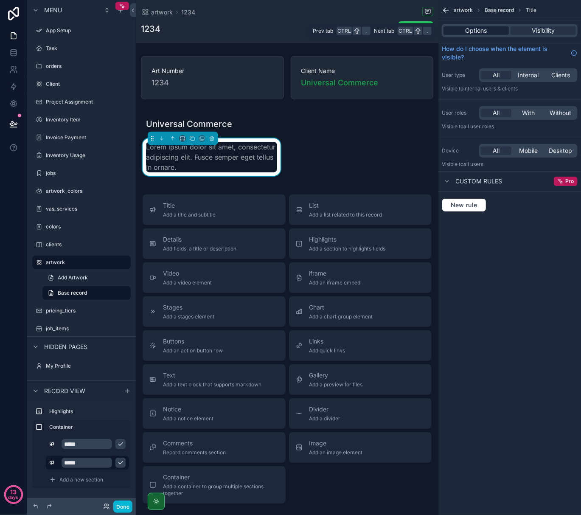
click at [473, 31] on span "Options" at bounding box center [477, 30] width 22 height 8
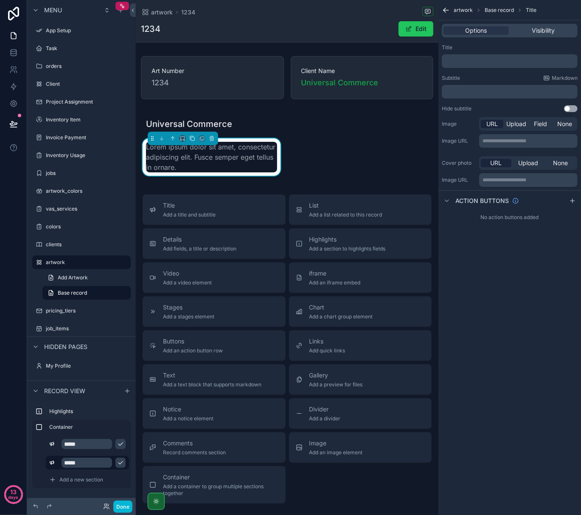
click at [478, 65] on div "﻿" at bounding box center [510, 61] width 136 height 14
click at [479, 60] on p "﻿" at bounding box center [510, 61] width 131 height 7
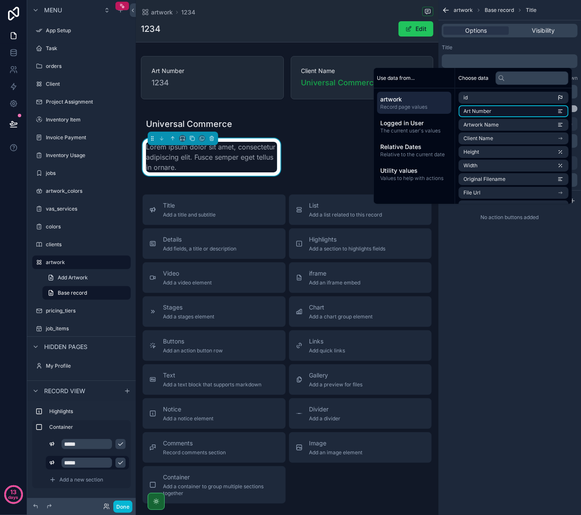
click at [540, 113] on li "Art Number" at bounding box center [514, 111] width 110 height 12
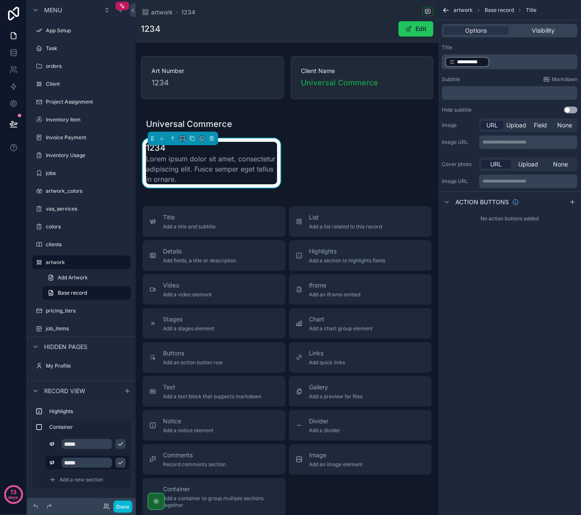
click at [539, 320] on div "**********" at bounding box center [509, 257] width 143 height 515
click at [462, 93] on p "﻿" at bounding box center [510, 93] width 131 height 7
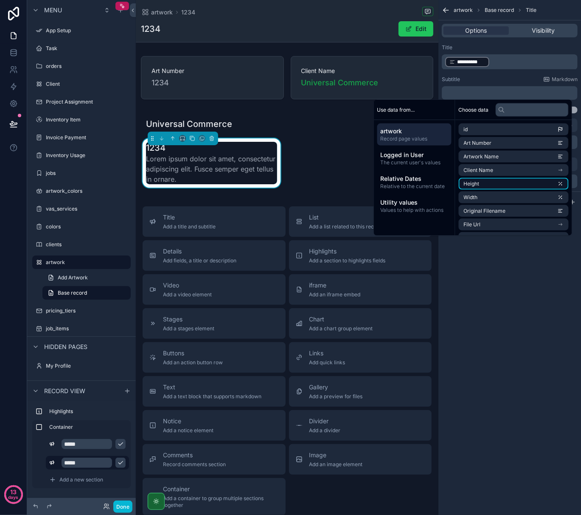
scroll to position [56, 0]
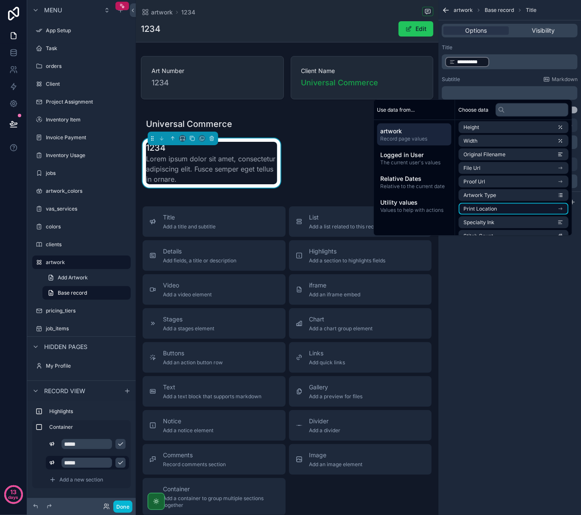
click at [525, 207] on li "Print Location" at bounding box center [514, 209] width 110 height 12
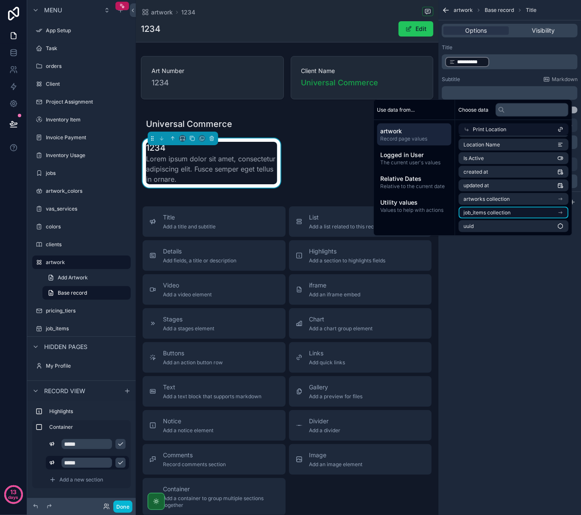
click at [564, 214] on li "job_items collection" at bounding box center [514, 213] width 110 height 12
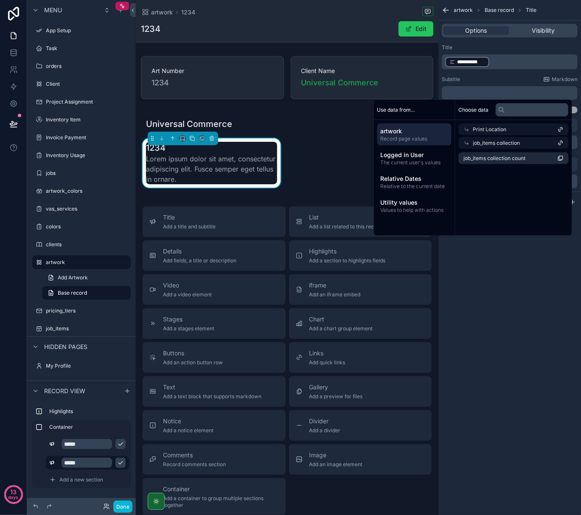
click at [537, 126] on div "Print Location" at bounding box center [514, 130] width 110 height 12
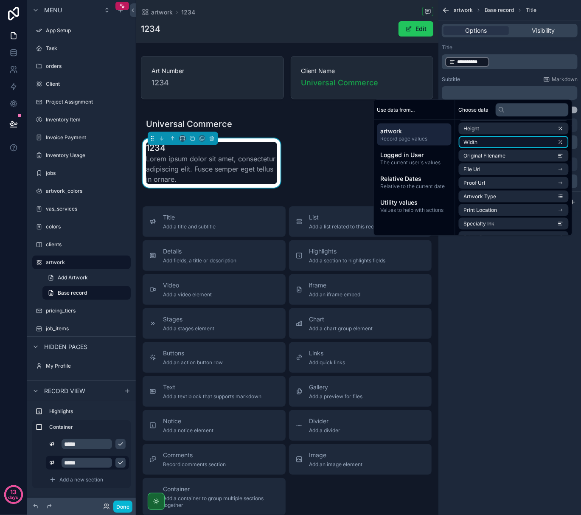
scroll to position [56, 0]
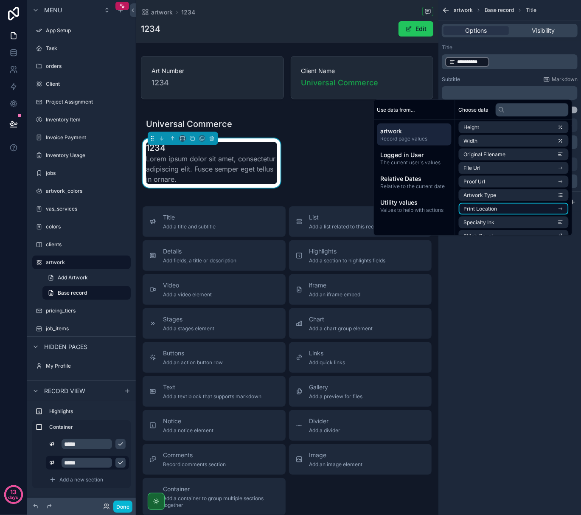
click at [562, 207] on icon "scrollable content" at bounding box center [561, 209] width 6 height 6
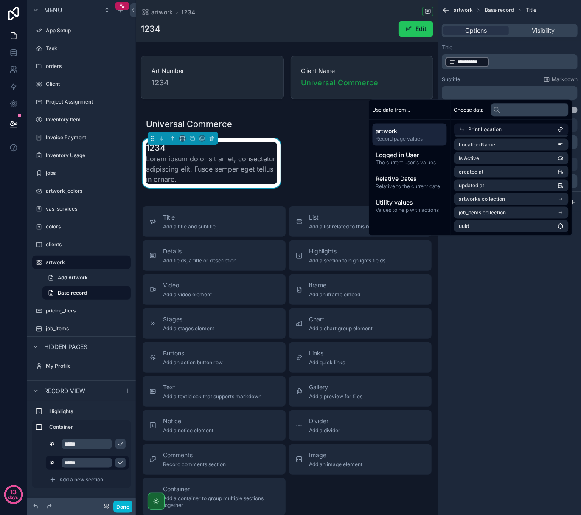
scroll to position [14, 0]
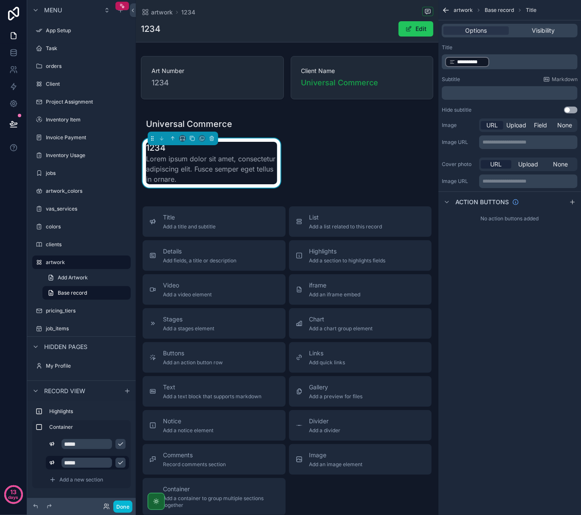
click at [522, 284] on div "**********" at bounding box center [509, 257] width 143 height 515
click at [464, 93] on p "﻿" at bounding box center [510, 93] width 131 height 7
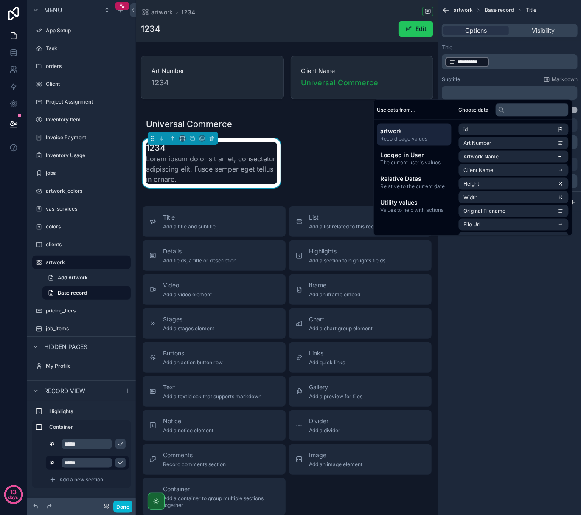
scroll to position [56, 0]
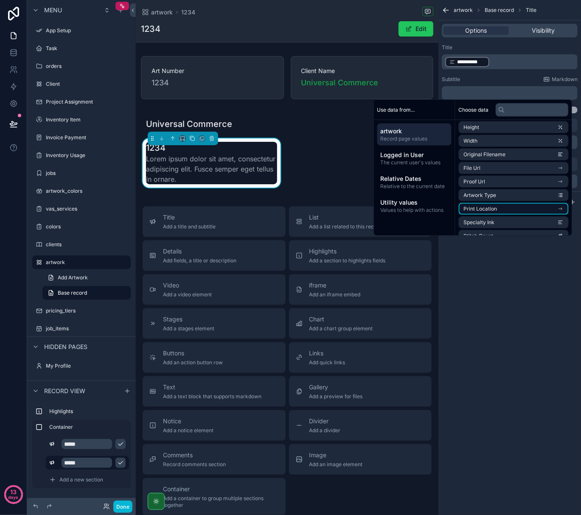
click at [547, 206] on li "Print Location" at bounding box center [514, 209] width 110 height 12
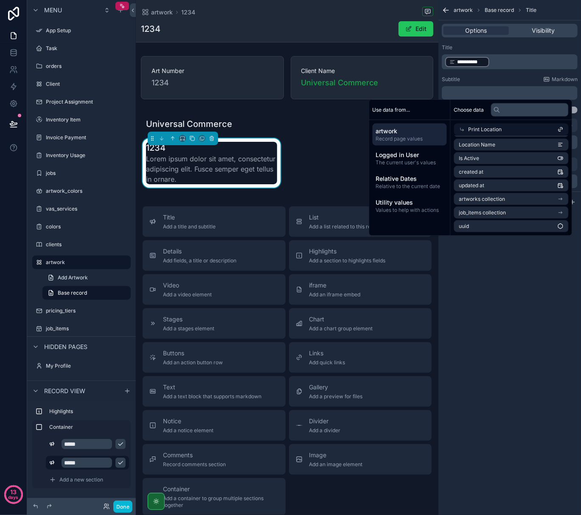
scroll to position [14, 0]
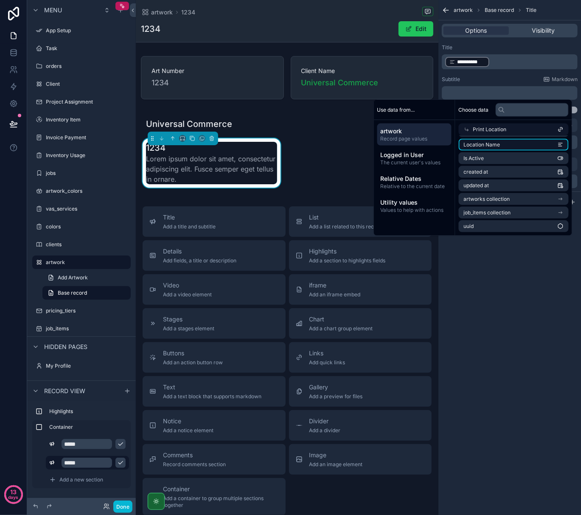
click at [559, 143] on icon "scrollable content" at bounding box center [561, 145] width 6 height 6
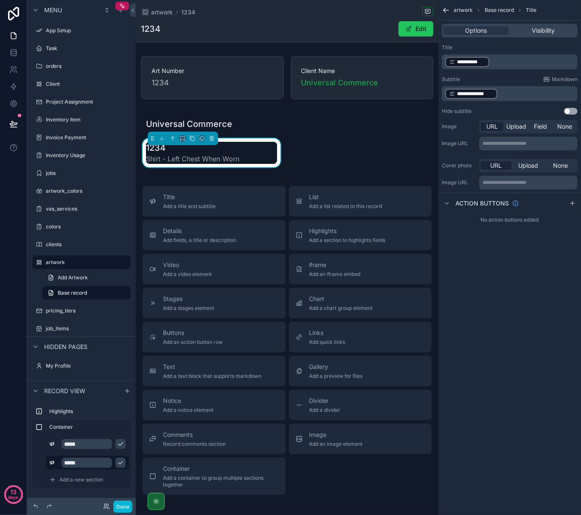
click at [532, 277] on div "**********" at bounding box center [509, 257] width 143 height 515
click at [333, 164] on div "Art Number 1234 Client Name Universal Commerce Universal Commerce 1234 Shirt - …" at bounding box center [287, 113] width 303 height 120
click at [89, 481] on span "Add a new section" at bounding box center [81, 479] width 44 height 7
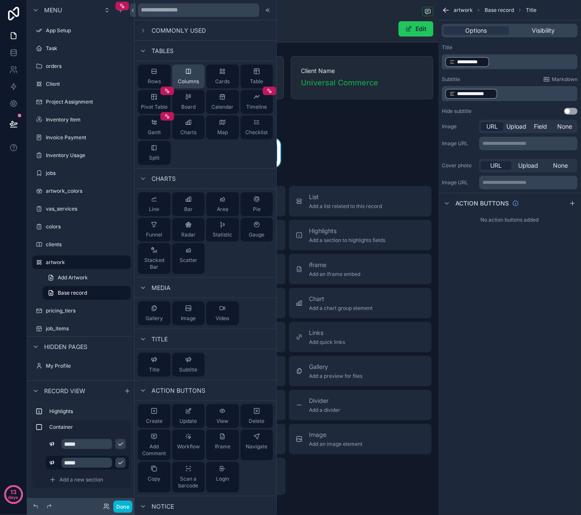
click at [189, 79] on span "Columns" at bounding box center [188, 81] width 21 height 7
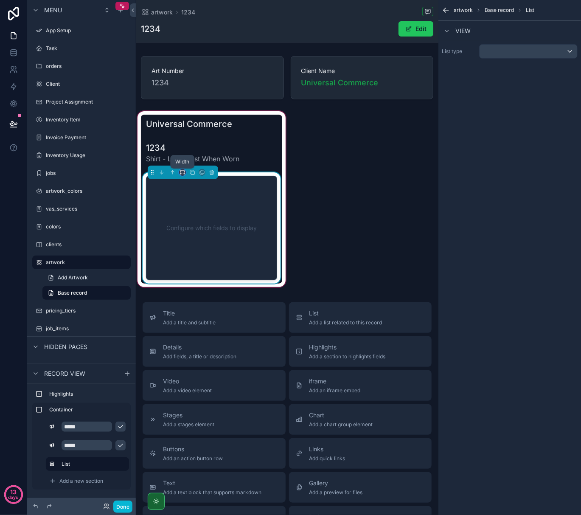
click at [183, 174] on icon "scrollable content" at bounding box center [184, 174] width 2 height 0
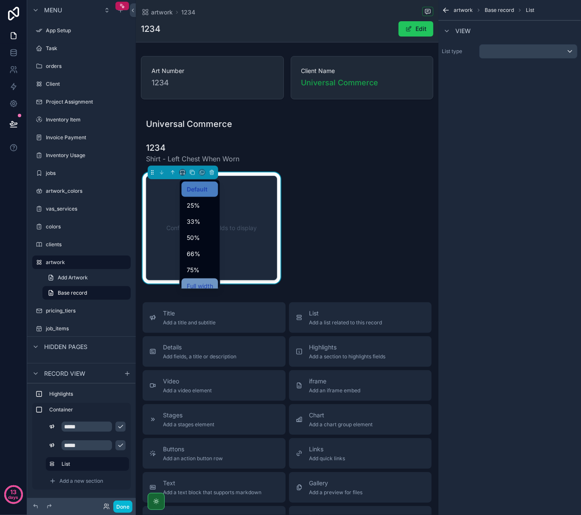
click at [198, 280] on div "Full width" at bounding box center [200, 285] width 37 height 15
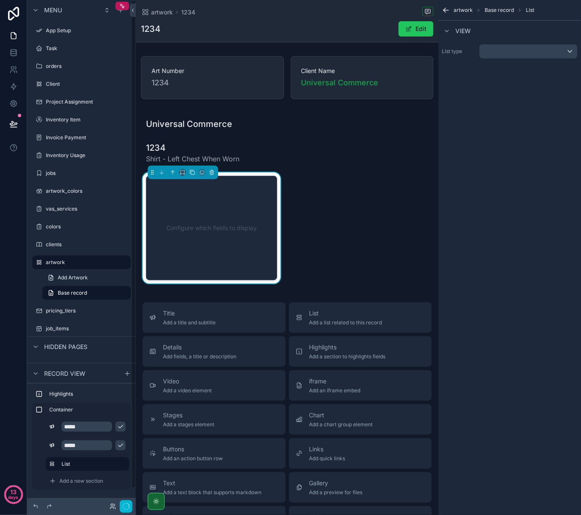
scroll to position [0, 0]
click at [104, 412] on label "Container" at bounding box center [86, 409] width 75 height 7
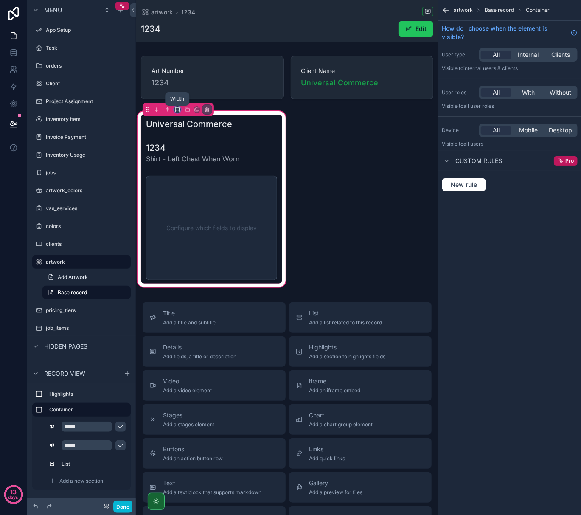
click at [176, 110] on icon "scrollable content" at bounding box center [177, 110] width 6 height 6
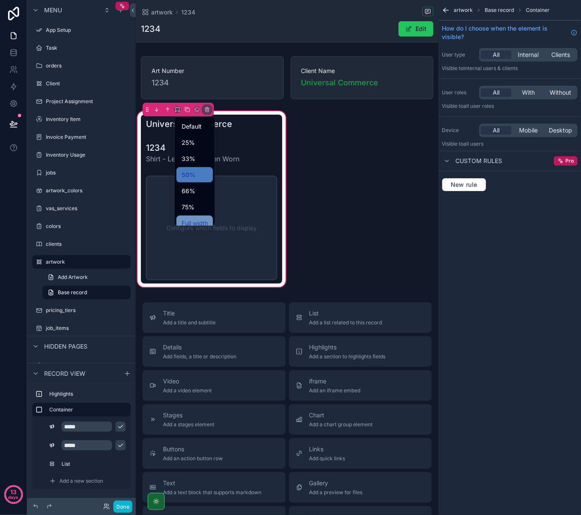
click at [188, 220] on span "Full width" at bounding box center [195, 223] width 26 height 10
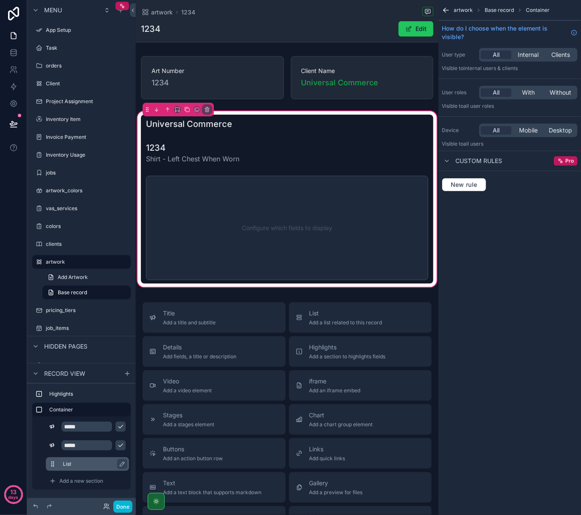
click at [83, 464] on label "List" at bounding box center [92, 464] width 59 height 7
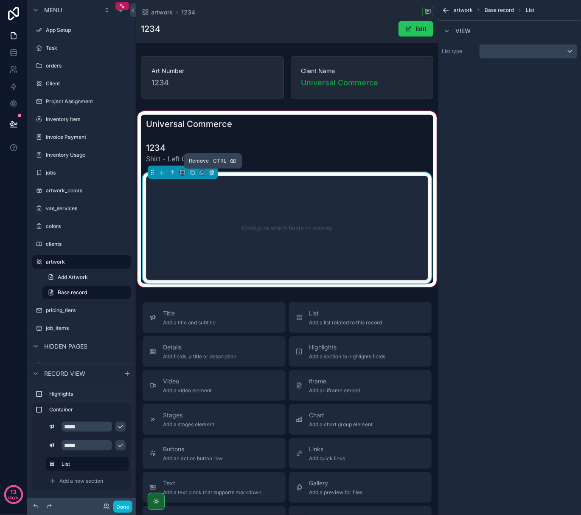
click at [213, 171] on icon "scrollable content" at bounding box center [212, 170] width 2 height 1
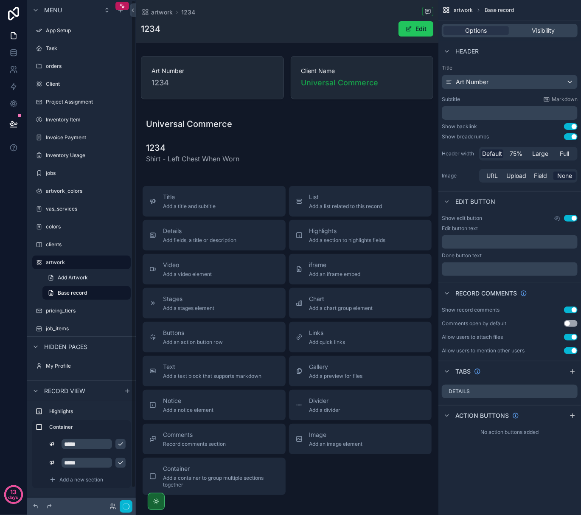
scroll to position [0, 0]
click at [90, 479] on span "Add a new section" at bounding box center [81, 479] width 44 height 7
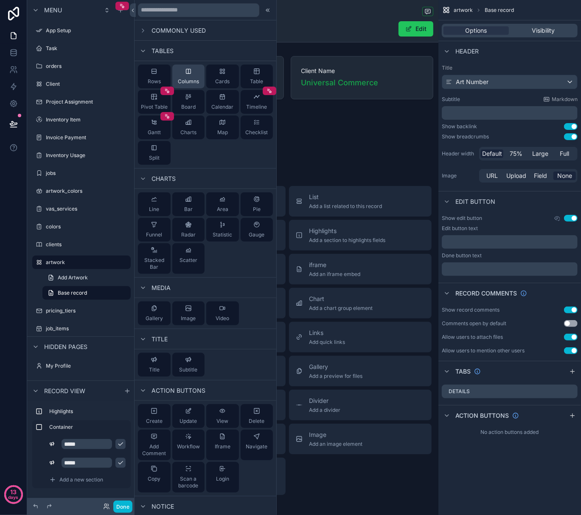
click at [186, 73] on icon at bounding box center [188, 71] width 5 height 5
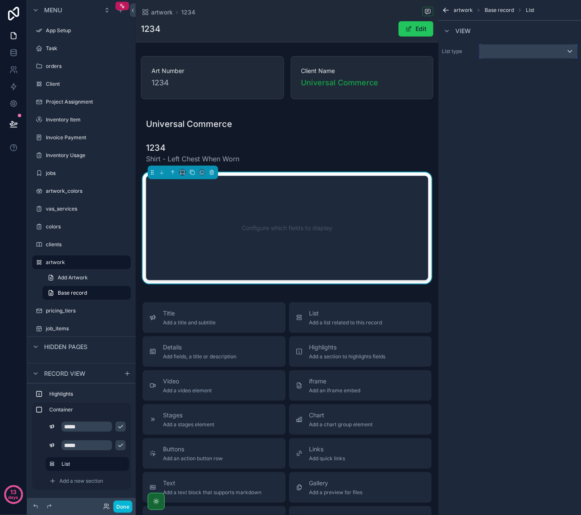
click at [519, 51] on div "scrollable content" at bounding box center [529, 52] width 98 height 14
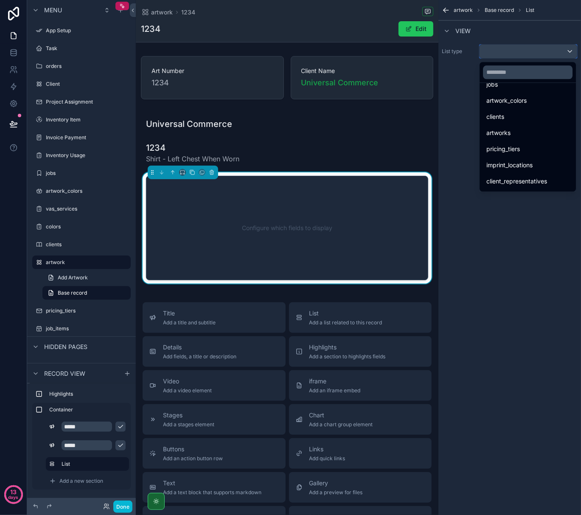
scroll to position [170, 0]
click at [522, 133] on div "artworks" at bounding box center [527, 130] width 83 height 10
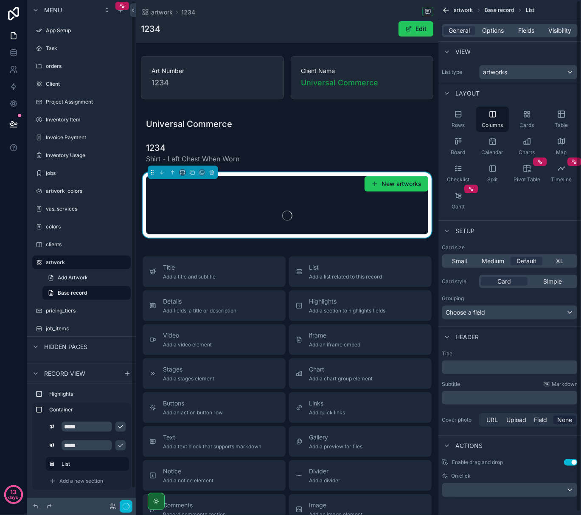
scroll to position [0, 0]
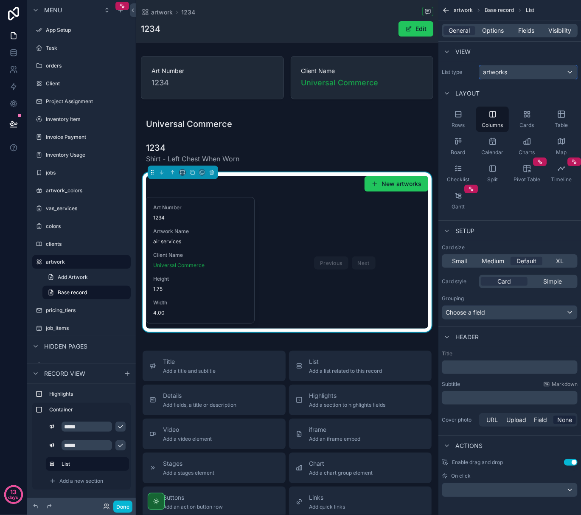
click at [510, 73] on div "artworks" at bounding box center [529, 72] width 98 height 14
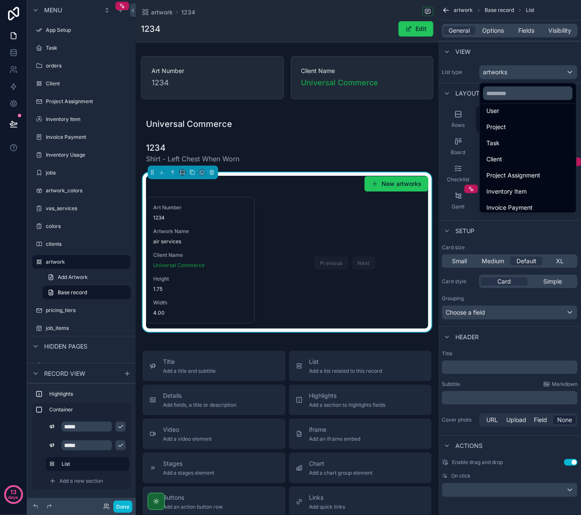
scroll to position [0, 0]
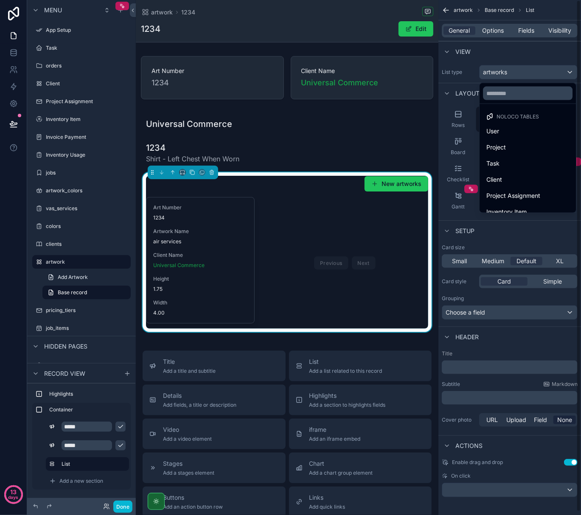
click at [520, 30] on div "scrollable content" at bounding box center [290, 257] width 581 height 515
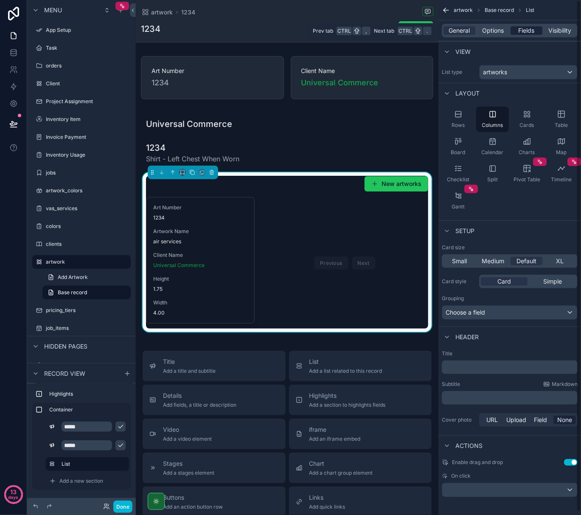
click at [525, 30] on span "Fields" at bounding box center [527, 30] width 16 height 8
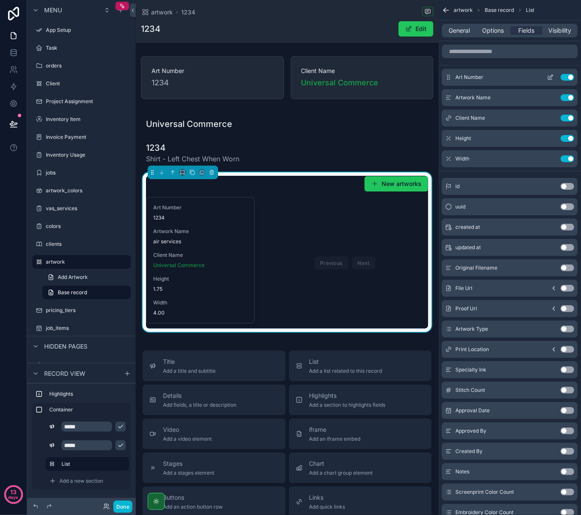
click at [569, 77] on button "Use setting" at bounding box center [568, 77] width 14 height 7
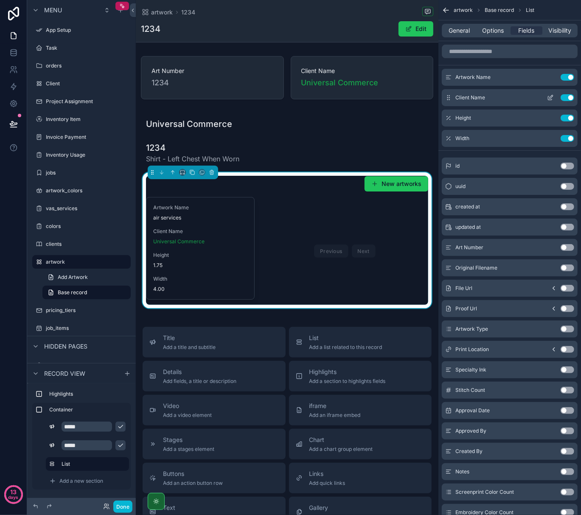
click at [568, 96] on button "Use setting" at bounding box center [568, 97] width 14 height 7
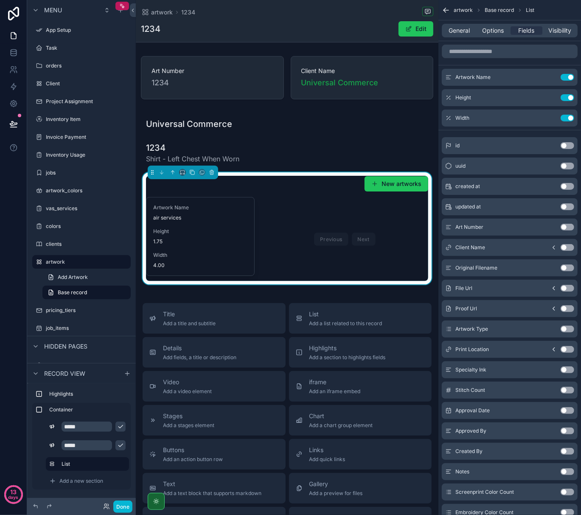
click at [570, 329] on button "Use setting" at bounding box center [568, 329] width 14 height 7
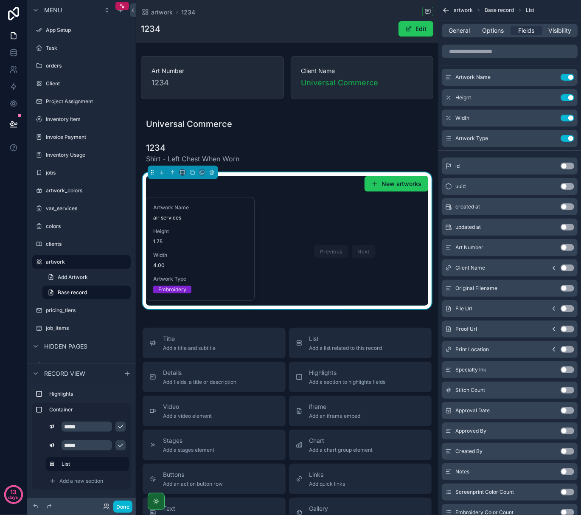
click at [573, 371] on button "Use setting" at bounding box center [568, 369] width 14 height 7
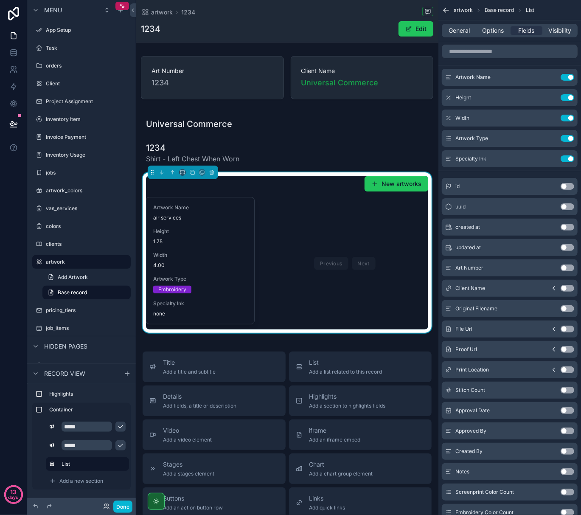
click at [573, 392] on button "Use setting" at bounding box center [568, 390] width 14 height 7
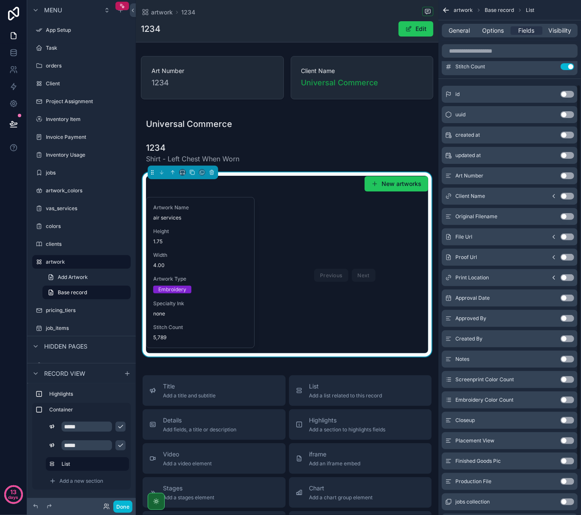
scroll to position [113, 0]
click at [569, 379] on button "Use setting" at bounding box center [568, 379] width 14 height 7
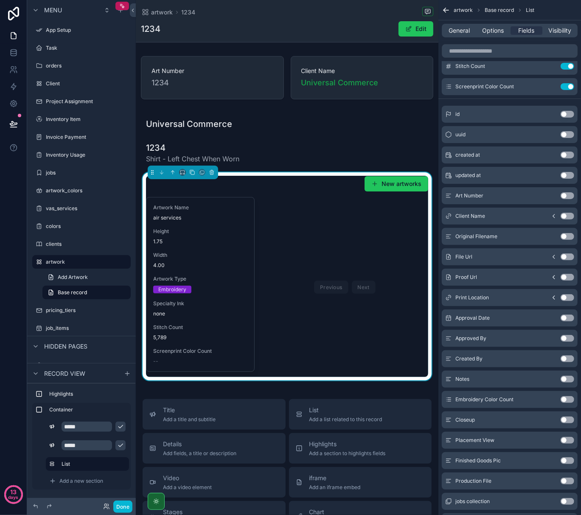
click at [569, 400] on button "Use setting" at bounding box center [568, 399] width 14 height 7
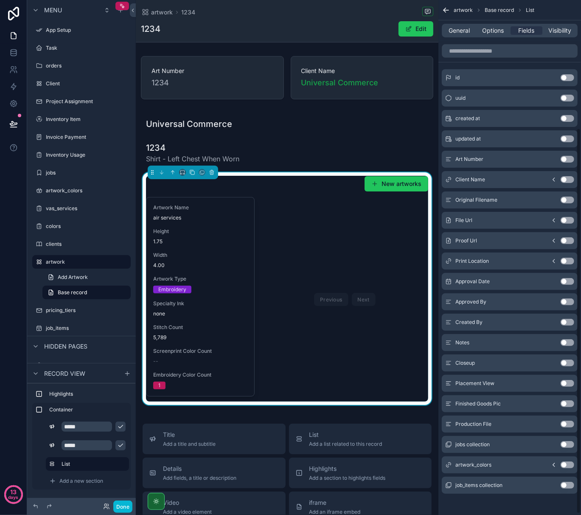
scroll to position [172, 0]
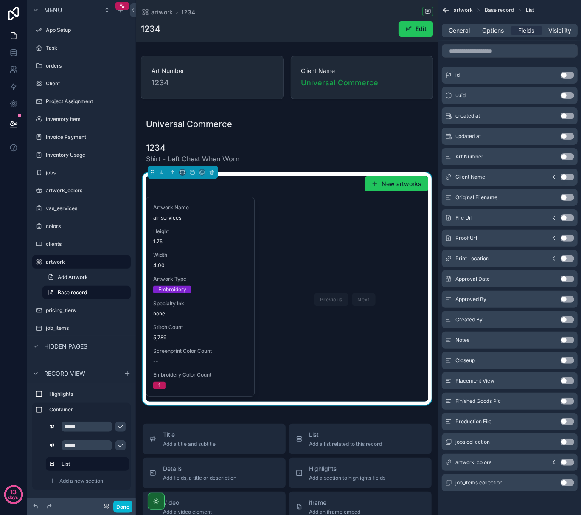
click at [571, 464] on button "Use setting" at bounding box center [568, 462] width 14 height 7
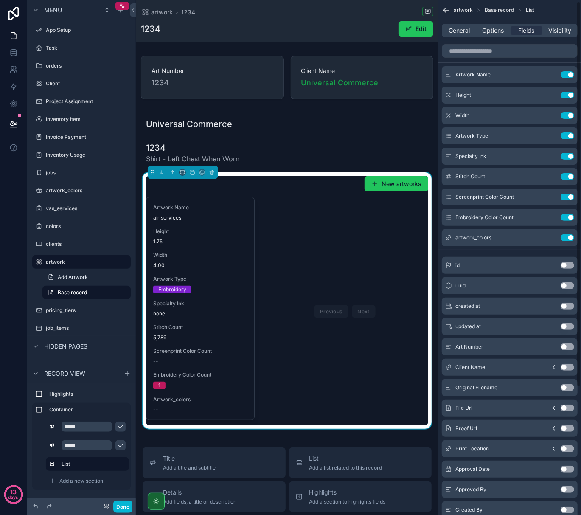
scroll to position [0, 0]
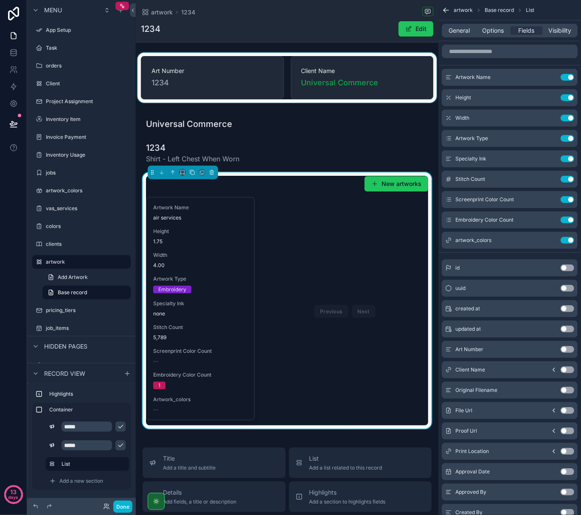
click at [290, 93] on div "scrollable content" at bounding box center [287, 78] width 303 height 50
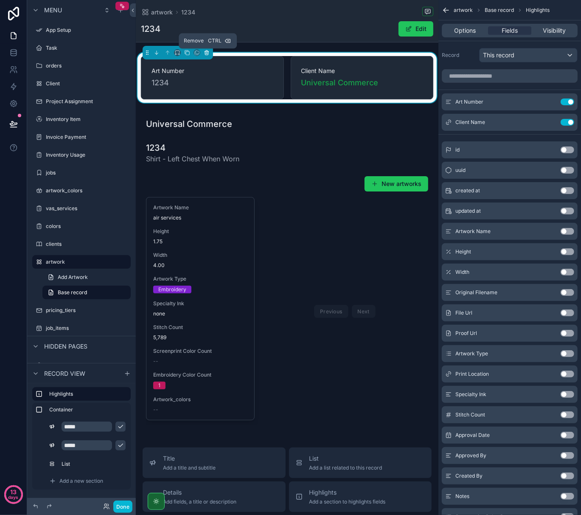
click at [206, 53] on icon "scrollable content" at bounding box center [207, 53] width 6 height 6
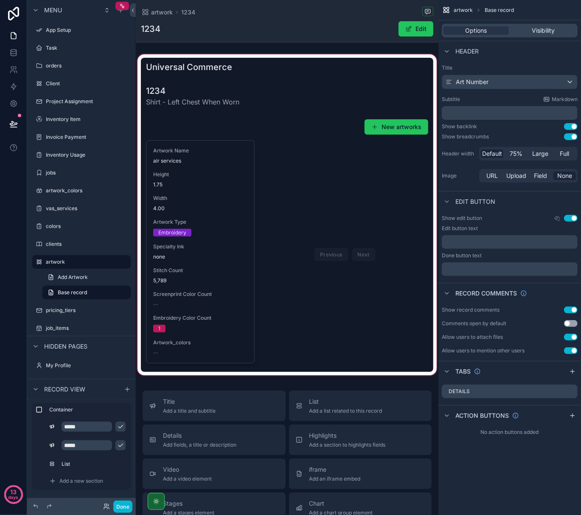
click at [218, 273] on div "scrollable content" at bounding box center [287, 215] width 303 height 324
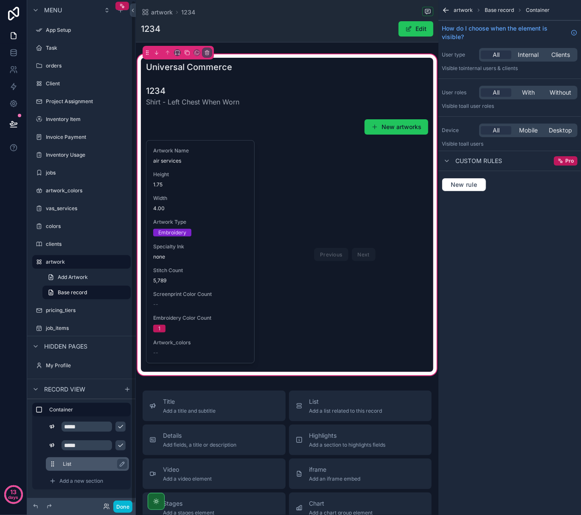
click at [92, 462] on label "List" at bounding box center [92, 464] width 59 height 7
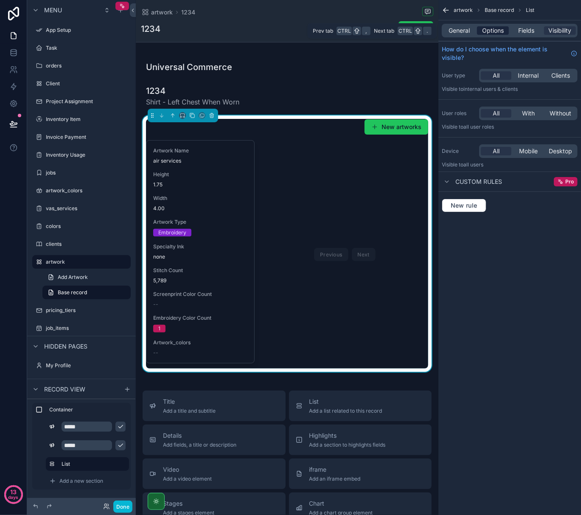
click at [497, 27] on span "Options" at bounding box center [493, 30] width 22 height 8
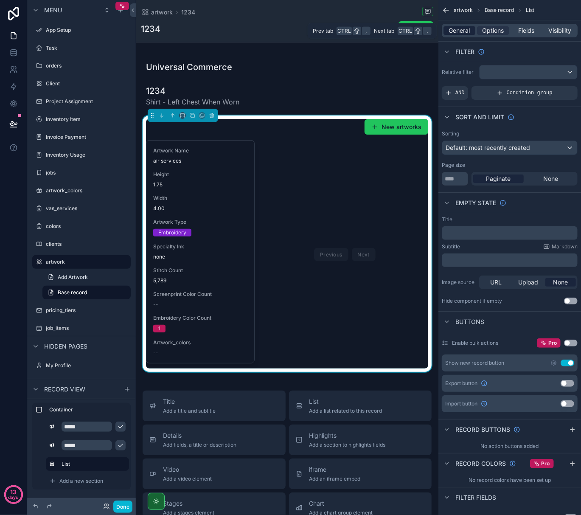
click at [462, 33] on span "General" at bounding box center [459, 30] width 21 height 8
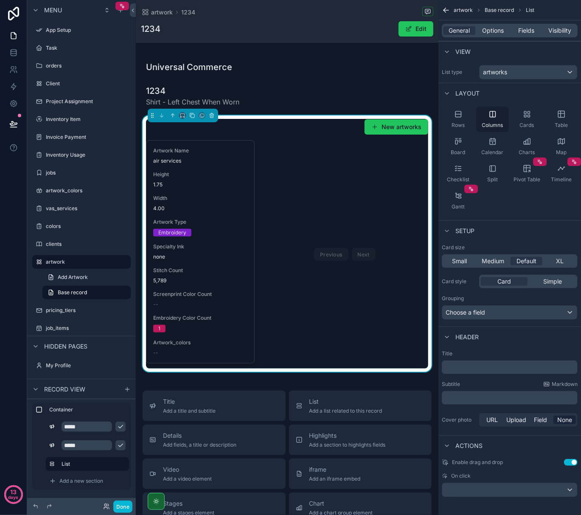
click at [497, 126] on span "Columns" at bounding box center [492, 125] width 21 height 7
click at [493, 178] on span "Split" at bounding box center [492, 179] width 11 height 7
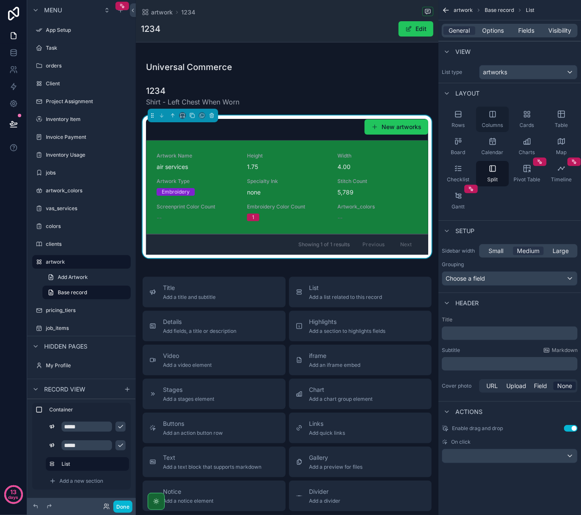
click at [500, 126] on span "Columns" at bounding box center [492, 125] width 21 height 7
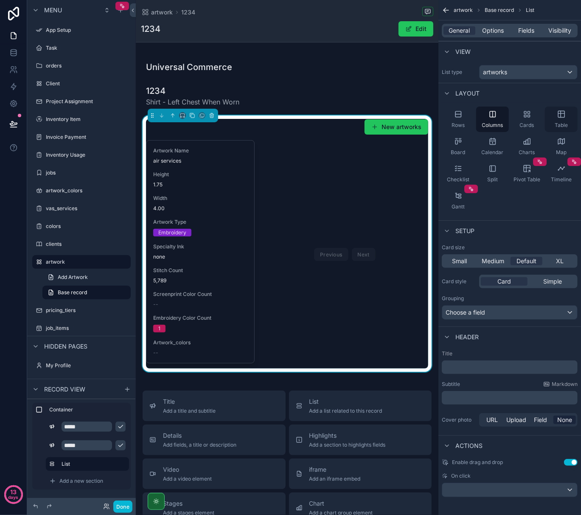
click at [554, 116] on div "Table" at bounding box center [561, 119] width 33 height 25
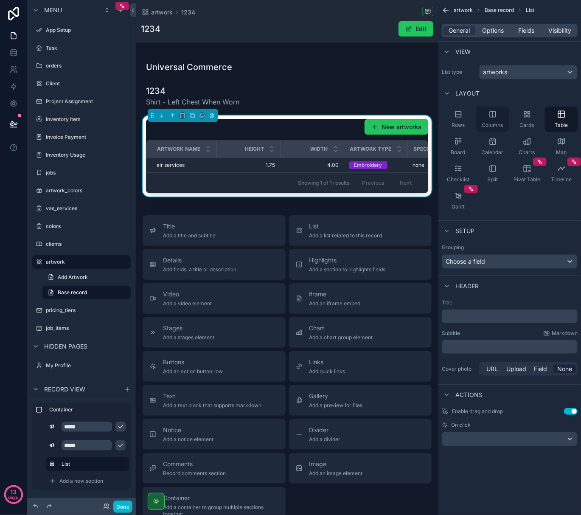
click at [499, 116] on div "Columns" at bounding box center [492, 119] width 33 height 25
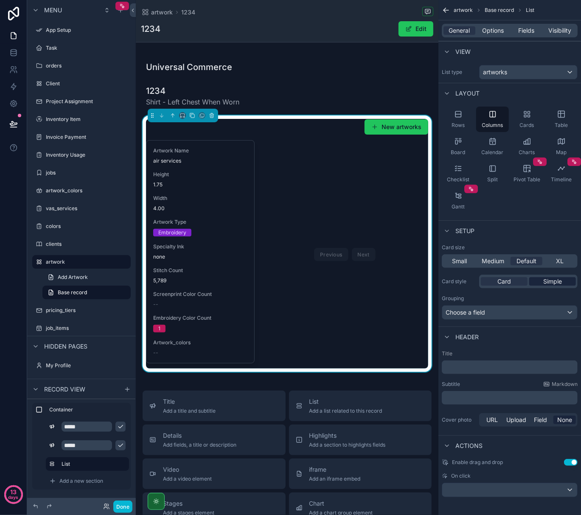
click at [547, 279] on span "Simple" at bounding box center [552, 281] width 19 height 8
click at [516, 282] on div "Card" at bounding box center [504, 281] width 47 height 8
click at [120, 464] on icon "scrollable content" at bounding box center [122, 464] width 7 height 7
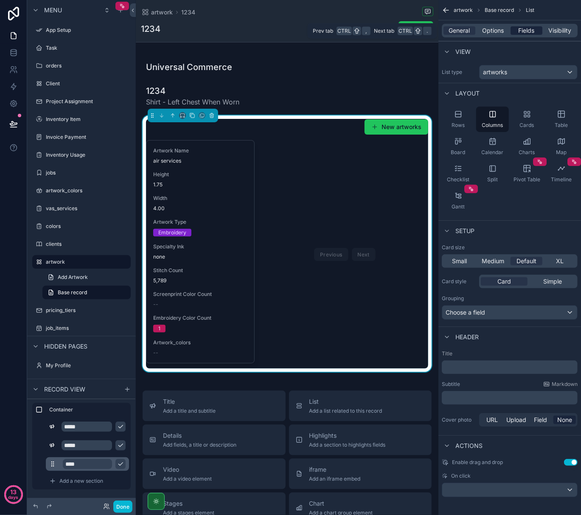
click at [523, 26] on span "Fields" at bounding box center [527, 30] width 16 height 8
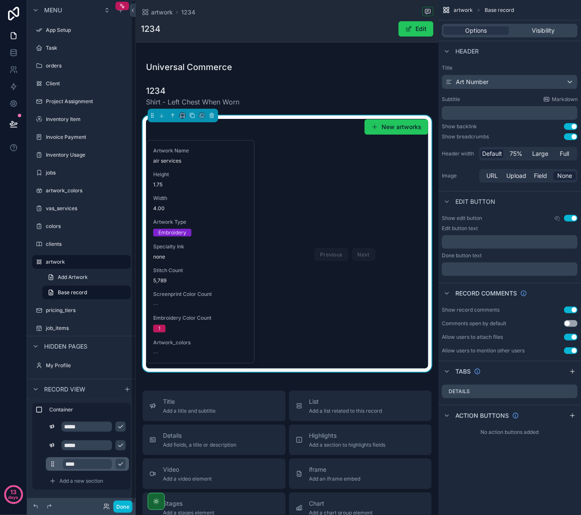
click at [106, 465] on input "****" at bounding box center [87, 464] width 49 height 10
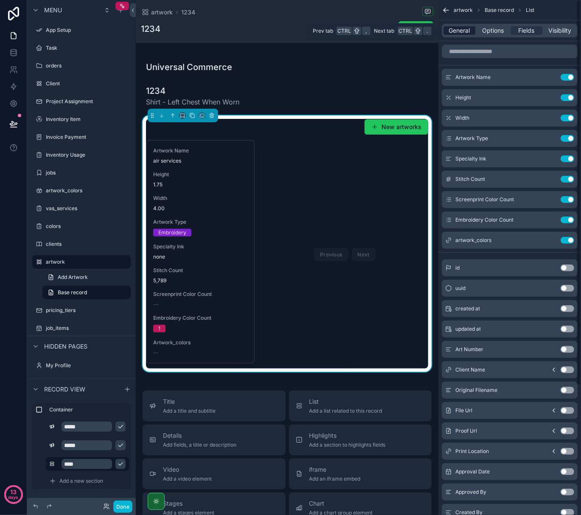
click at [452, 31] on span "General" at bounding box center [459, 30] width 21 height 8
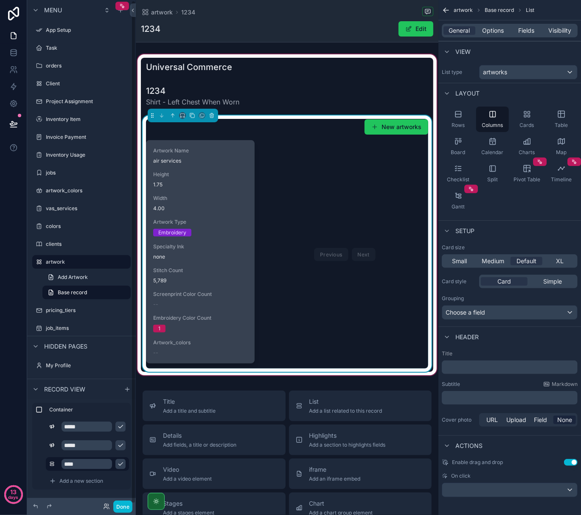
click at [201, 204] on div "Width 4.00" at bounding box center [200, 203] width 94 height 17
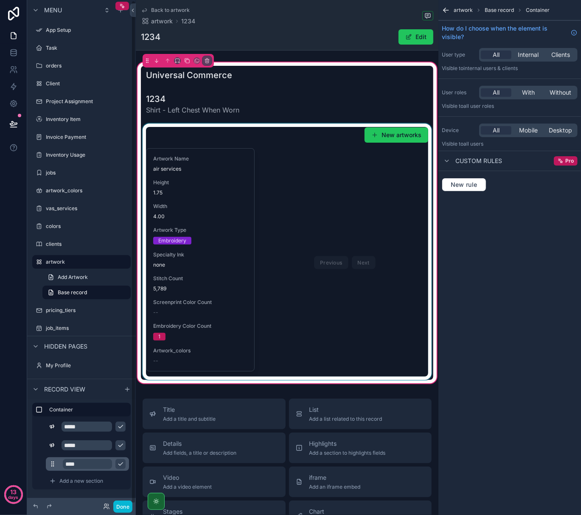
click at [88, 464] on input "****" at bounding box center [87, 464] width 49 height 10
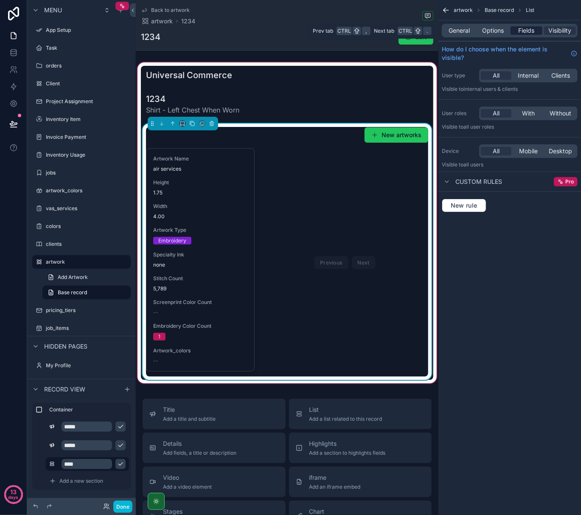
click at [525, 31] on span "Fields" at bounding box center [527, 30] width 16 height 8
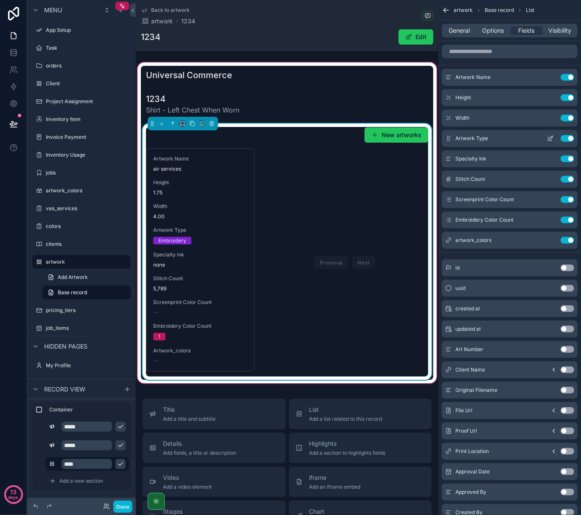
click at [567, 136] on button "Use setting" at bounding box center [568, 138] width 14 height 7
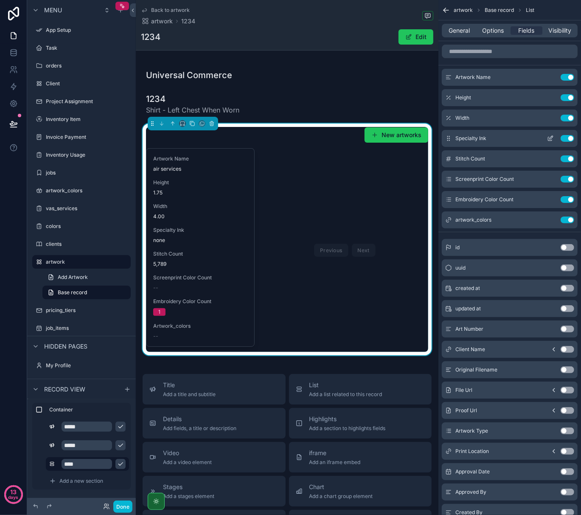
click at [552, 139] on icon "scrollable content" at bounding box center [550, 138] width 7 height 7
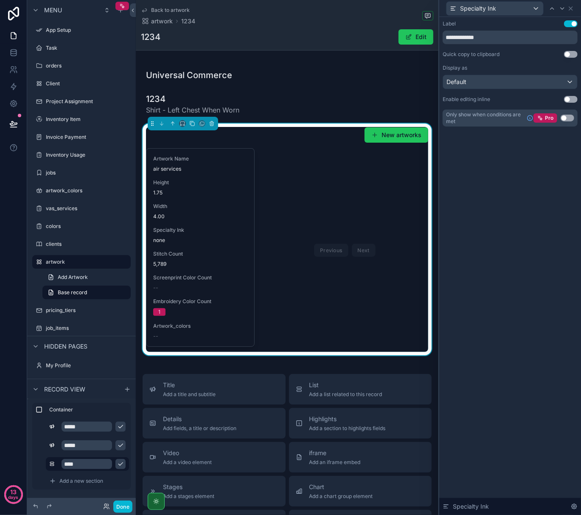
click at [566, 116] on button "Use setting" at bounding box center [568, 118] width 14 height 7
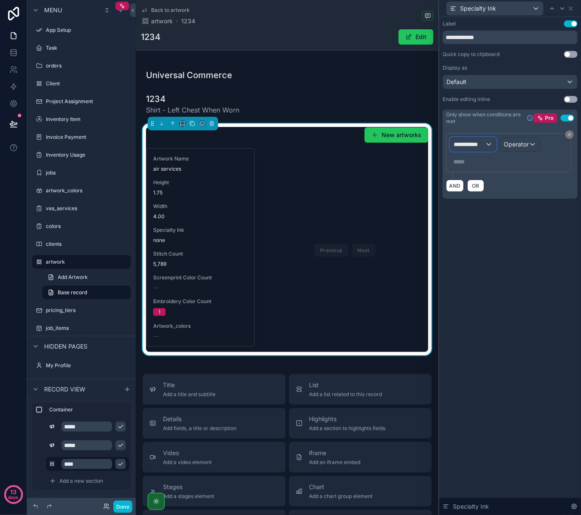
click at [488, 142] on div "**********" at bounding box center [473, 145] width 46 height 14
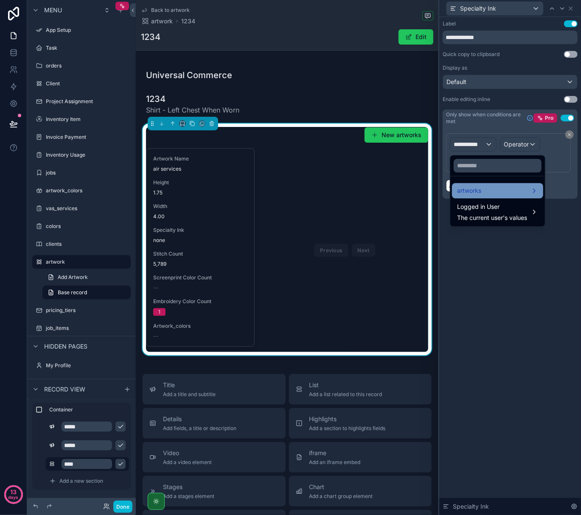
click at [489, 192] on div "artworks" at bounding box center [497, 190] width 81 height 10
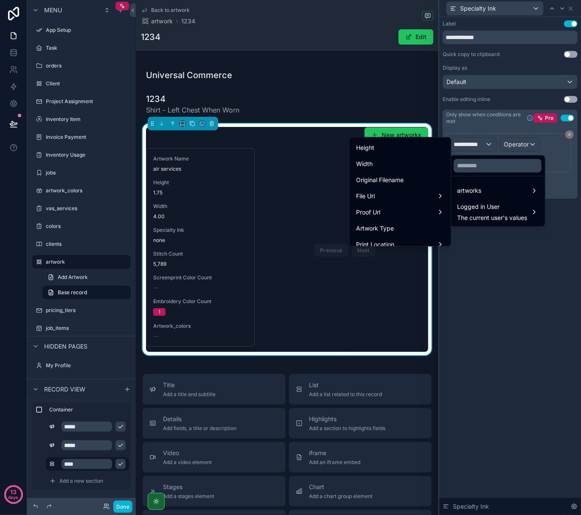
scroll to position [113, 0]
click at [412, 226] on div "Artwork Type" at bounding box center [401, 227] width 88 height 10
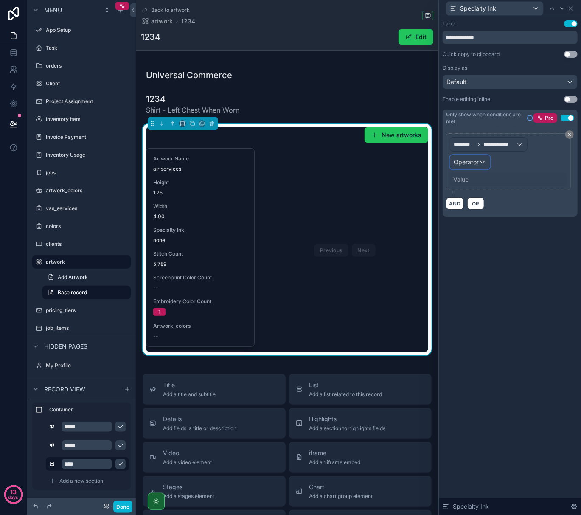
click at [484, 160] on div "Operator" at bounding box center [469, 162] width 39 height 14
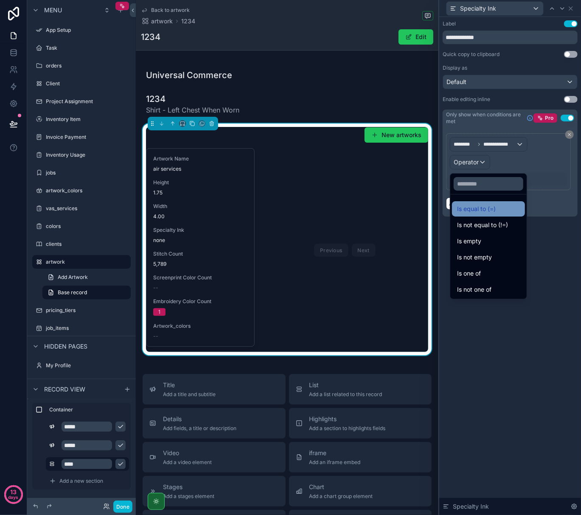
click at [479, 206] on span "Is equal to (=)" at bounding box center [476, 209] width 39 height 10
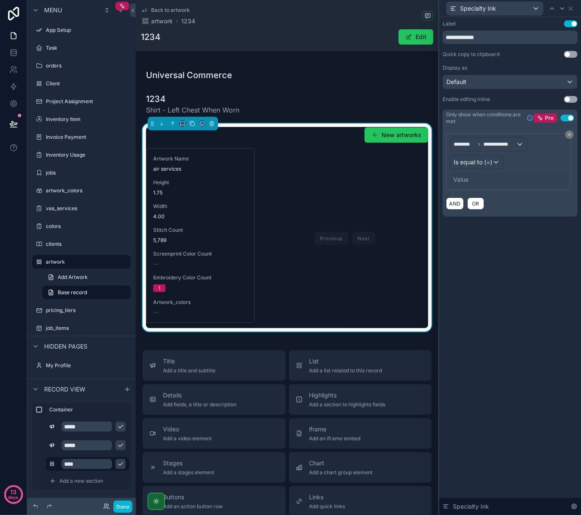
click at [483, 182] on div "Value" at bounding box center [508, 180] width 117 height 14
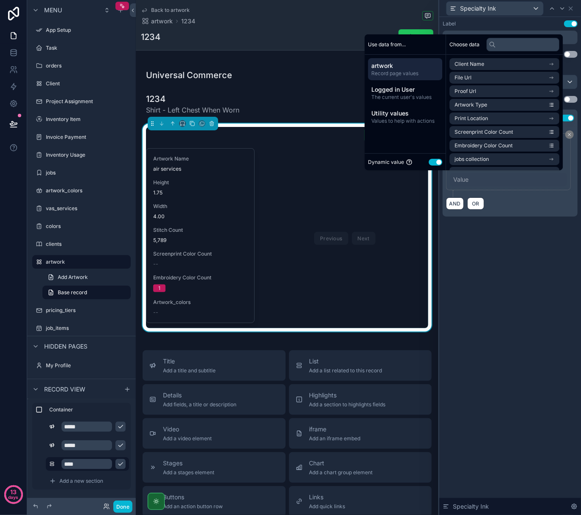
click at [434, 160] on button "Use setting" at bounding box center [436, 162] width 14 height 7
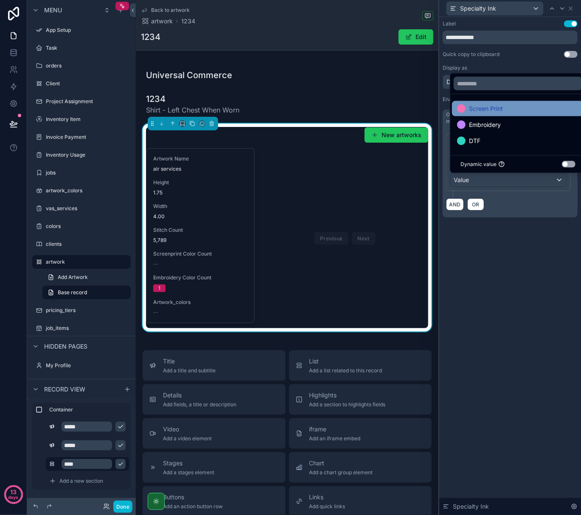
click at [484, 107] on span "Screen Print" at bounding box center [486, 109] width 34 height 10
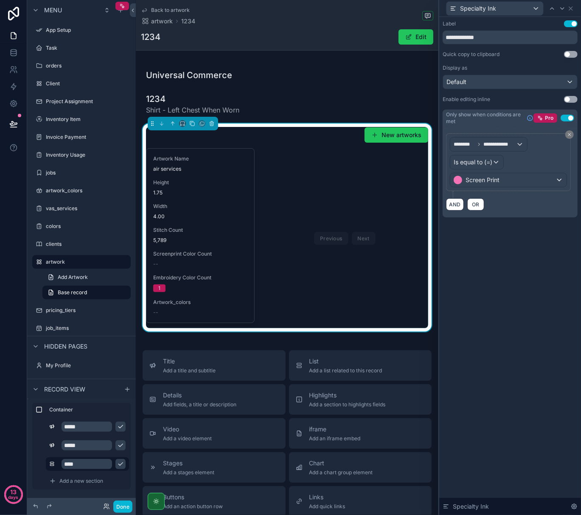
click at [518, 265] on div "**********" at bounding box center [510, 266] width 142 height 498
click at [569, 7] on icon at bounding box center [570, 8] width 3 height 3
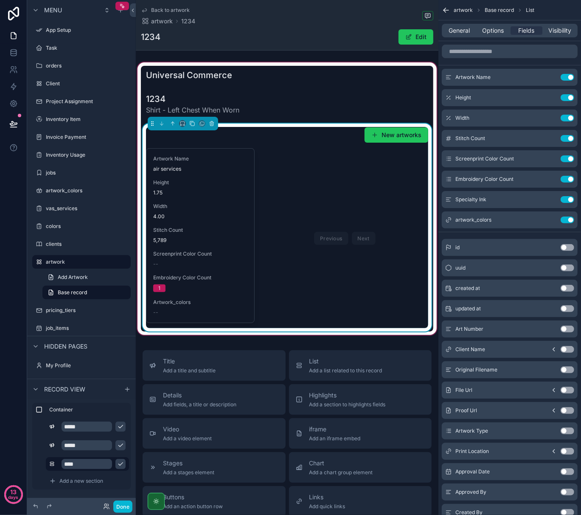
click at [305, 194] on div "Previous Next" at bounding box center [344, 238] width 167 height 180
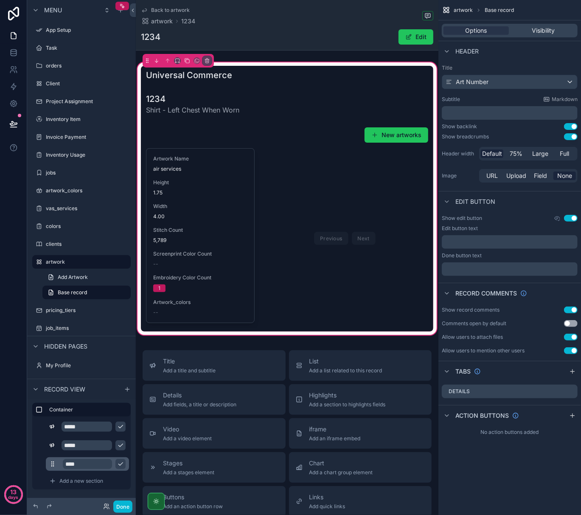
click at [97, 464] on input "****" at bounding box center [87, 464] width 49 height 10
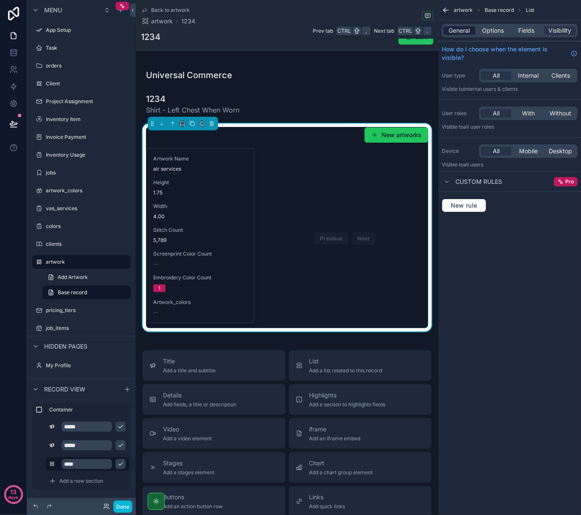
click at [457, 33] on span "General" at bounding box center [459, 30] width 21 height 8
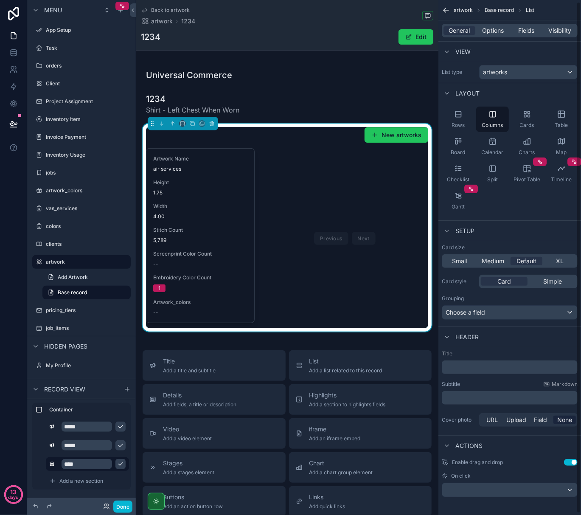
scroll to position [3, 0]
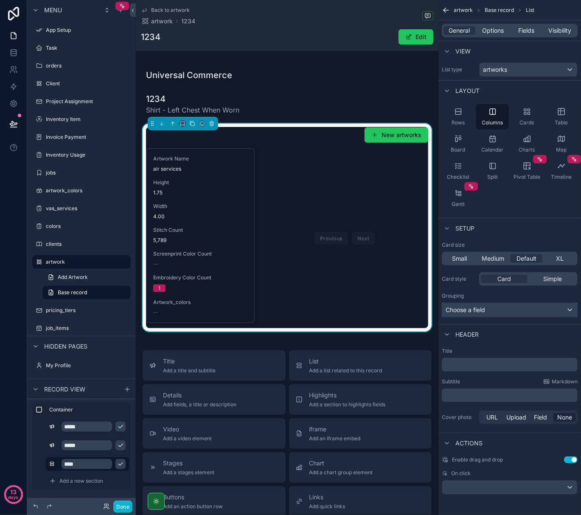
click at [517, 312] on div "Choose a field" at bounding box center [509, 310] width 135 height 14
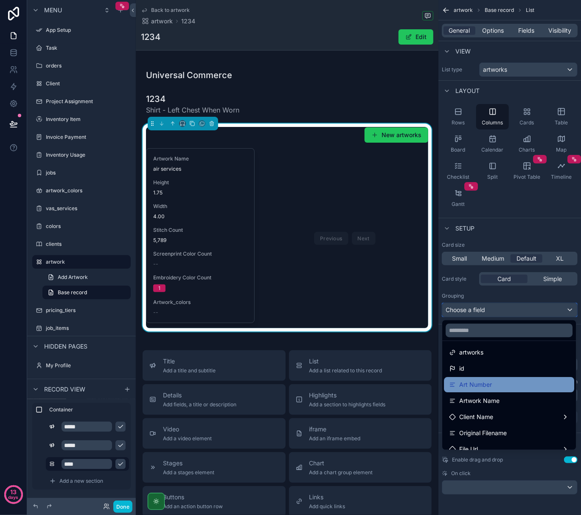
scroll to position [0, 0]
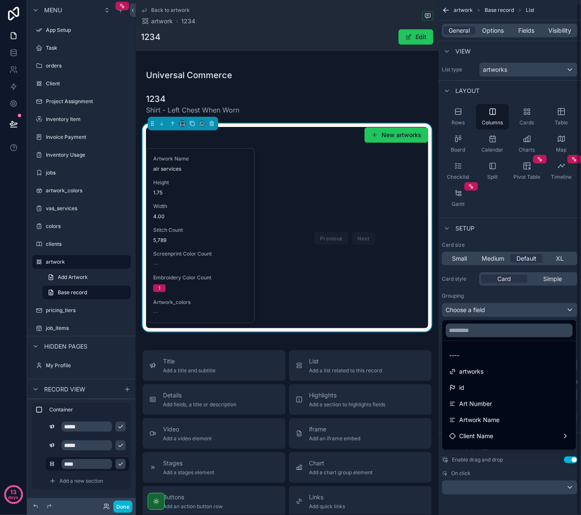
click at [503, 211] on div "scrollable content" at bounding box center [290, 257] width 581 height 515
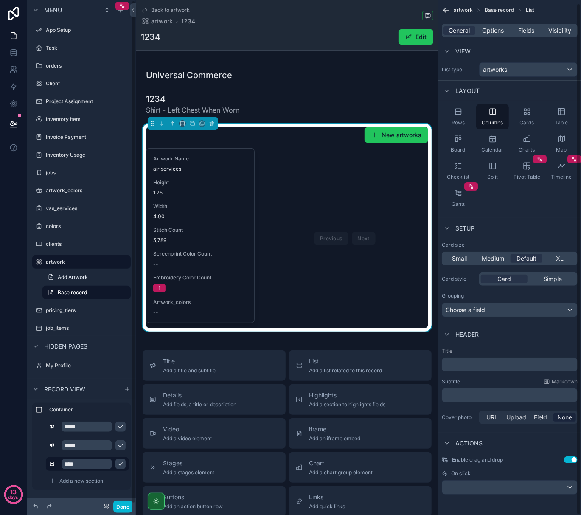
click at [513, 215] on div "artwork Base record List General Options Fields Visibility View List type artwo…" at bounding box center [509, 247] width 143 height 500
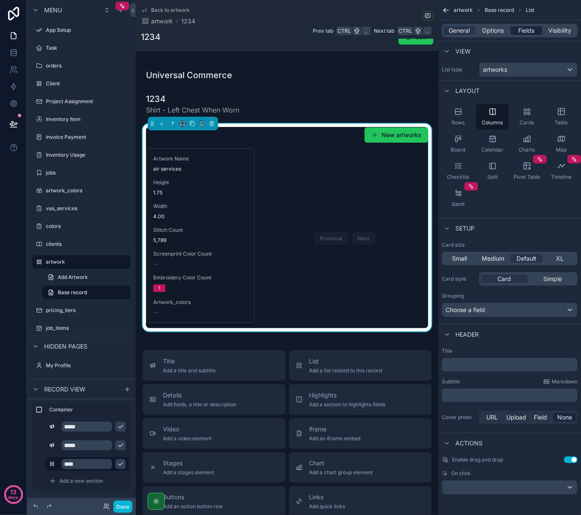
click at [515, 28] on div "Fields" at bounding box center [527, 30] width 32 height 8
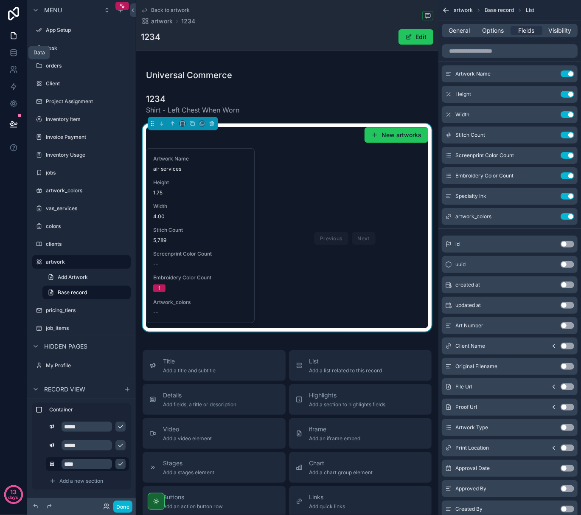
click at [33, 53] on div "Data" at bounding box center [39, 53] width 22 height 14
click at [19, 54] on link at bounding box center [13, 52] width 27 height 17
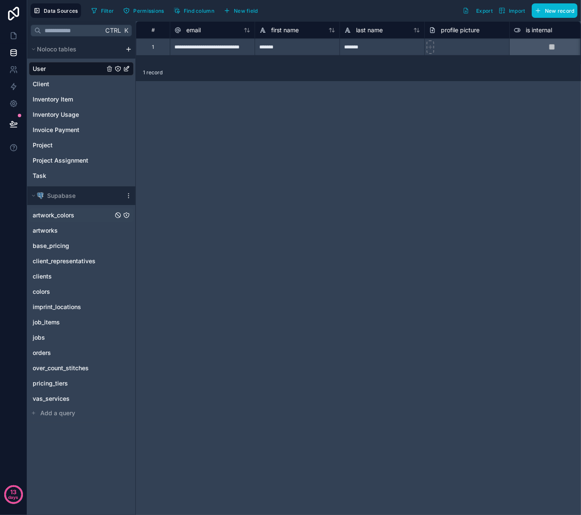
click at [76, 213] on div "artwork_colors" at bounding box center [81, 215] width 105 height 14
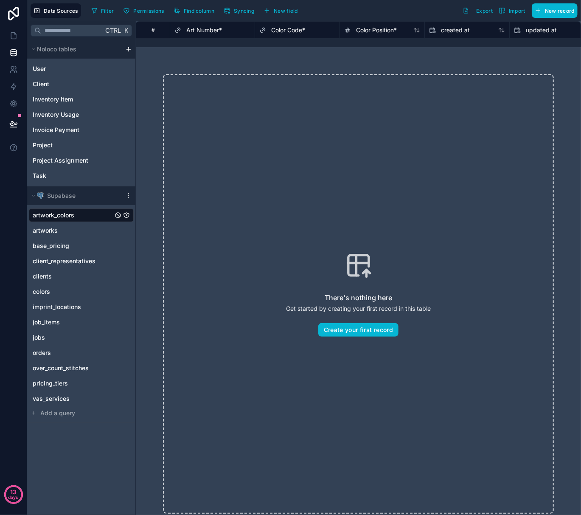
click at [293, 33] on span "Color Code *" at bounding box center [288, 30] width 34 height 8
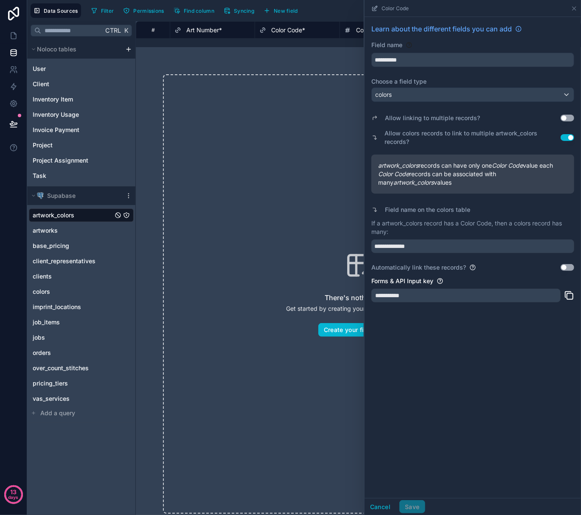
click at [571, 119] on button "Use setting" at bounding box center [568, 118] width 14 height 7
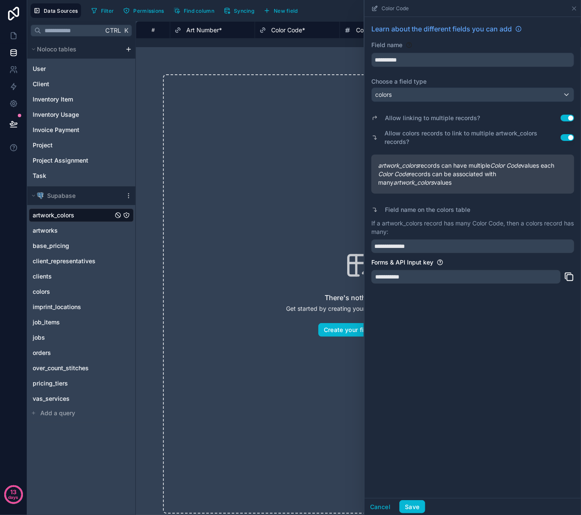
click at [568, 116] on button "Use setting" at bounding box center [568, 118] width 14 height 7
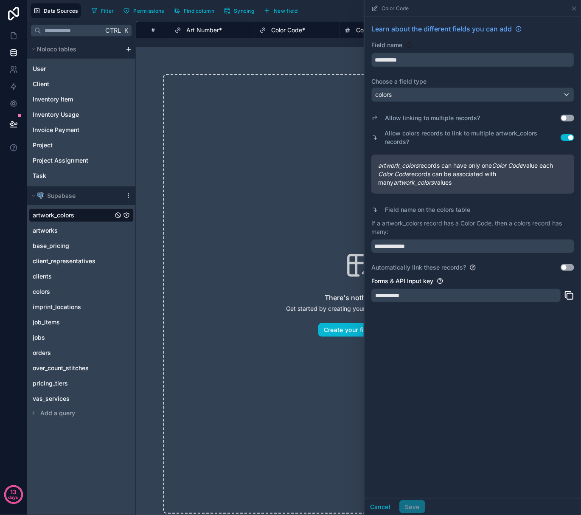
click at [413, 364] on div "**********" at bounding box center [473, 257] width 216 height 481
click at [569, 267] on button "Use setting" at bounding box center [568, 267] width 14 height 7
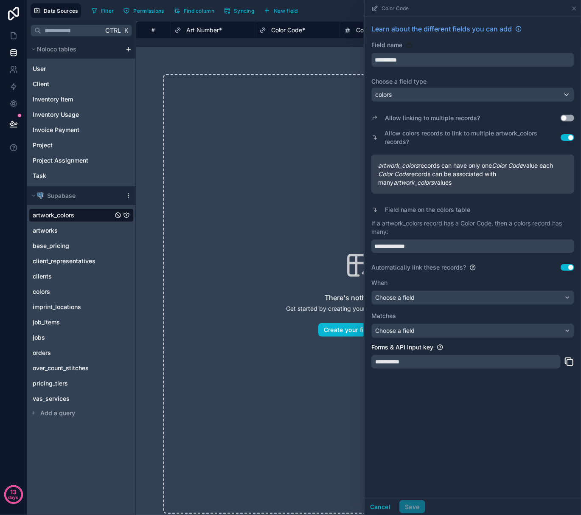
click at [568, 267] on button "Use setting" at bounding box center [568, 267] width 14 height 7
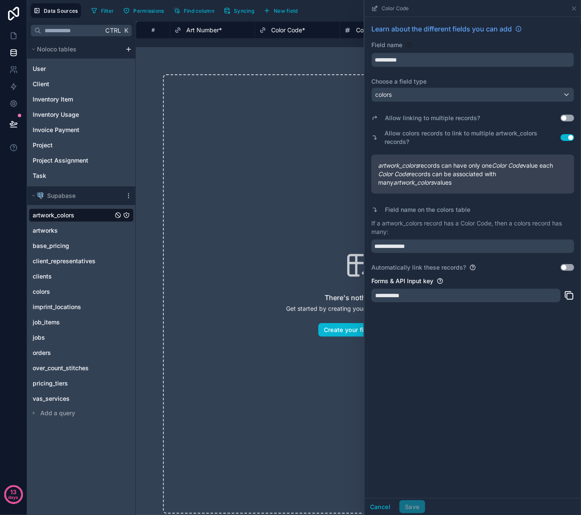
click at [568, 267] on button "Use setting" at bounding box center [568, 267] width 14 height 7
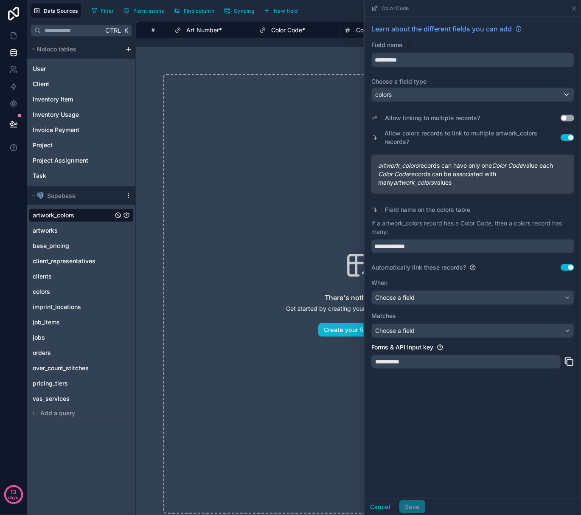
click at [245, 211] on div "There's nothing here Get started by creating your first record in this table Cr…" at bounding box center [358, 293] width 391 height 439
click at [388, 503] on button "Cancel" at bounding box center [380, 507] width 31 height 14
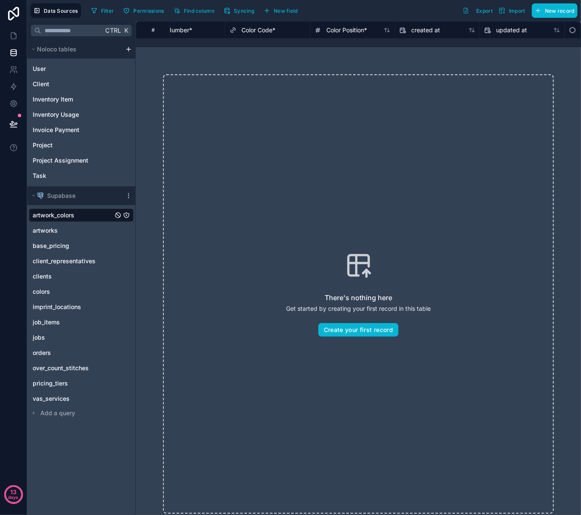
scroll to position [0, 4]
click at [288, 27] on span "Color Code *" at bounding box center [284, 30] width 34 height 8
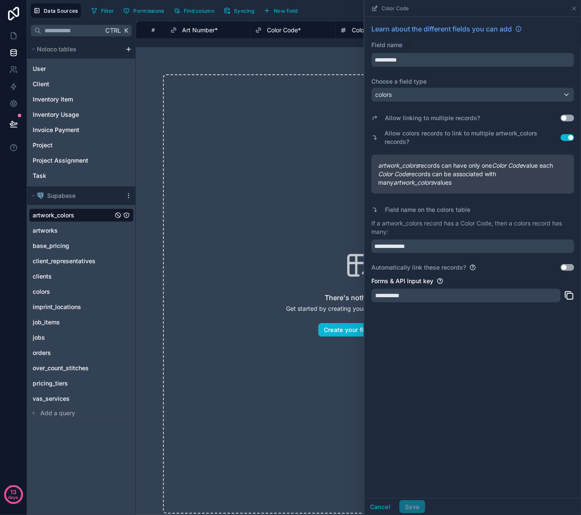
click at [566, 266] on button "Use setting" at bounding box center [568, 267] width 14 height 7
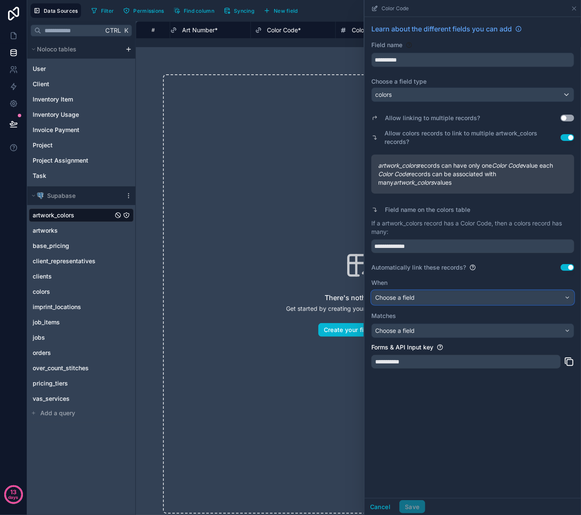
click at [445, 295] on div "Choose a field" at bounding box center [473, 298] width 202 height 14
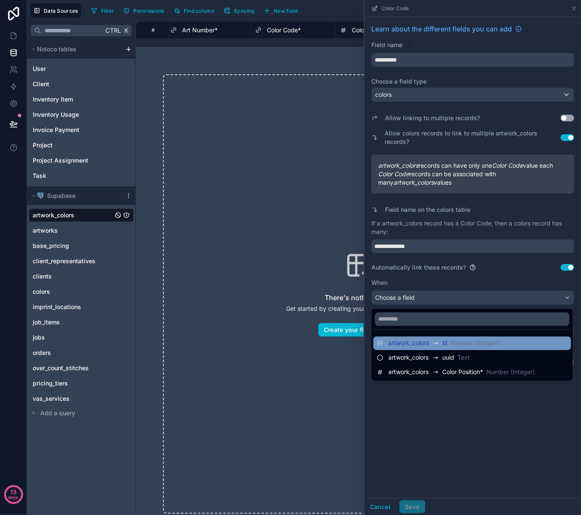
click at [448, 343] on span "id" at bounding box center [445, 343] width 5 height 8
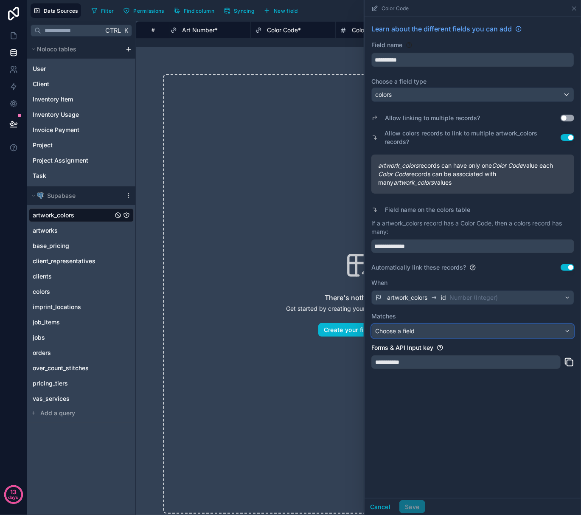
click at [447, 329] on div "Choose a field" at bounding box center [473, 331] width 202 height 14
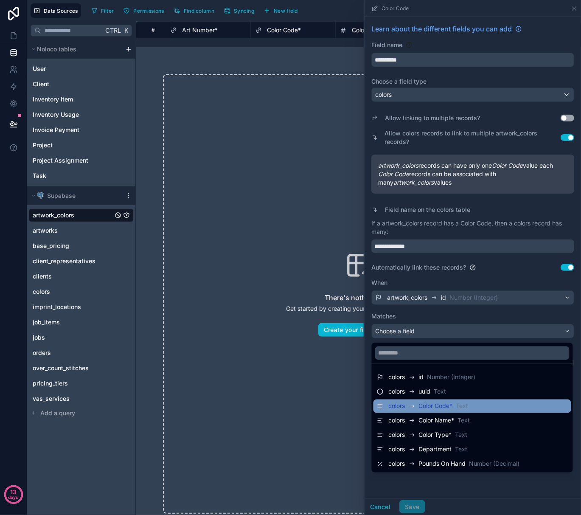
click at [453, 408] on span "Color Code *" at bounding box center [436, 406] width 34 height 8
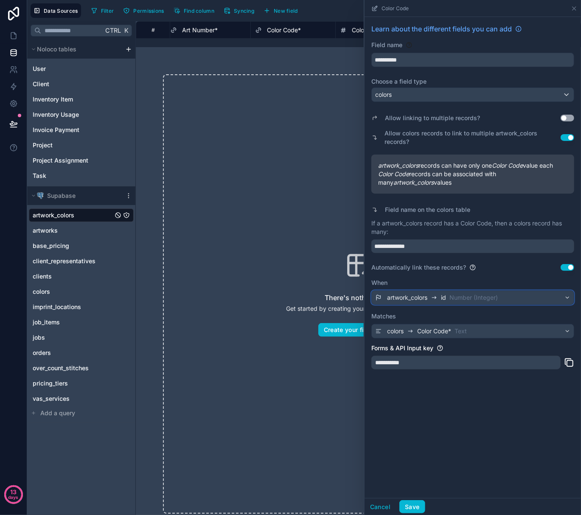
click at [455, 298] on span "Number (Integer)" at bounding box center [474, 297] width 48 height 8
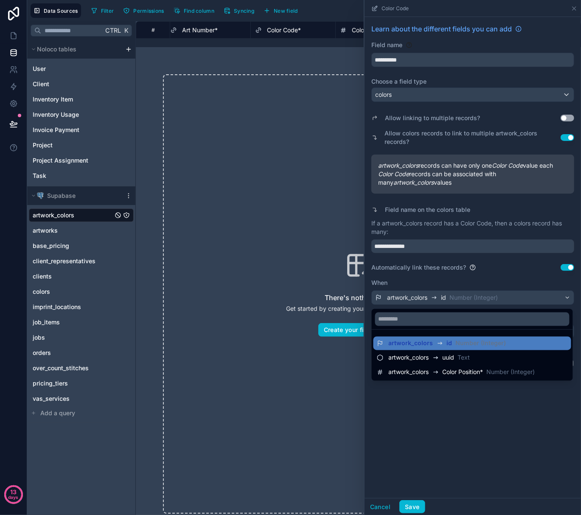
click at [469, 415] on div at bounding box center [473, 257] width 216 height 515
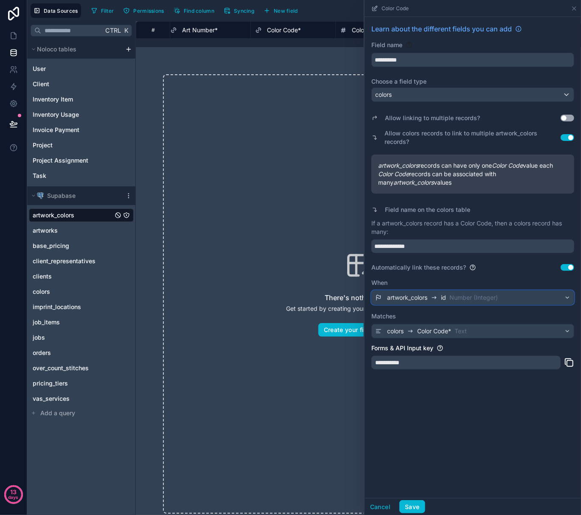
click at [504, 296] on div "artwork_colors id Number (Integer)" at bounding box center [473, 298] width 202 height 14
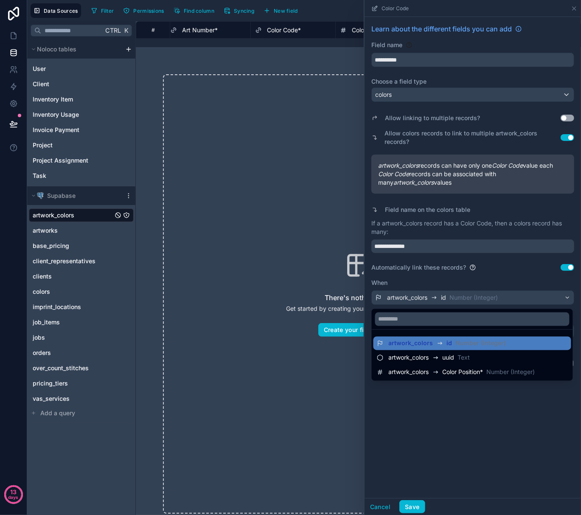
click at [571, 268] on div at bounding box center [473, 257] width 216 height 515
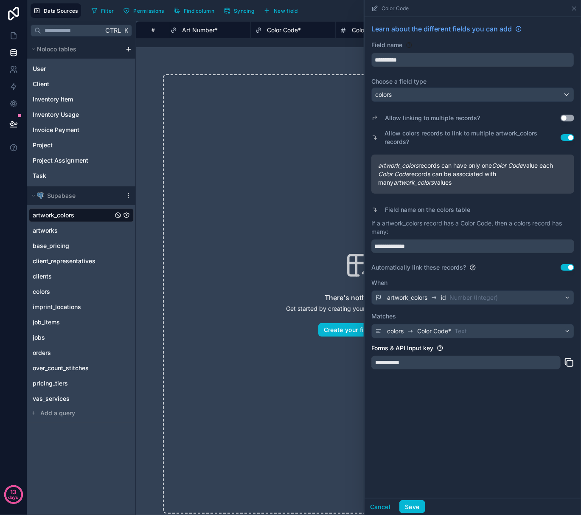
click at [568, 268] on button "Use setting" at bounding box center [568, 267] width 14 height 7
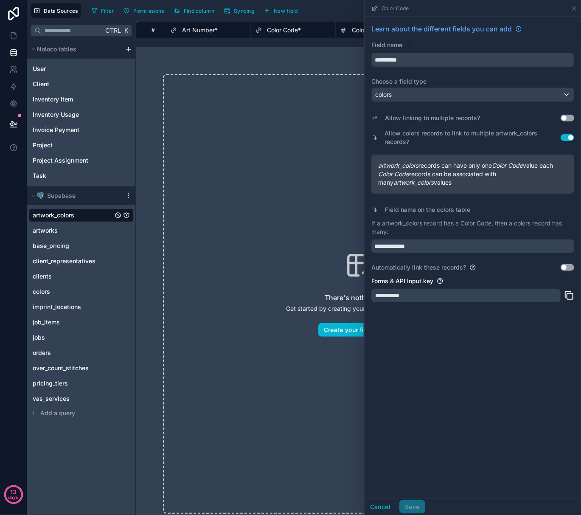
click at [567, 265] on button "Use setting" at bounding box center [568, 267] width 14 height 7
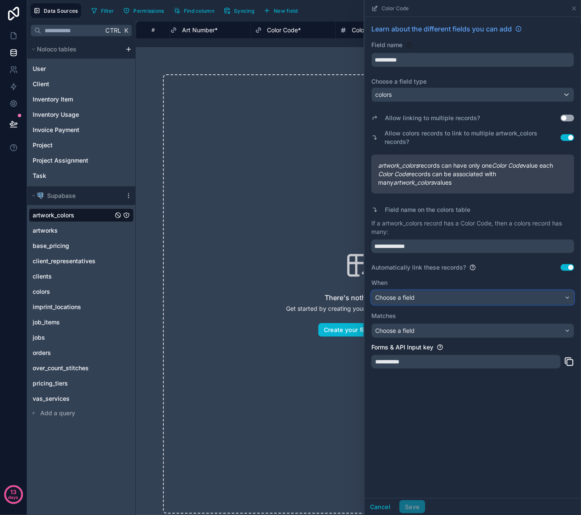
click at [444, 299] on div "Choose a field" at bounding box center [473, 298] width 202 height 14
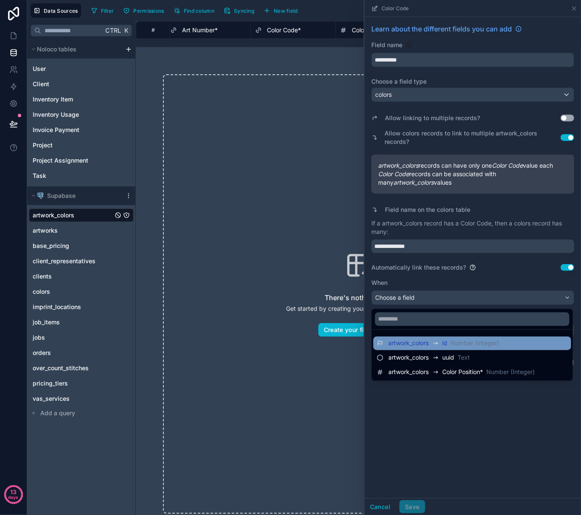
click at [418, 344] on span "artwork_colors" at bounding box center [409, 343] width 40 height 8
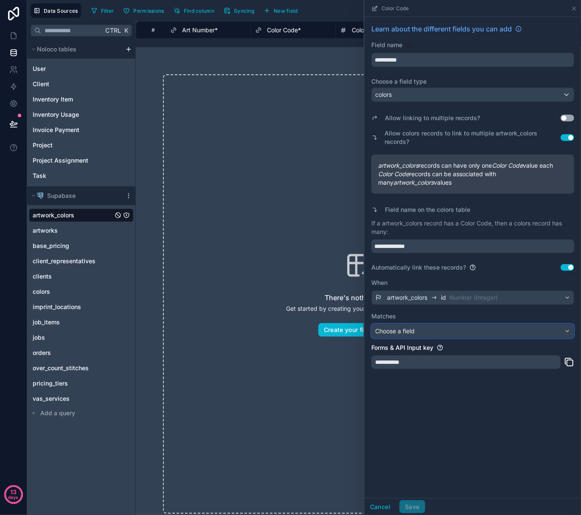
click at [418, 333] on div "Choose a field" at bounding box center [473, 331] width 202 height 14
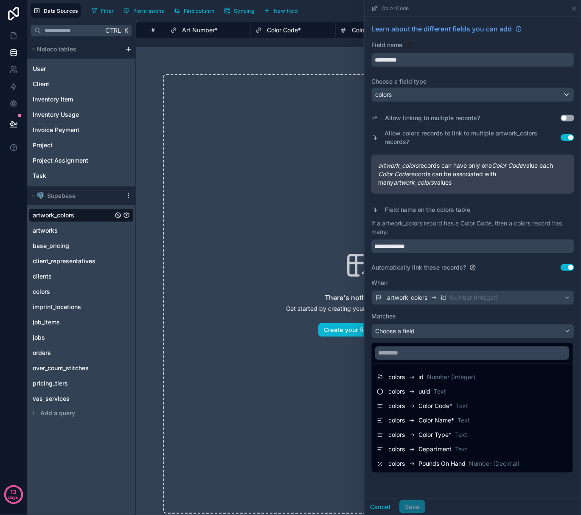
click at [418, 333] on div at bounding box center [473, 257] width 216 height 515
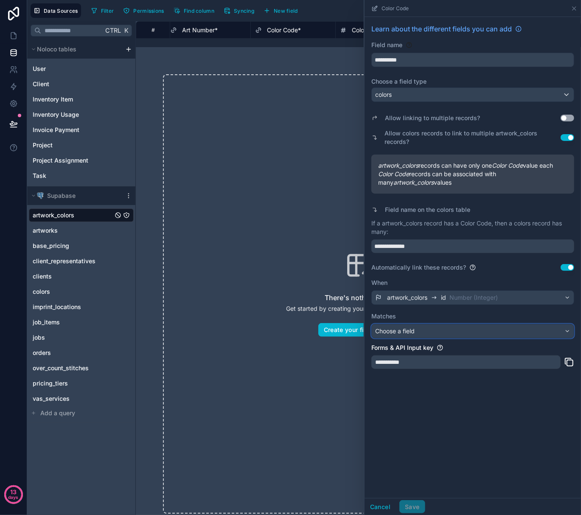
click at [418, 333] on div "Choose a field" at bounding box center [473, 331] width 202 height 14
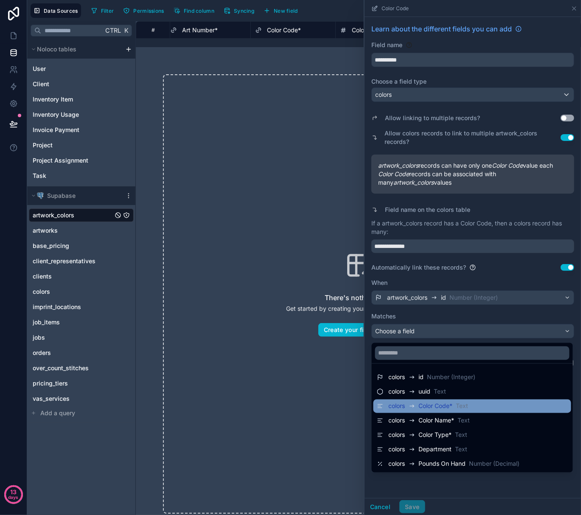
click at [420, 405] on span "Color Code *" at bounding box center [436, 406] width 34 height 8
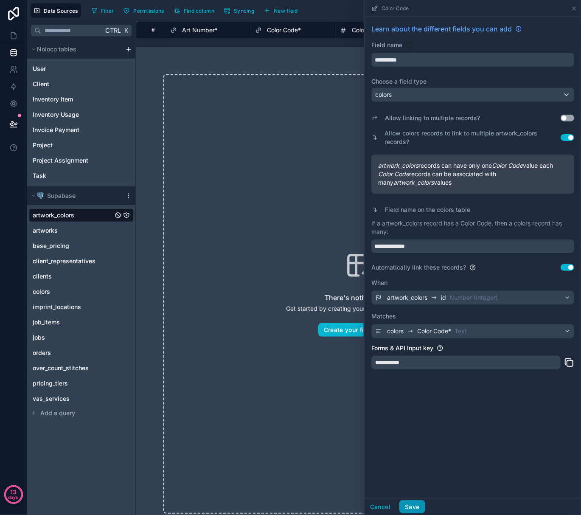
click at [410, 503] on button "Save" at bounding box center [411, 507] width 25 height 14
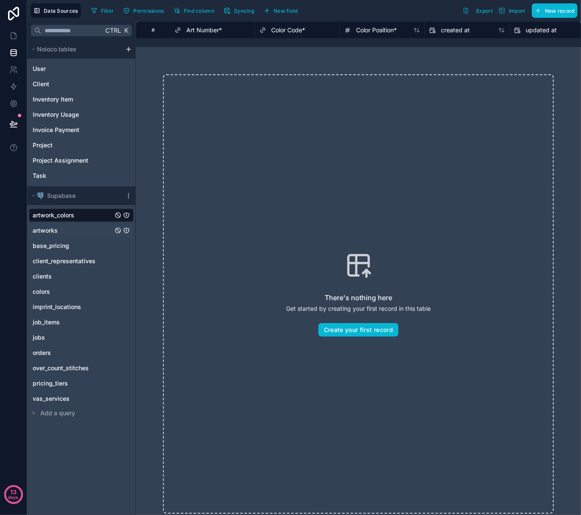
click at [63, 235] on div "artworks" at bounding box center [81, 231] width 105 height 14
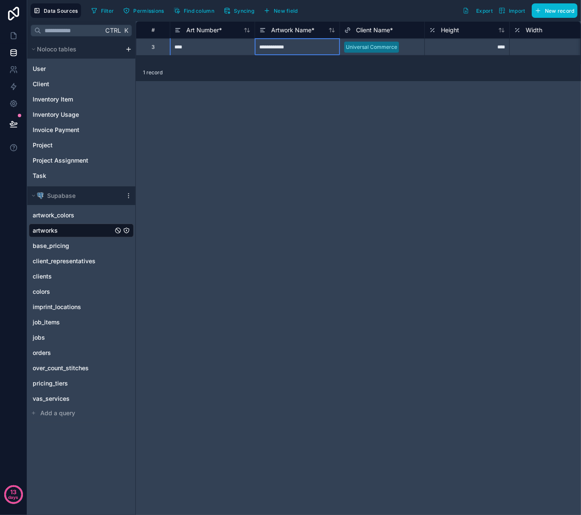
click at [326, 48] on div "**********" at bounding box center [297, 46] width 85 height 17
click at [209, 45] on div "****" at bounding box center [212, 46] width 85 height 17
click at [389, 48] on div "Universal Commerce" at bounding box center [371, 47] width 51 height 8
click at [474, 47] on div "****" at bounding box center [466, 46] width 85 height 17
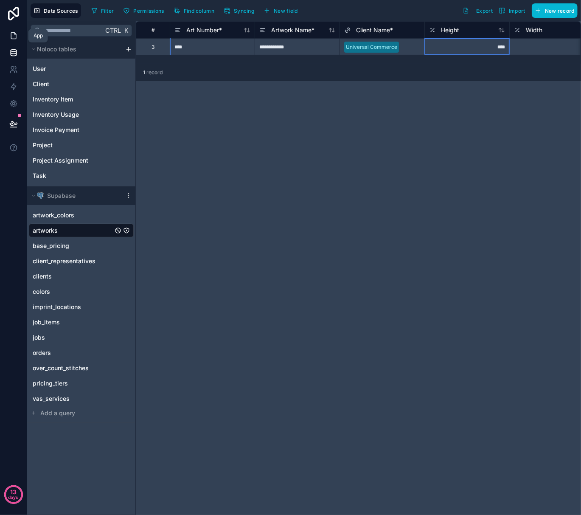
click at [14, 36] on icon at bounding box center [13, 35] width 8 height 8
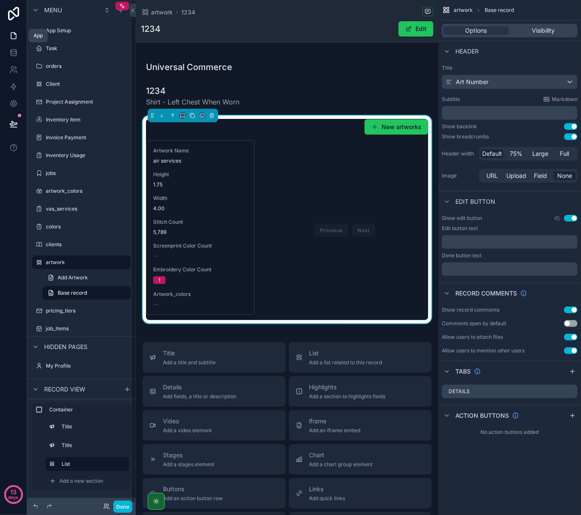
scroll to position [0, 0]
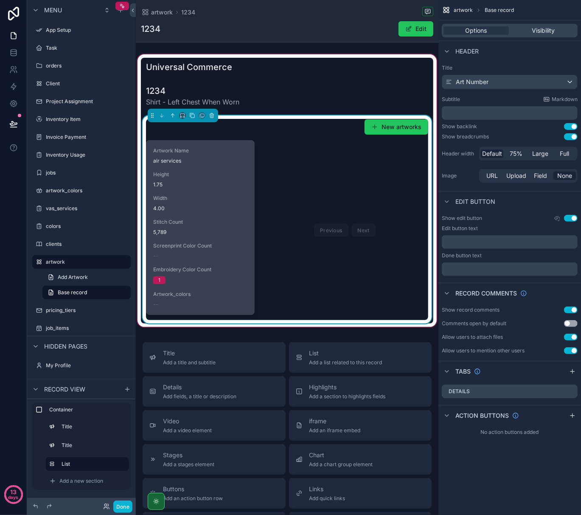
click at [245, 270] on span "Embroidery Color Count" at bounding box center [200, 269] width 94 height 7
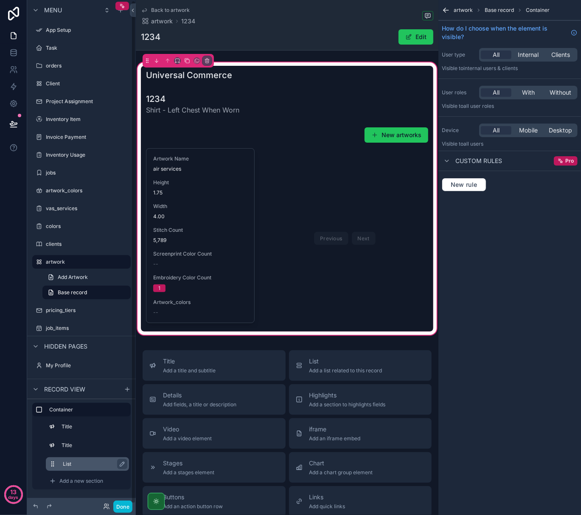
click at [72, 466] on label "List" at bounding box center [92, 464] width 59 height 7
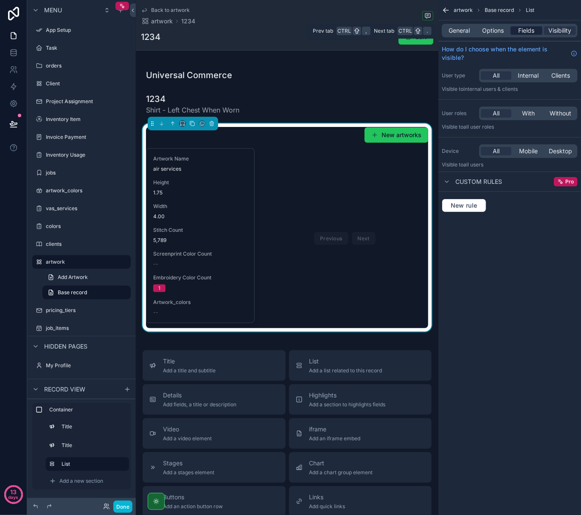
click at [528, 31] on span "Fields" at bounding box center [527, 30] width 16 height 8
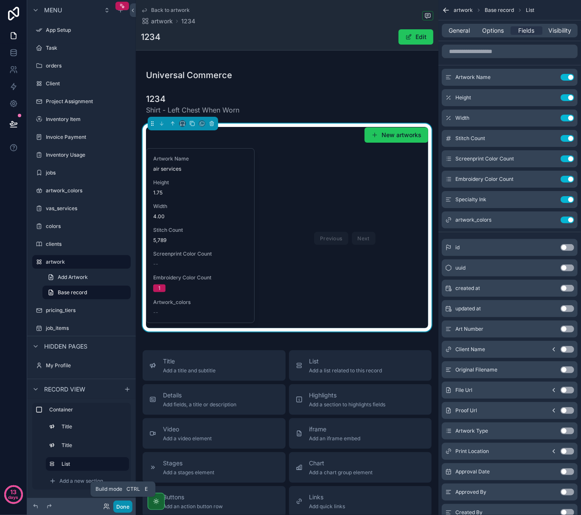
click at [127, 511] on button "Done" at bounding box center [122, 506] width 19 height 12
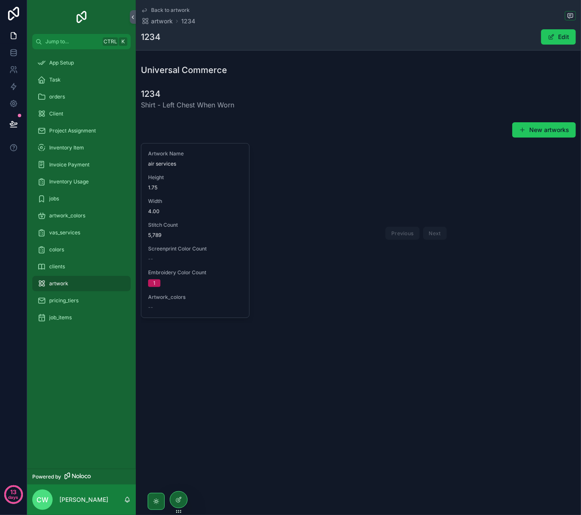
click at [161, 12] on span "Back to artwork" at bounding box center [170, 10] width 39 height 7
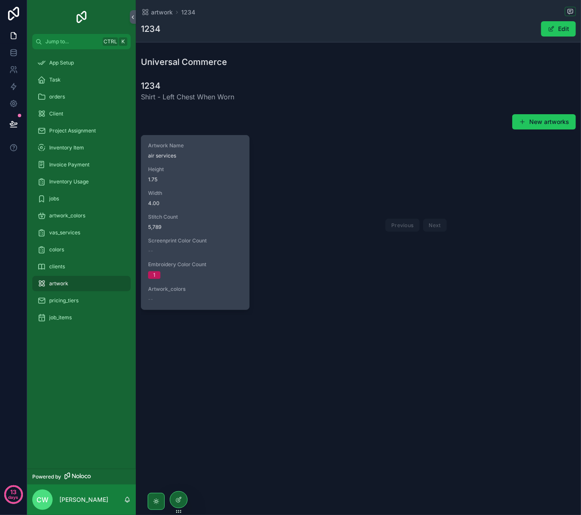
click at [196, 271] on div "Embroidery Color Count 1" at bounding box center [195, 270] width 94 height 18
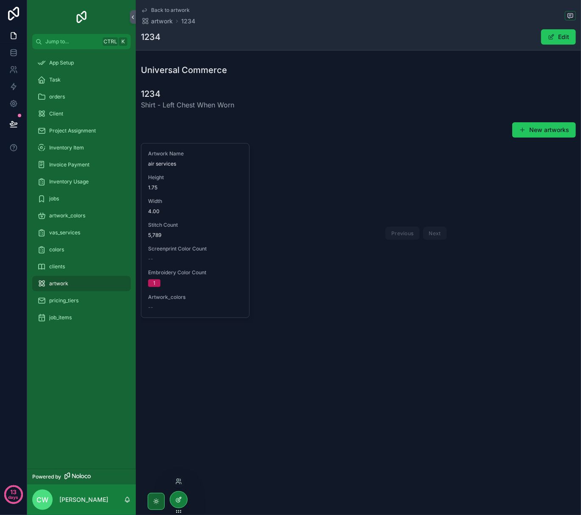
click at [180, 495] on div at bounding box center [178, 500] width 17 height 16
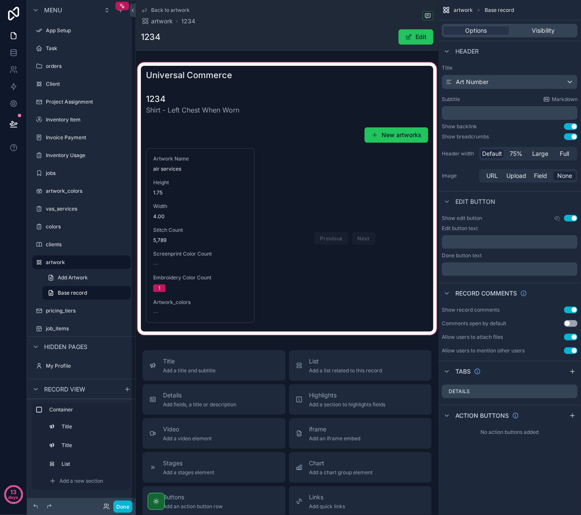
scroll to position [0, 0]
click at [393, 139] on div "scrollable content" at bounding box center [287, 199] width 303 height 276
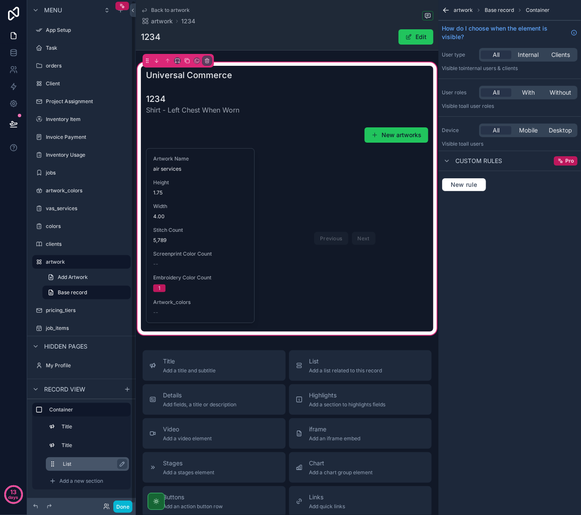
click at [109, 462] on label "List" at bounding box center [92, 464] width 59 height 7
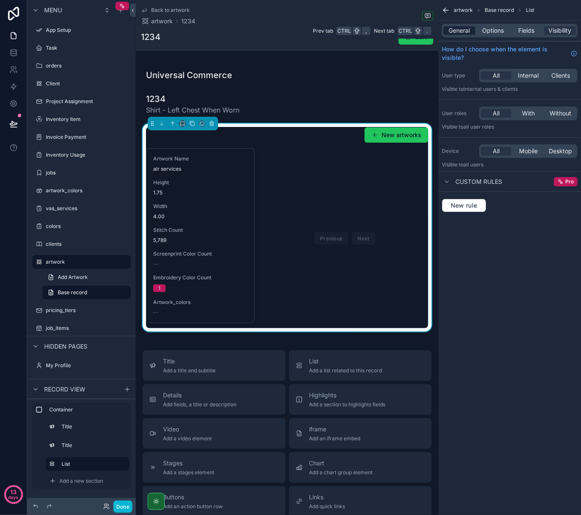
click at [467, 29] on span "General" at bounding box center [459, 30] width 21 height 8
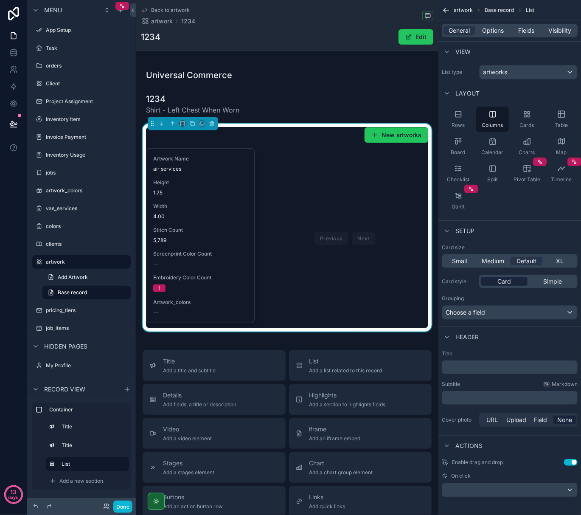
scroll to position [3, 0]
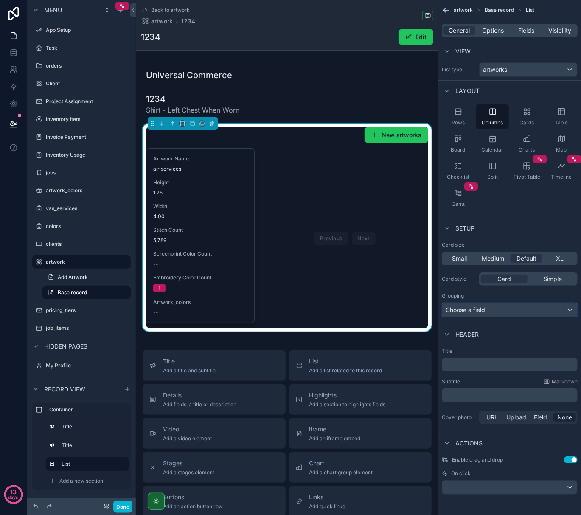
click at [482, 309] on span "Choose a field" at bounding box center [465, 309] width 39 height 7
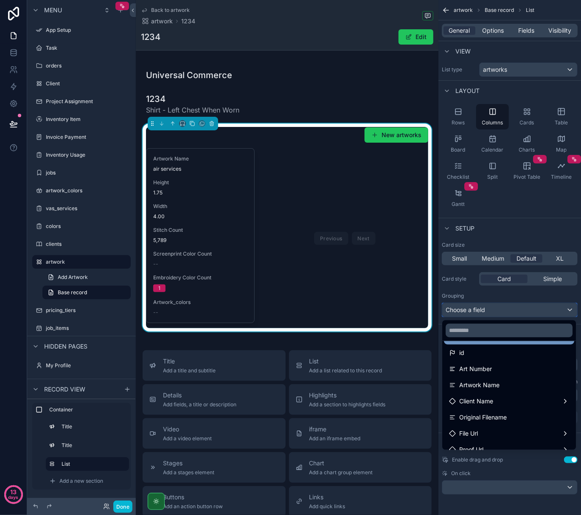
scroll to position [0, 0]
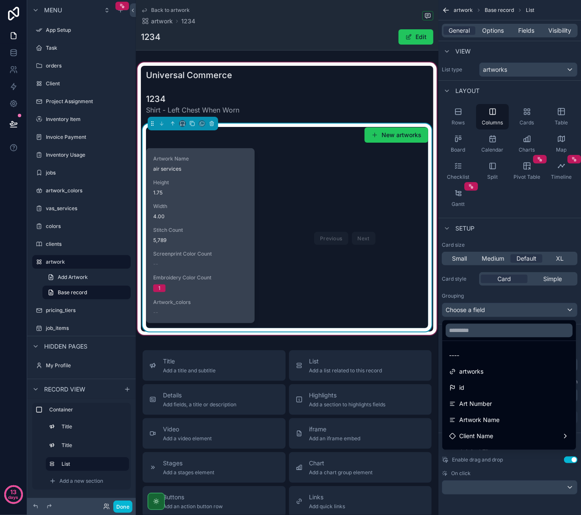
click at [199, 313] on div "--" at bounding box center [200, 312] width 94 height 7
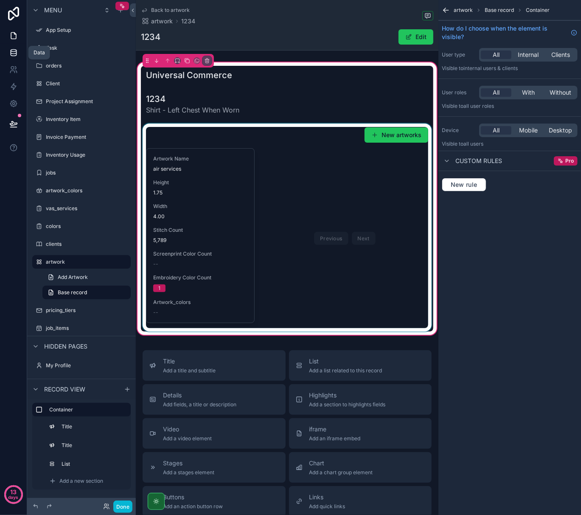
click at [13, 48] on link at bounding box center [13, 52] width 27 height 17
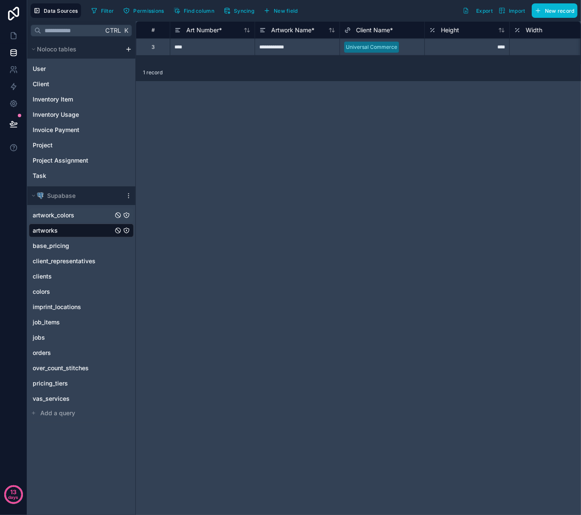
click at [70, 215] on span "artwork_colors" at bounding box center [54, 215] width 42 height 8
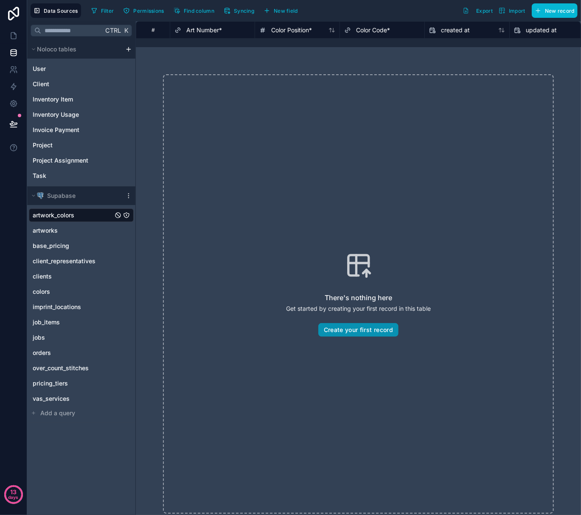
click at [357, 333] on button "Create your first record" at bounding box center [358, 330] width 80 height 14
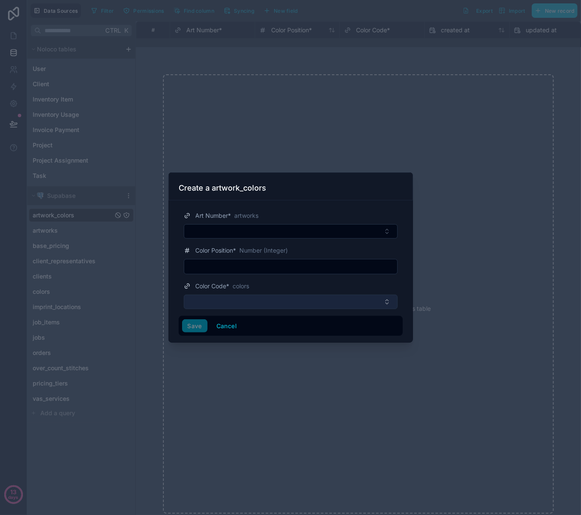
click at [277, 298] on button "Select Button" at bounding box center [291, 302] width 214 height 14
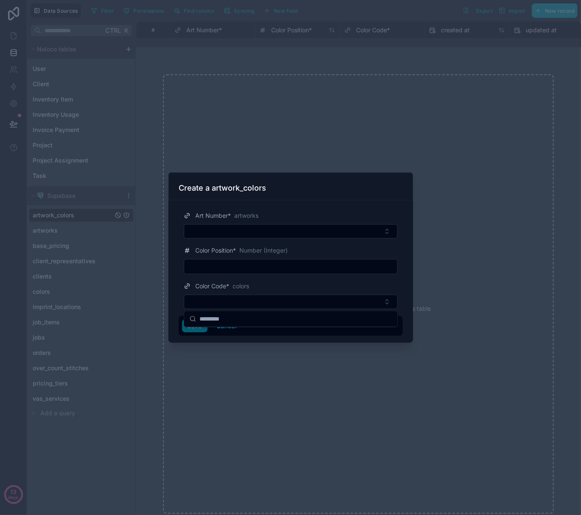
click at [244, 138] on div at bounding box center [290, 257] width 581 height 515
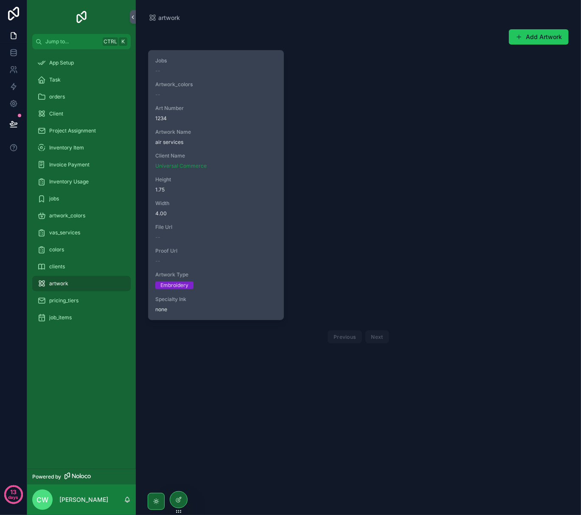
drag, startPoint x: 0, startPoint y: 0, endPoint x: 202, endPoint y: 244, distance: 316.5
click at [202, 244] on div "Jobs -- Artwork_colors -- Art Number 1234 Artwork Name air services Client Name…" at bounding box center [216, 185] width 135 height 269
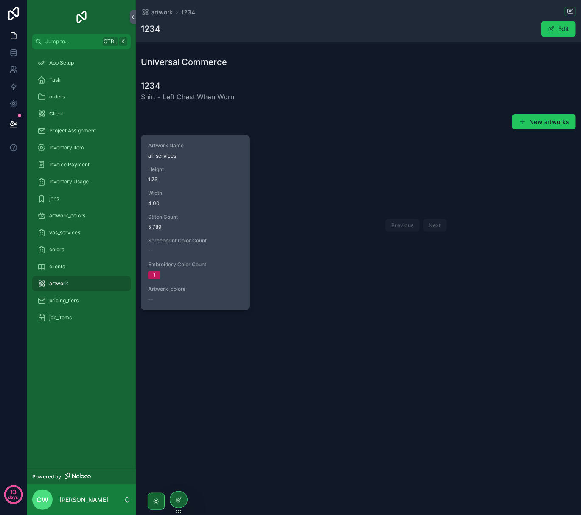
click at [213, 202] on span "4.00" at bounding box center [195, 203] width 94 height 7
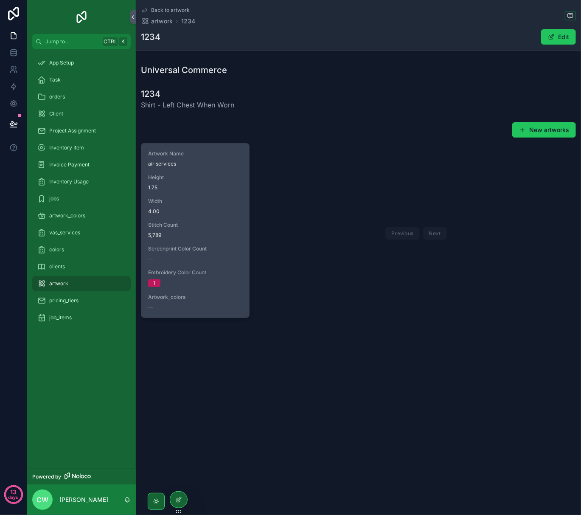
click at [153, 302] on div "Artwork_colors --" at bounding box center [195, 302] width 94 height 17
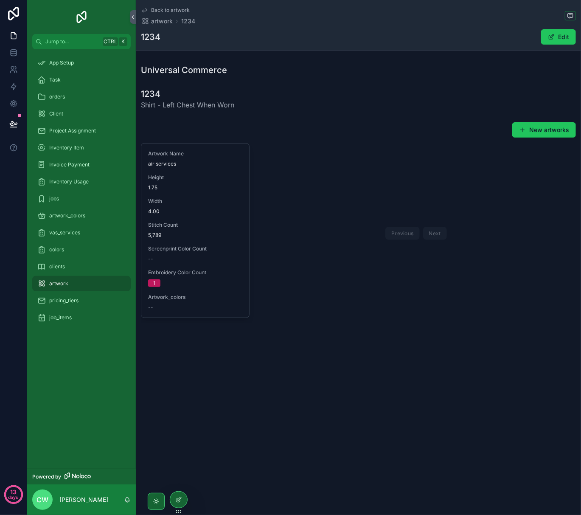
click at [153, 302] on div "Artwork_colors --" at bounding box center [195, 302] width 94 height 17
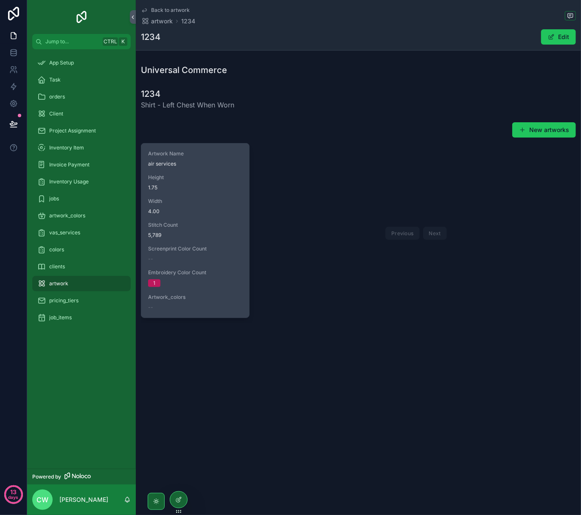
click at [178, 230] on div "Stitch Count 5,789" at bounding box center [195, 230] width 94 height 17
click at [178, 166] on span "air services" at bounding box center [195, 163] width 94 height 7
click at [160, 300] on span "Artwork_colors" at bounding box center [195, 297] width 94 height 7
click at [166, 213] on span "4.00" at bounding box center [195, 211] width 94 height 7
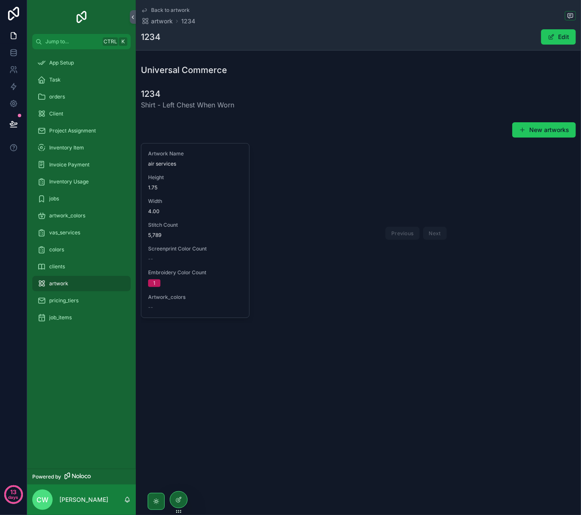
click at [166, 129] on div "New artworks" at bounding box center [358, 130] width 435 height 16
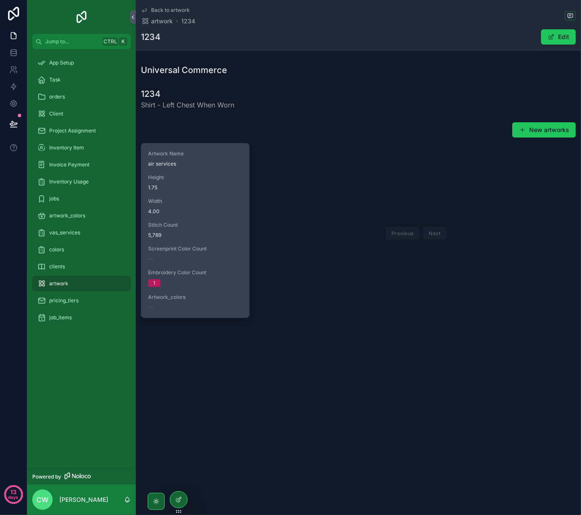
click at [179, 162] on span "air services" at bounding box center [195, 163] width 94 height 7
click at [227, 282] on div "1" at bounding box center [195, 283] width 94 height 8
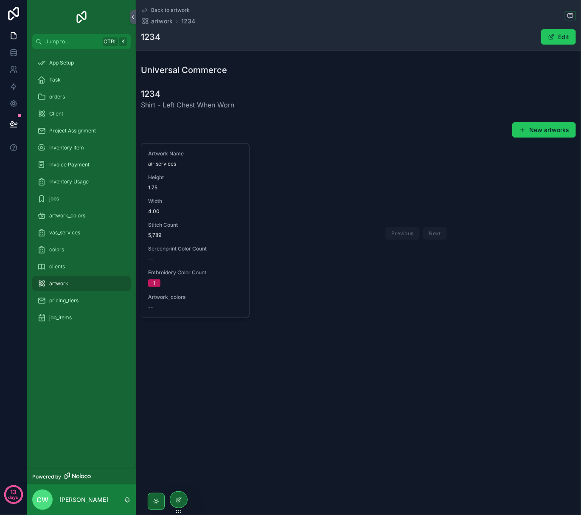
click at [227, 282] on div "1" at bounding box center [195, 283] width 94 height 8
click at [345, 225] on div "Previous Next" at bounding box center [416, 233] width 320 height 180
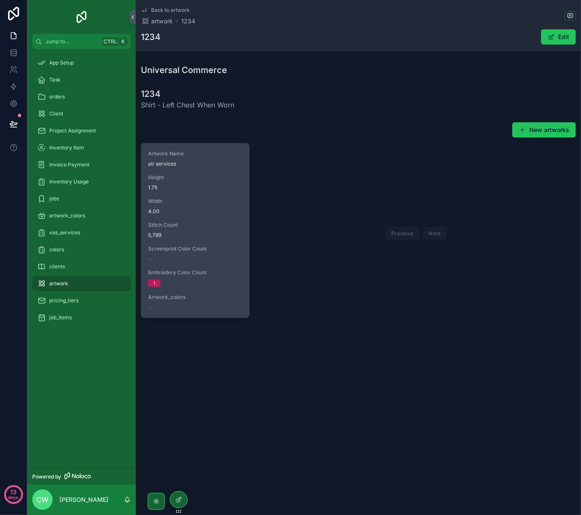
click at [230, 204] on span "Width" at bounding box center [195, 201] width 94 height 7
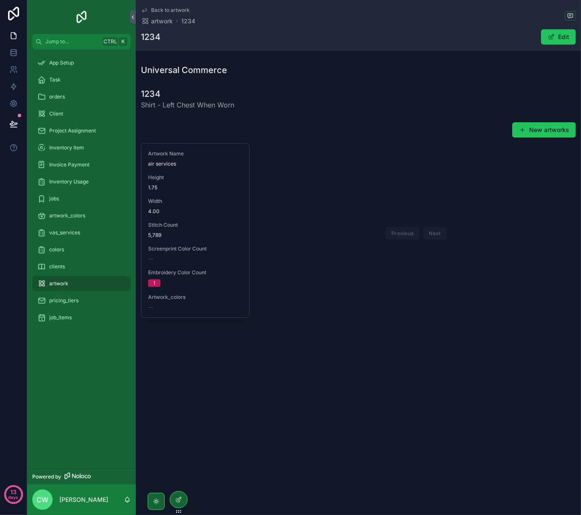
click at [230, 204] on span "Width" at bounding box center [195, 201] width 94 height 7
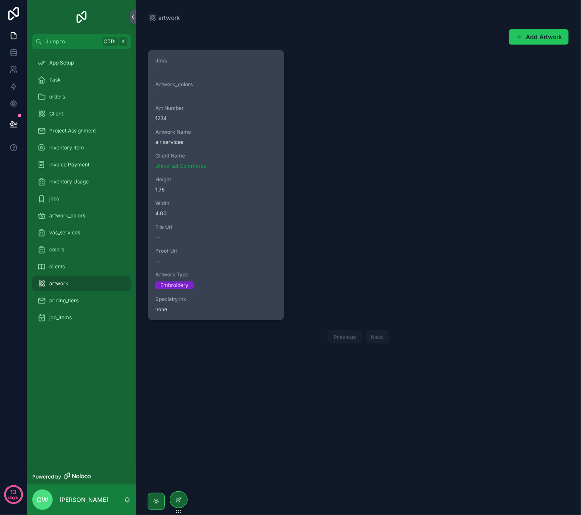
click at [225, 238] on div "--" at bounding box center [215, 237] width 121 height 7
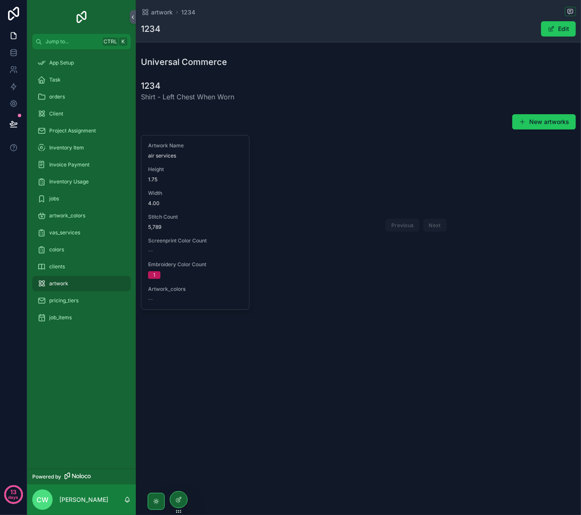
click at [399, 222] on div "Previous Next" at bounding box center [416, 225] width 62 height 13
click at [348, 228] on div "Previous Next" at bounding box center [416, 225] width 320 height 180
drag, startPoint x: 323, startPoint y: 222, endPoint x: 350, endPoint y: 178, distance: 51.8
click at [323, 221] on div "Previous Next" at bounding box center [416, 225] width 320 height 180
click at [363, 159] on div "Previous Next" at bounding box center [416, 225] width 320 height 180
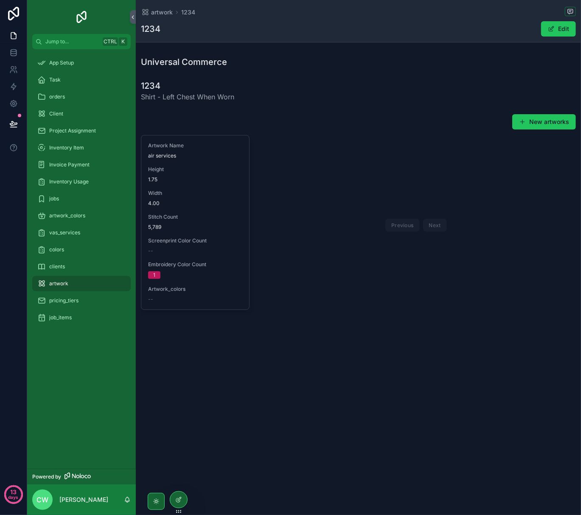
click at [430, 219] on div "Previous Next" at bounding box center [416, 225] width 62 height 13
click at [260, 183] on div "Previous Next" at bounding box center [416, 225] width 320 height 180
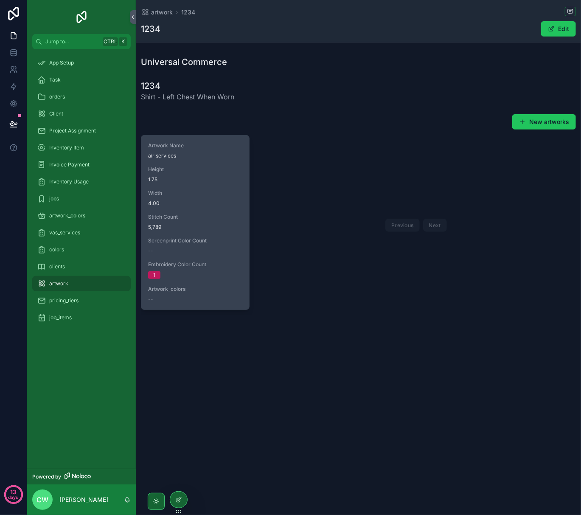
click at [190, 187] on div "Artwork Name air services Height 1.75 Width 4.00 Stitch Count 5,789 Screenprint…" at bounding box center [195, 222] width 108 height 174
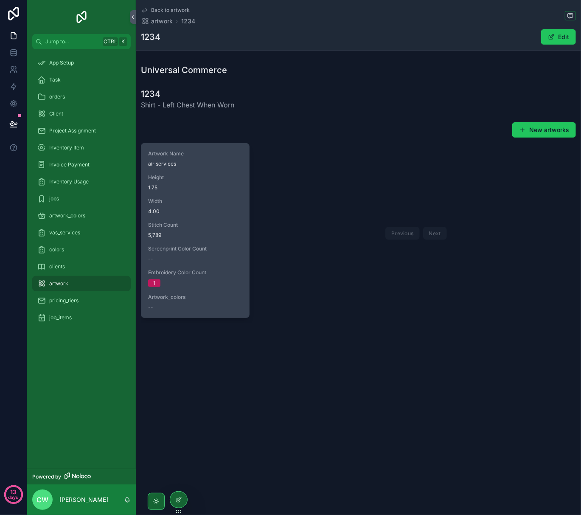
click at [177, 257] on div "--" at bounding box center [195, 259] width 94 height 7
